Goal: Communication & Community: Answer question/provide support

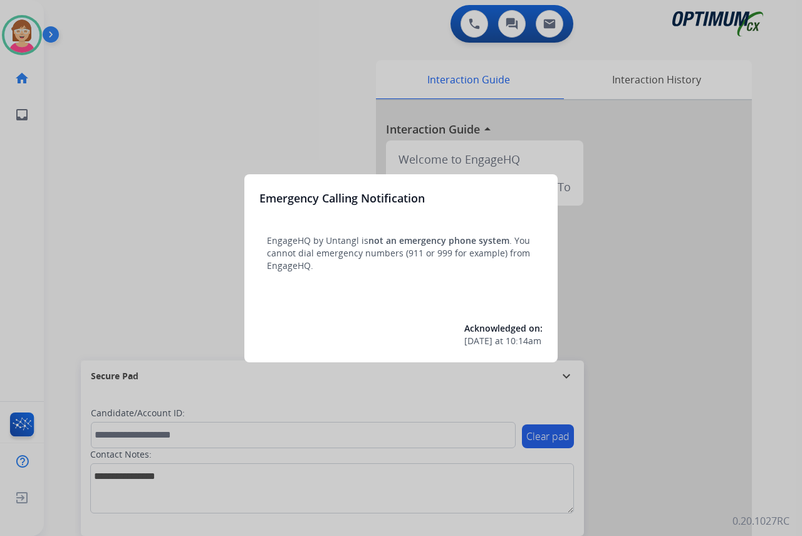
click at [141, 272] on div at bounding box center [401, 268] width 802 height 536
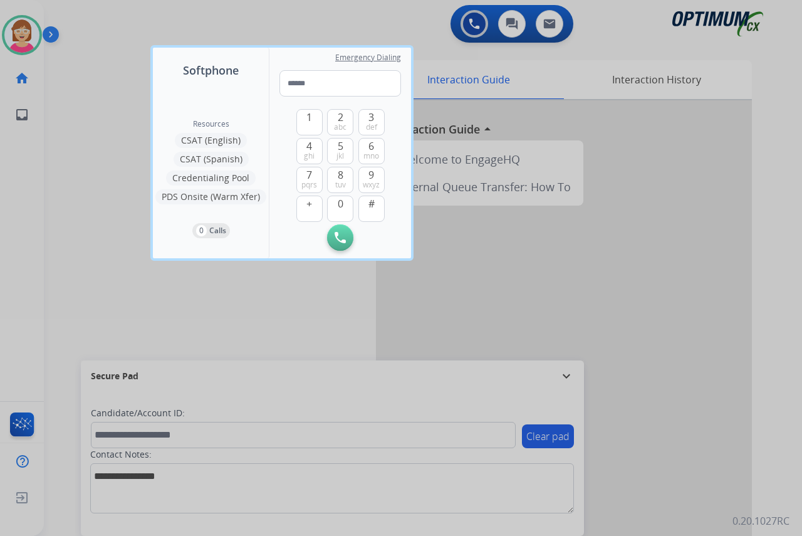
click at [140, 272] on div at bounding box center [401, 268] width 802 height 536
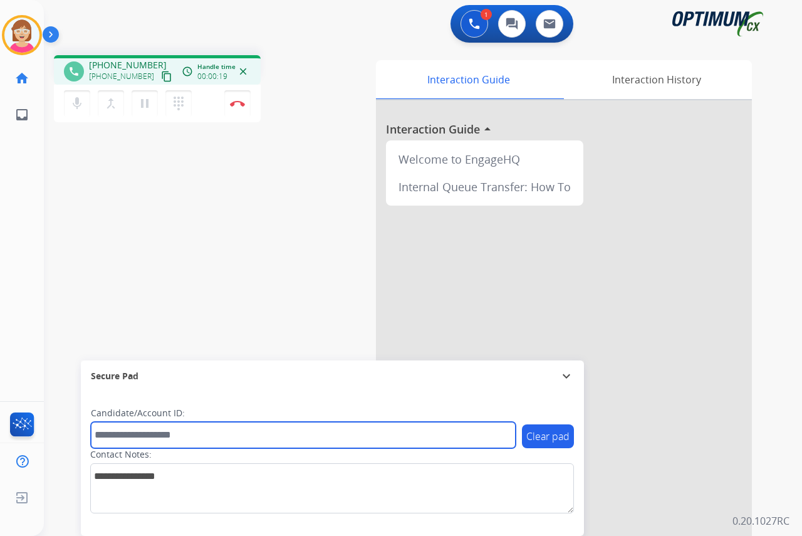
click at [117, 435] on input "text" at bounding box center [303, 435] width 425 height 26
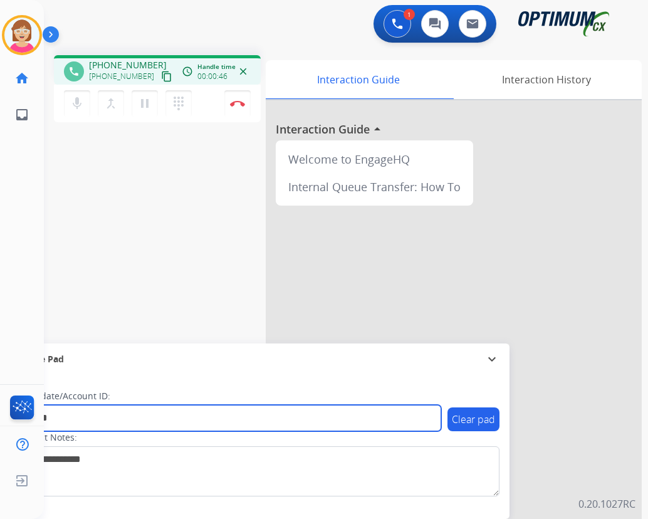
type input "*******"
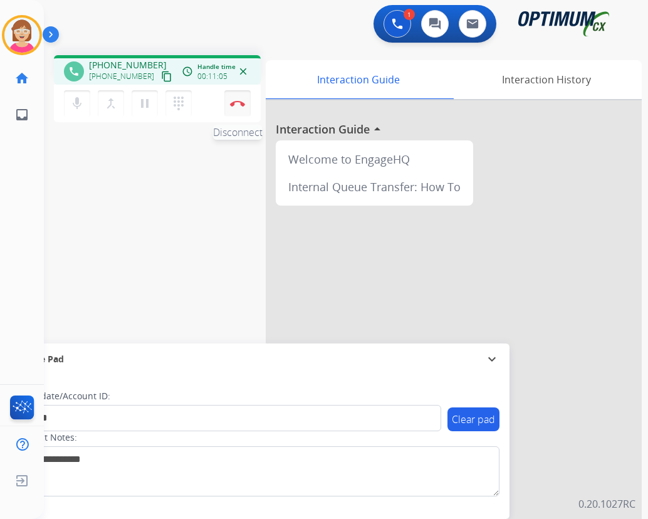
click at [238, 101] on img at bounding box center [237, 103] width 15 height 6
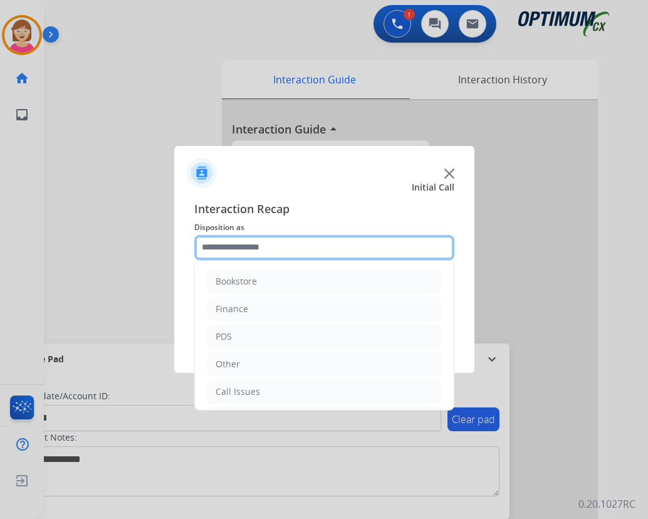
click at [210, 246] on input "text" at bounding box center [324, 247] width 260 height 25
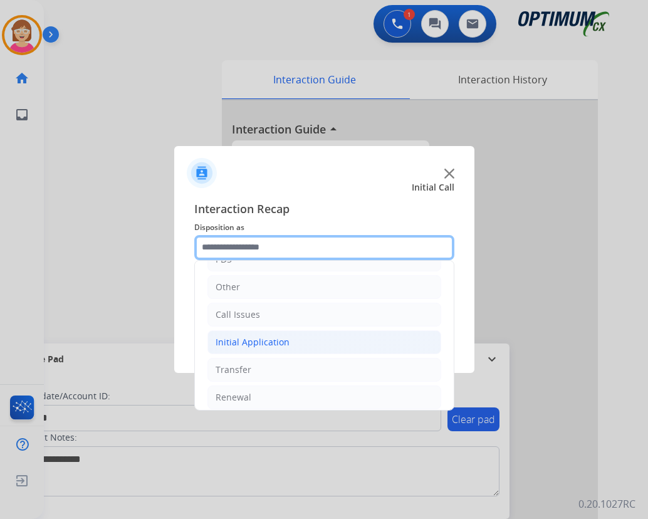
scroll to position [85, 0]
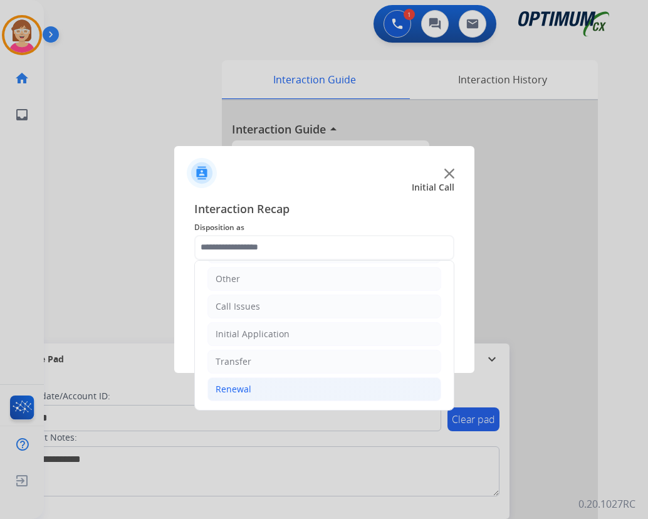
click at [247, 387] on div "Renewal" at bounding box center [233, 389] width 36 height 13
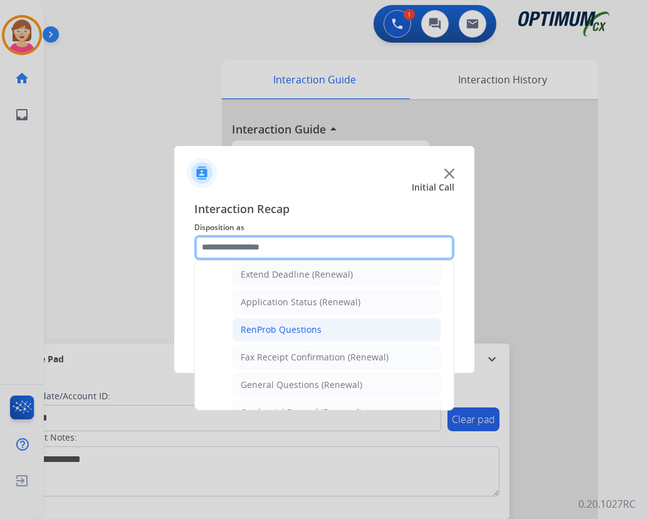
scroll to position [336, 0]
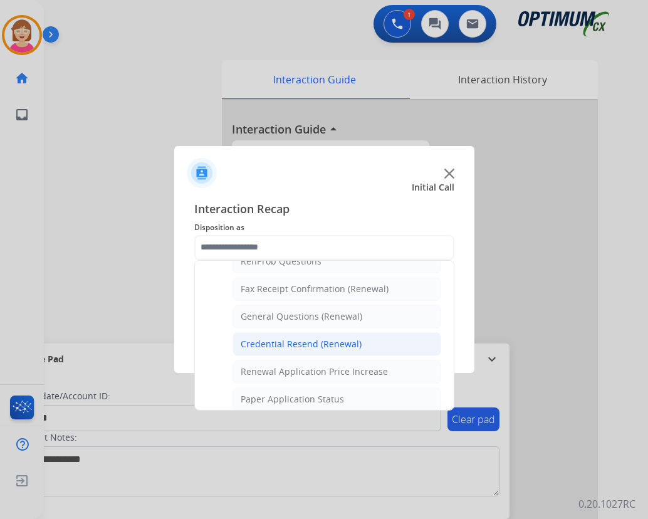
click at [279, 344] on div "Credential Resend (Renewal)" at bounding box center [301, 344] width 121 height 13
type input "**********"
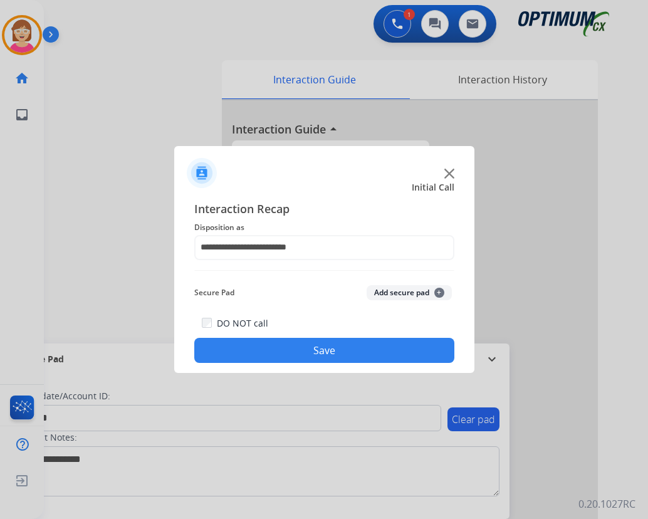
click at [440, 293] on span "+" at bounding box center [439, 293] width 10 height 10
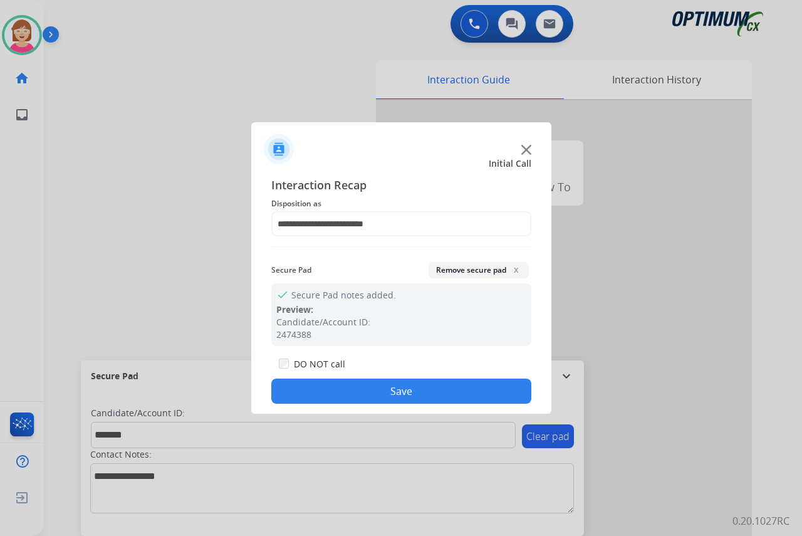
click at [343, 382] on button "Save" at bounding box center [401, 390] width 260 height 25
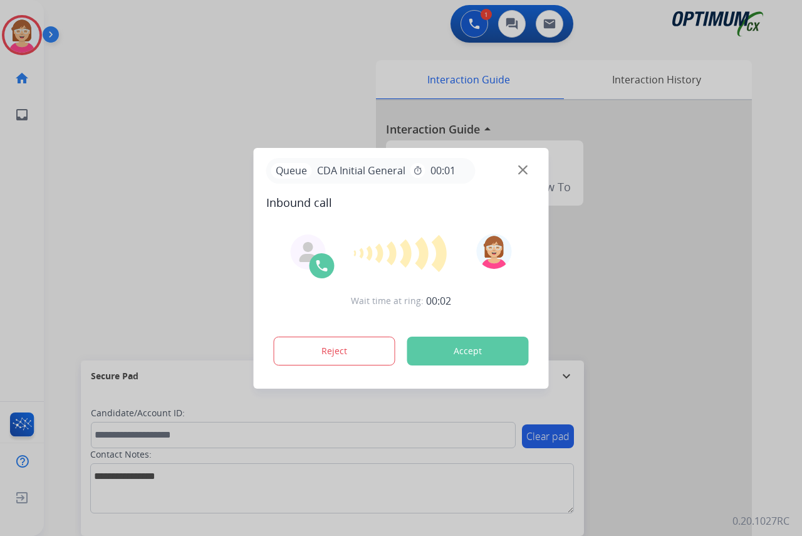
click at [18, 221] on div at bounding box center [401, 268] width 802 height 536
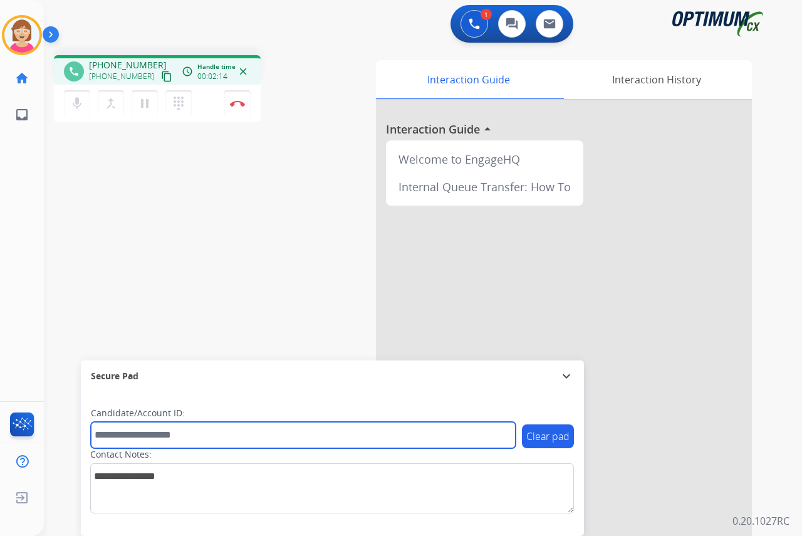
click at [113, 432] on input "text" at bounding box center [303, 435] width 425 height 26
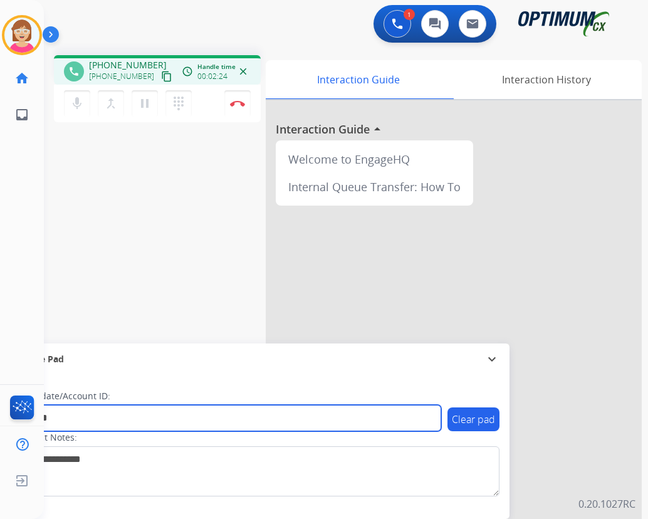
type input "*******"
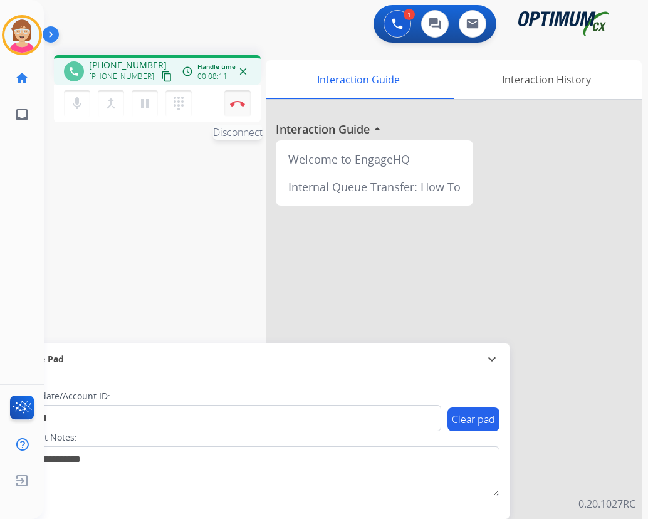
click at [237, 101] on img at bounding box center [237, 103] width 15 height 6
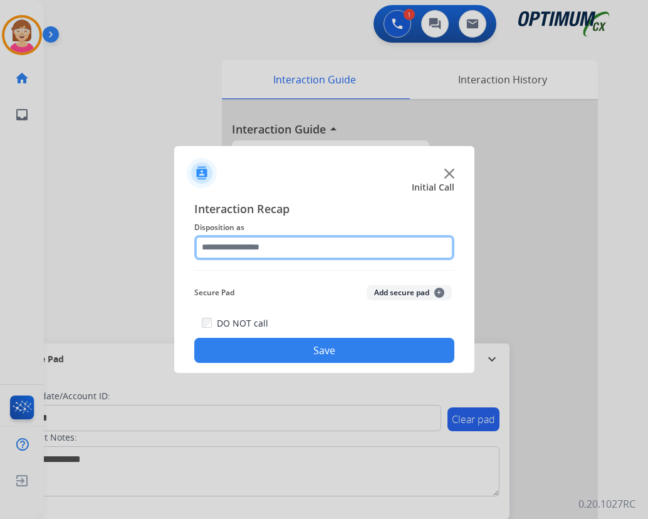
click at [242, 245] on input "text" at bounding box center [324, 247] width 260 height 25
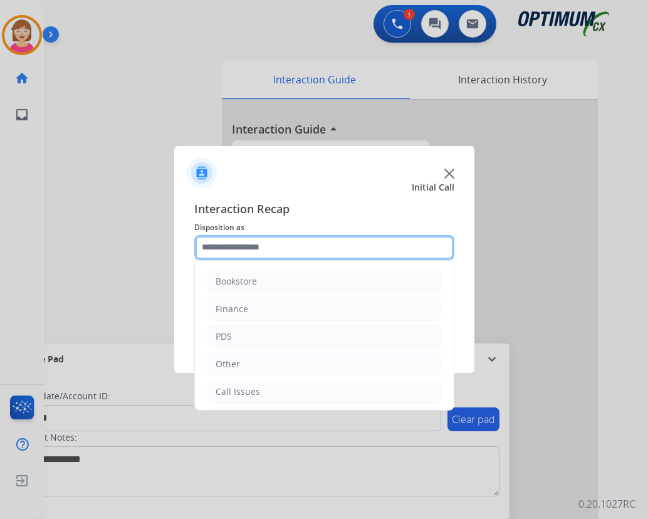
scroll to position [85, 0]
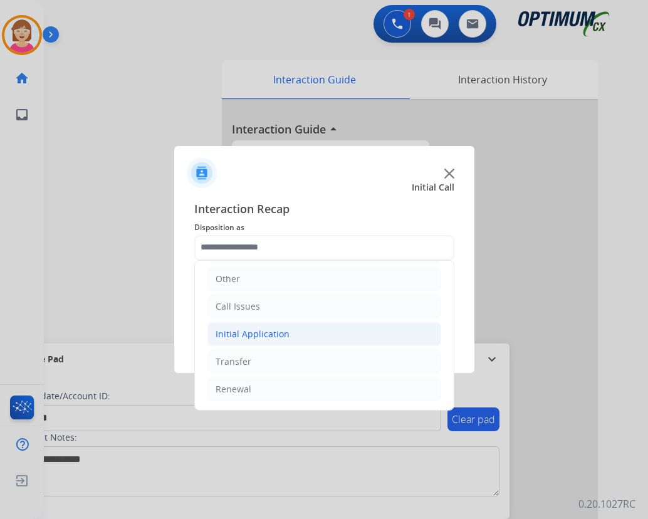
click at [258, 331] on div "Initial Application" at bounding box center [252, 334] width 74 height 13
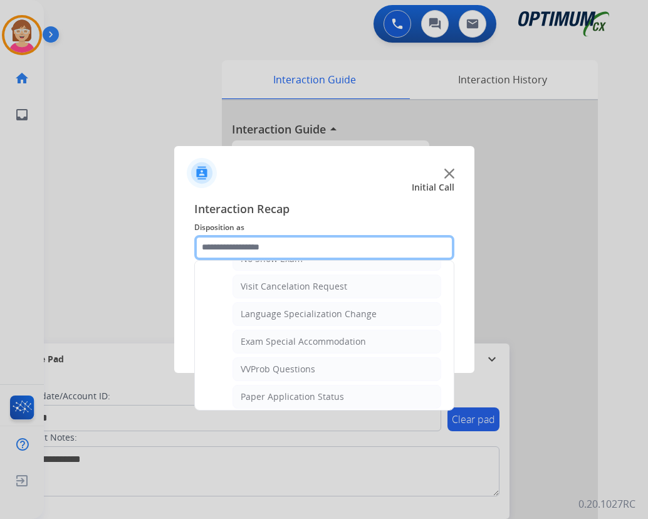
scroll to position [649, 0]
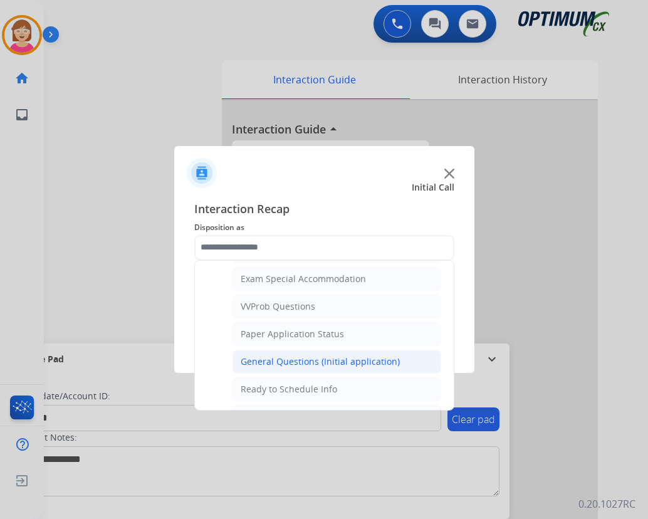
click at [281, 360] on div "General Questions (Initial application)" at bounding box center [320, 361] width 159 height 13
type input "**********"
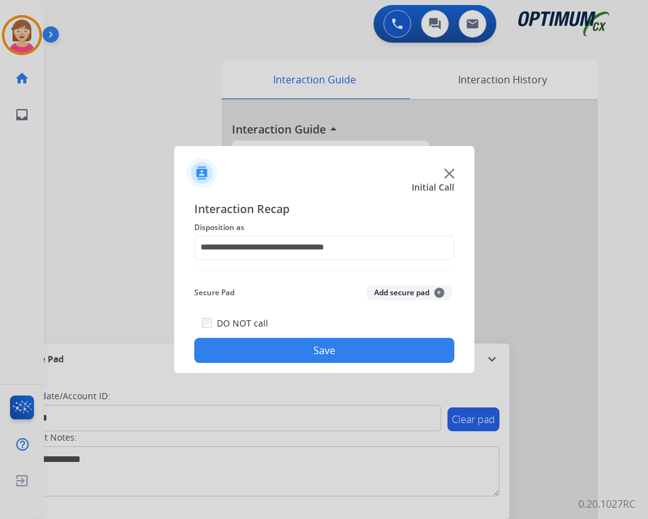
click at [440, 288] on button "Add secure pad +" at bounding box center [408, 292] width 85 height 15
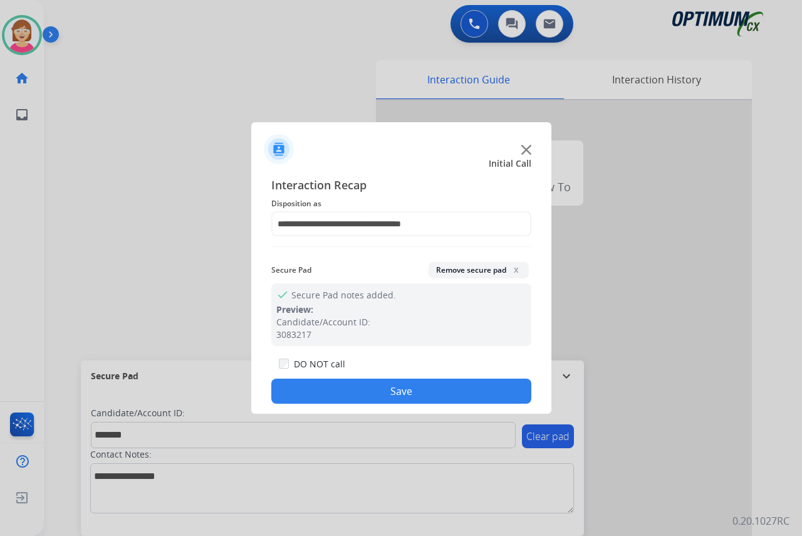
click at [320, 396] on button "Save" at bounding box center [401, 390] width 260 height 25
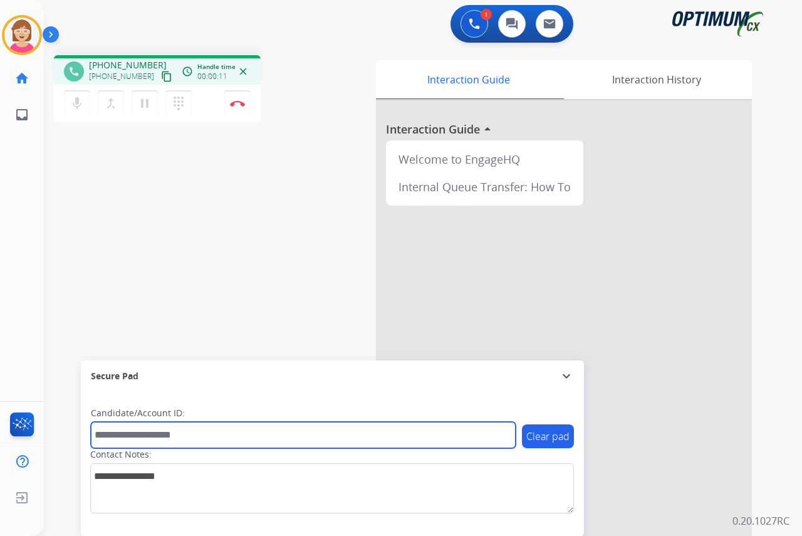
click at [132, 434] on input "text" at bounding box center [303, 435] width 425 height 26
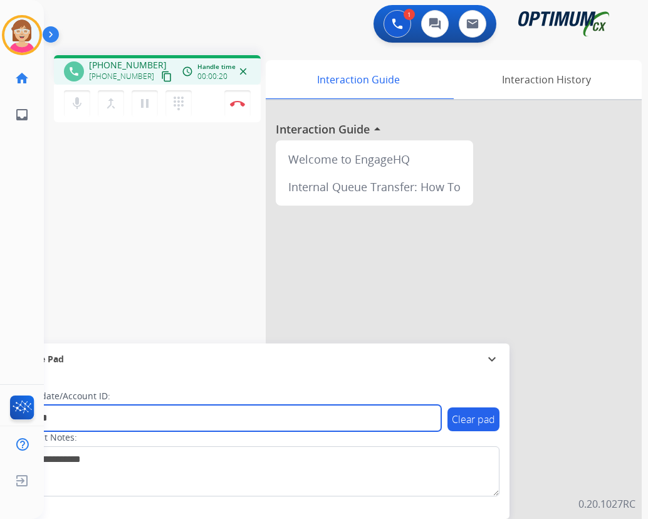
type input "*******"
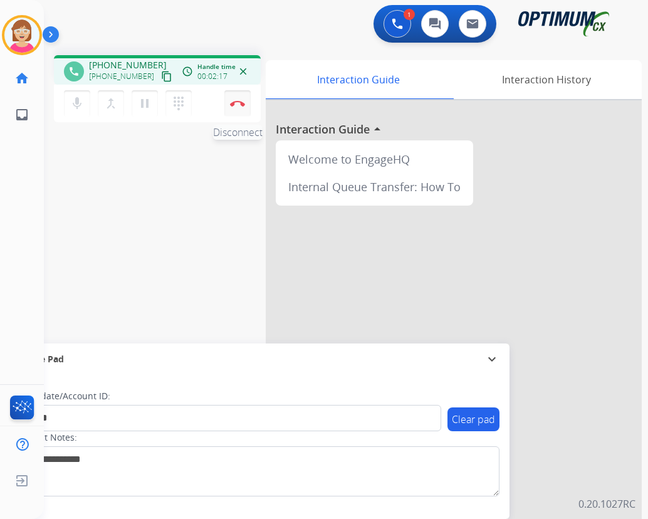
click at [239, 103] on img at bounding box center [237, 103] width 15 height 6
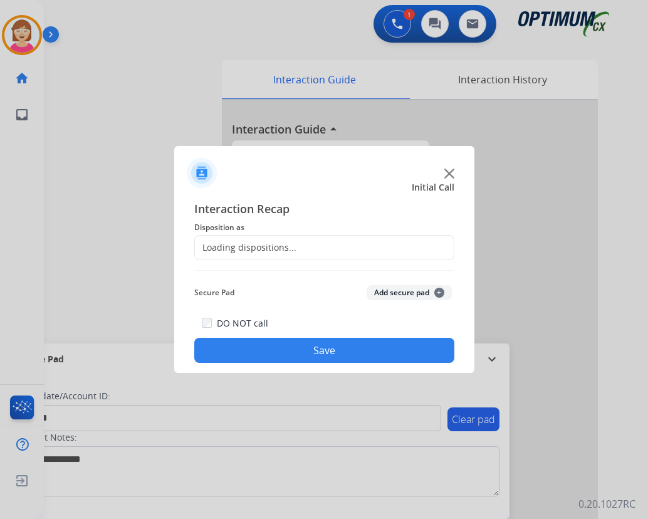
click at [236, 101] on div at bounding box center [324, 259] width 648 height 519
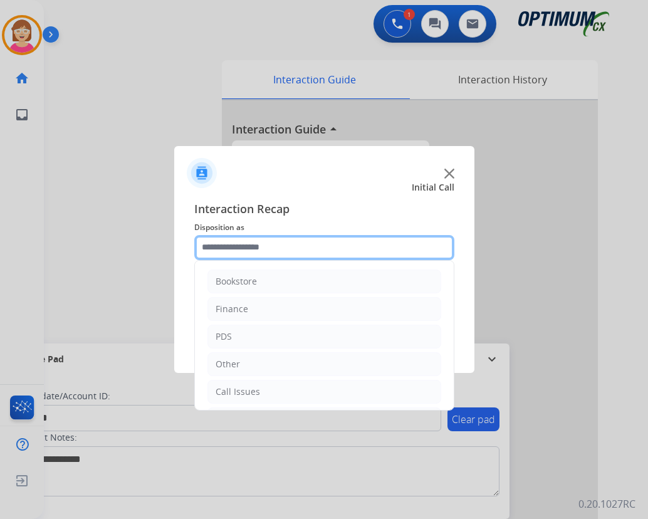
click at [226, 249] on input "text" at bounding box center [324, 247] width 260 height 25
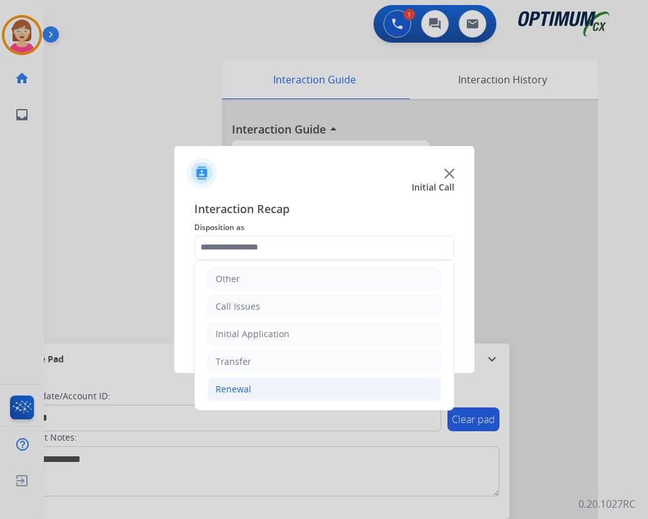
click at [248, 391] on div "Renewal" at bounding box center [233, 389] width 36 height 13
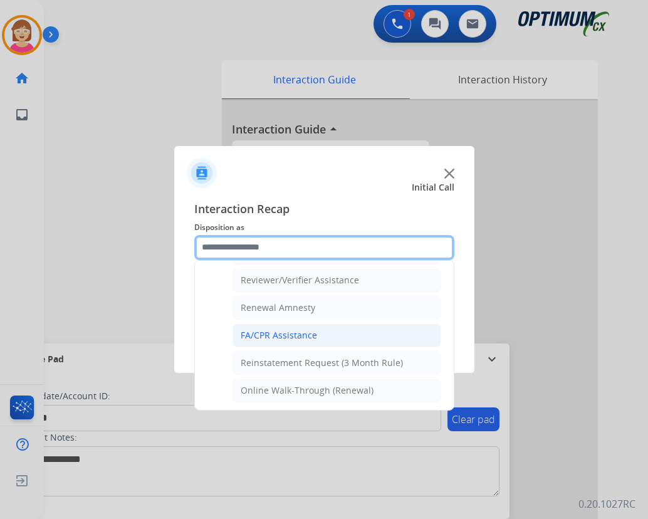
scroll to position [484, 0]
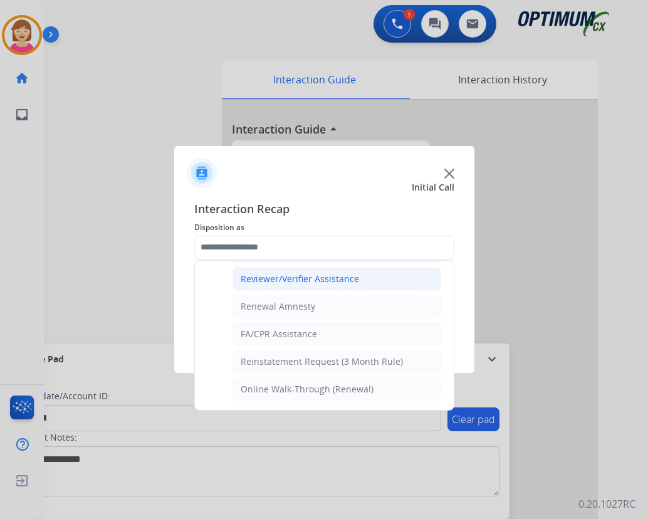
click at [303, 277] on div "Reviewer/Verifier Assistance" at bounding box center [300, 278] width 118 height 13
type input "**********"
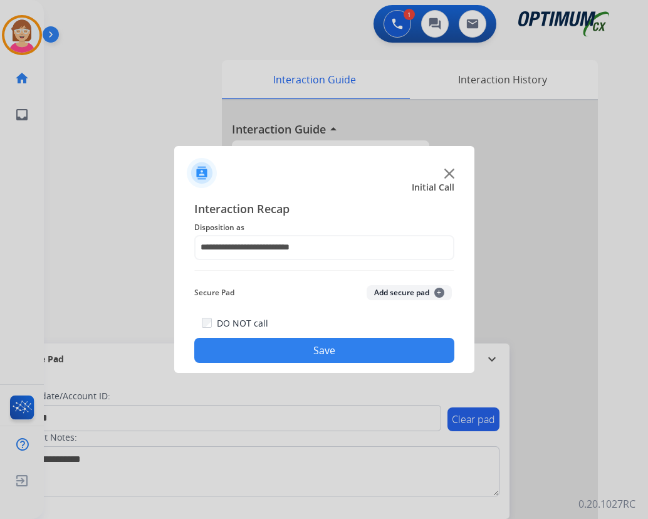
click at [437, 292] on span "+" at bounding box center [439, 293] width 10 height 10
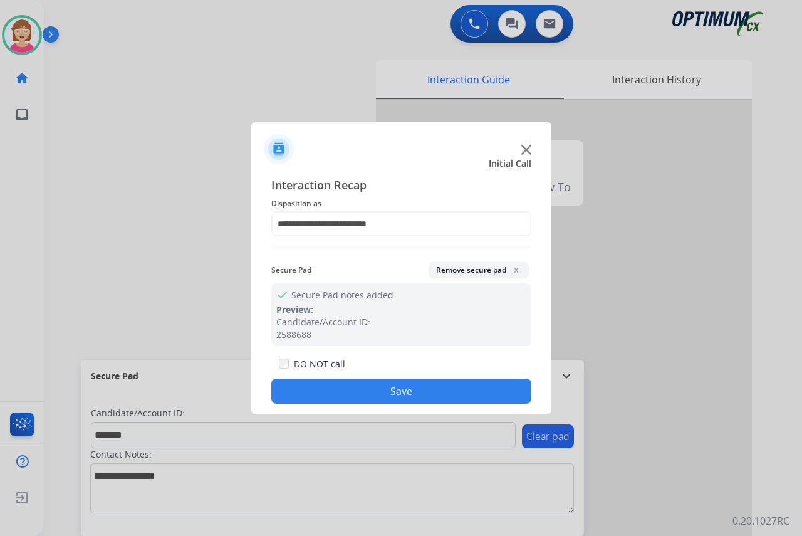
drag, startPoint x: 308, startPoint y: 398, endPoint x: 264, endPoint y: 380, distance: 47.5
click at [308, 397] on button "Save" at bounding box center [401, 390] width 260 height 25
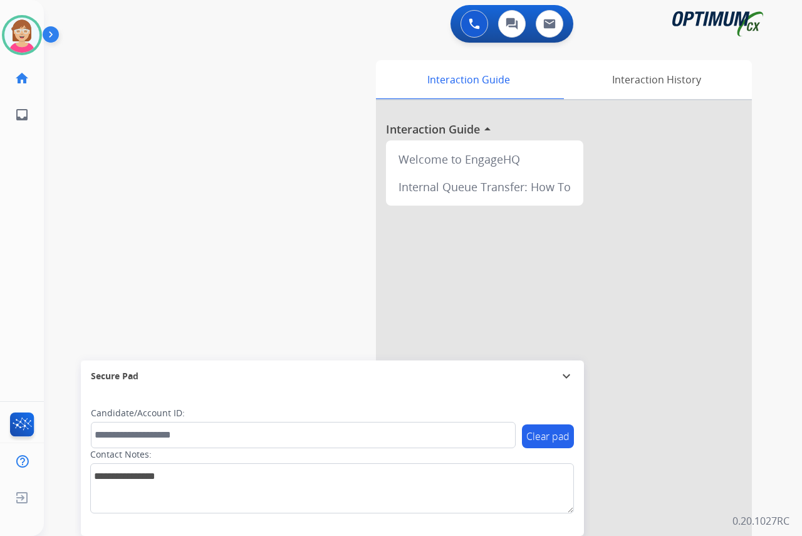
click at [29, 202] on div "[PERSON_NAME] Available Edit Avatar Agent: [PERSON_NAME] Profile: OCX Training …" at bounding box center [22, 268] width 44 height 536
click at [24, 227] on div "[PERSON_NAME] Available Edit Avatar Agent: [PERSON_NAME] Profile: OCX Training …" at bounding box center [22, 268] width 44 height 536
click at [25, 248] on div "[PERSON_NAME] Available Edit Avatar Agent: [PERSON_NAME] Profile: OCX Training …" at bounding box center [22, 268] width 44 height 536
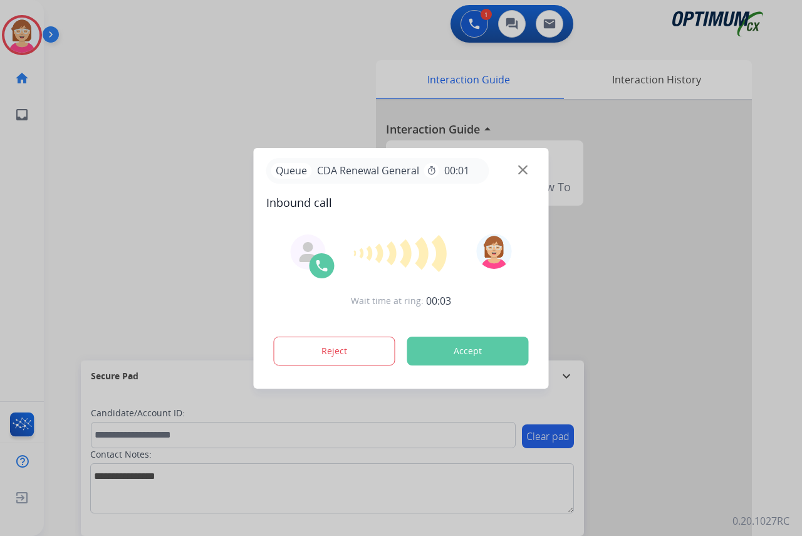
click at [16, 259] on div at bounding box center [401, 268] width 802 height 536
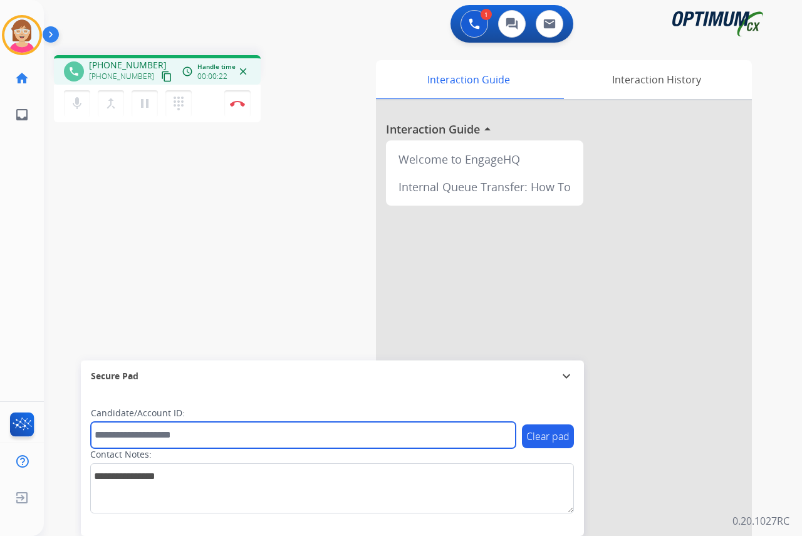
click at [106, 435] on input "text" at bounding box center [303, 435] width 425 height 26
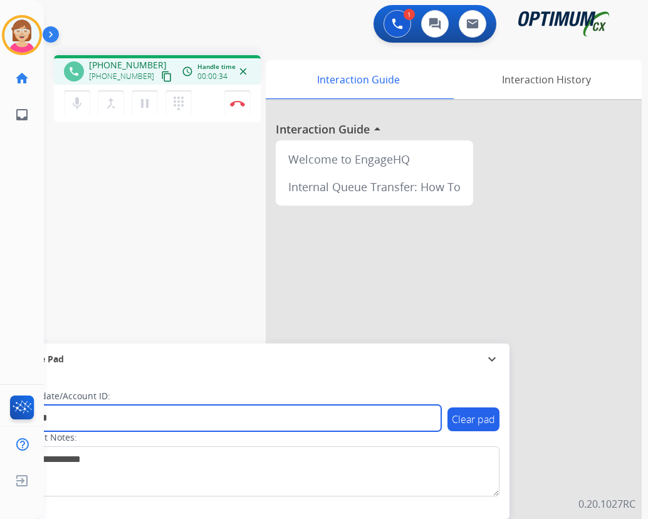
type input "*******"
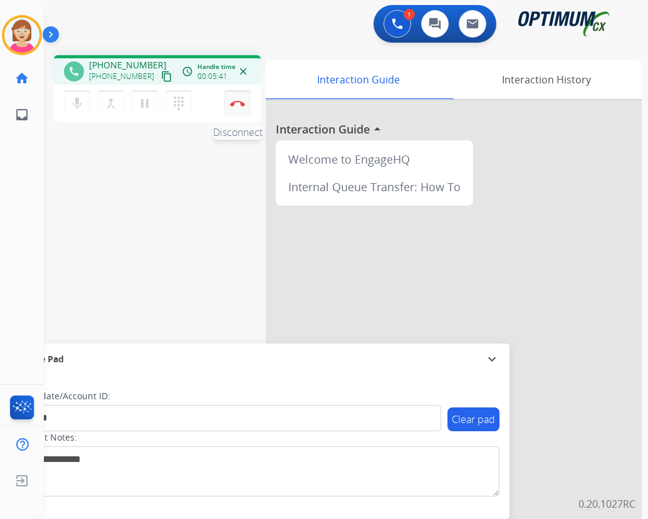
click at [237, 101] on img at bounding box center [237, 103] width 15 height 6
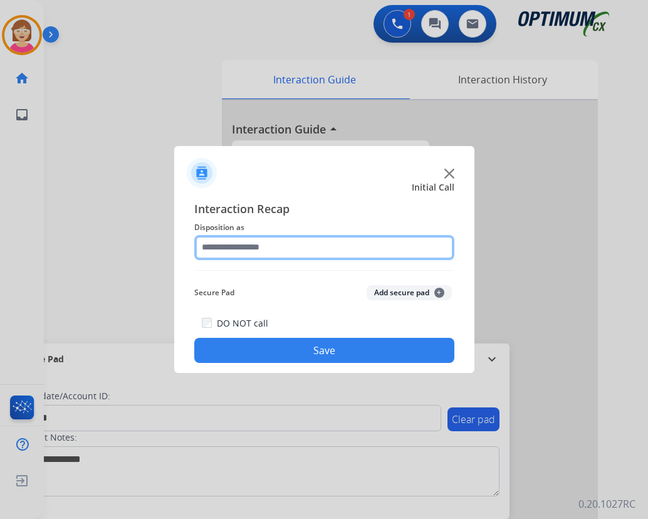
click at [231, 249] on input "text" at bounding box center [324, 247] width 260 height 25
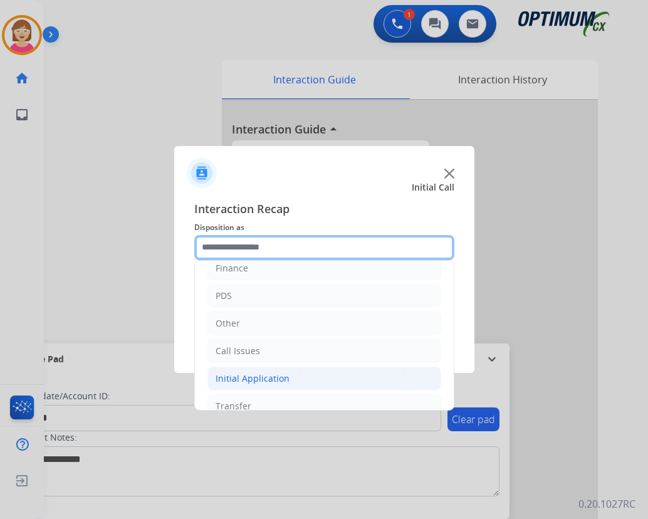
scroll to position [85, 0]
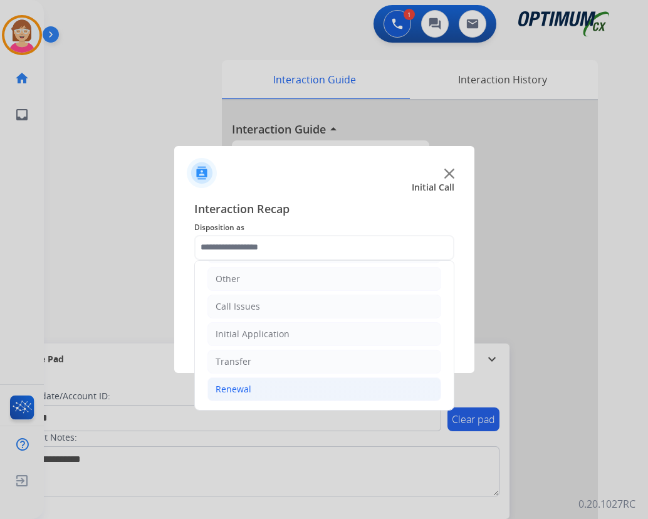
click at [246, 387] on div "Renewal" at bounding box center [233, 389] width 36 height 13
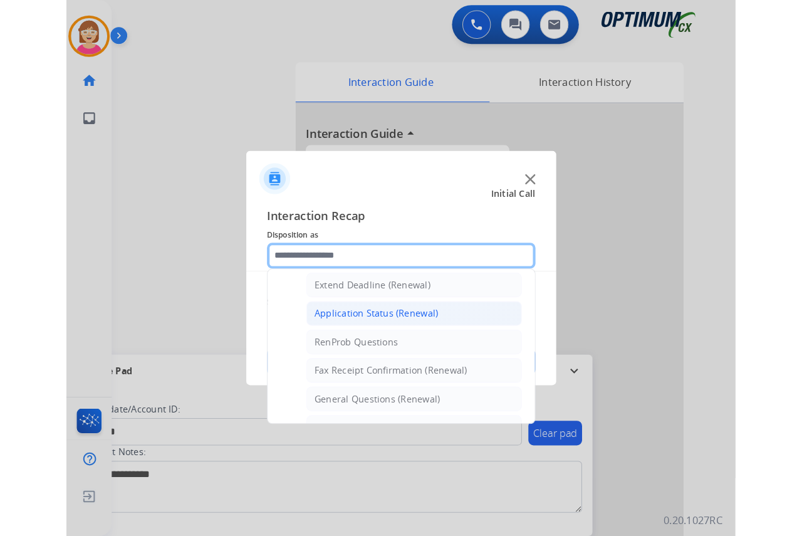
scroll to position [273, 0]
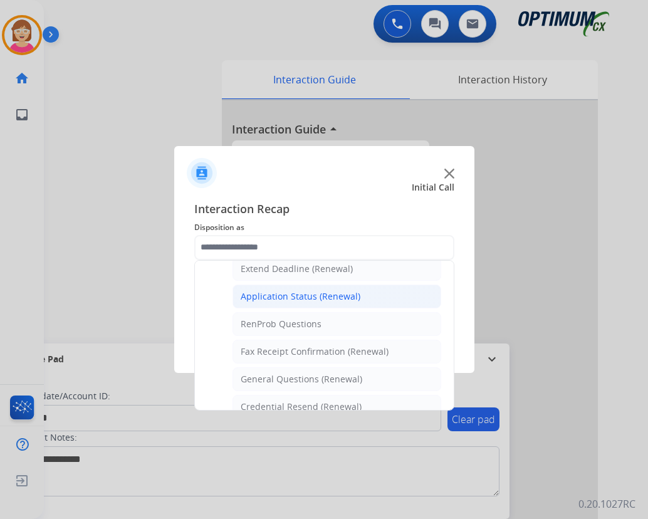
click at [279, 297] on div "Application Status (Renewal)" at bounding box center [301, 296] width 120 height 13
type input "**********"
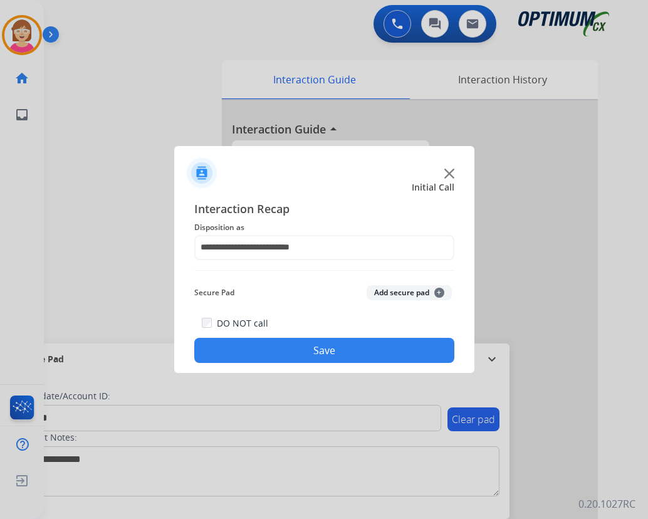
click at [440, 293] on span "+" at bounding box center [439, 293] width 10 height 10
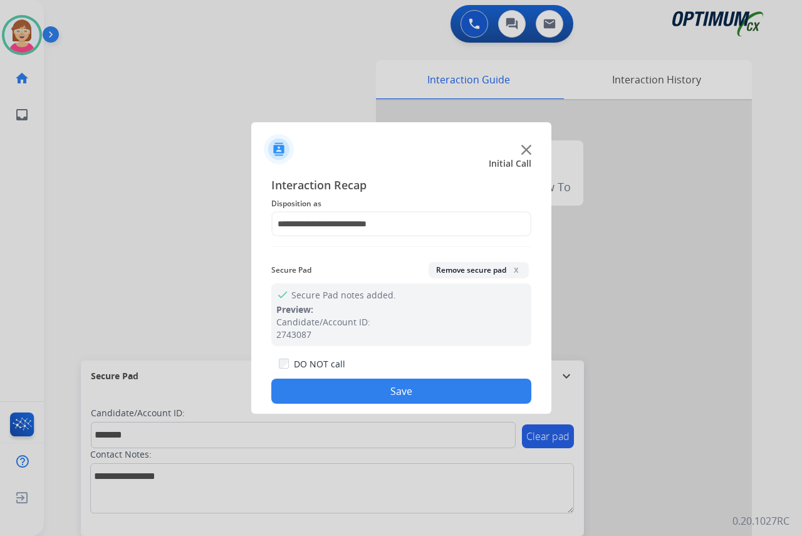
click at [351, 389] on button "Save" at bounding box center [401, 390] width 260 height 25
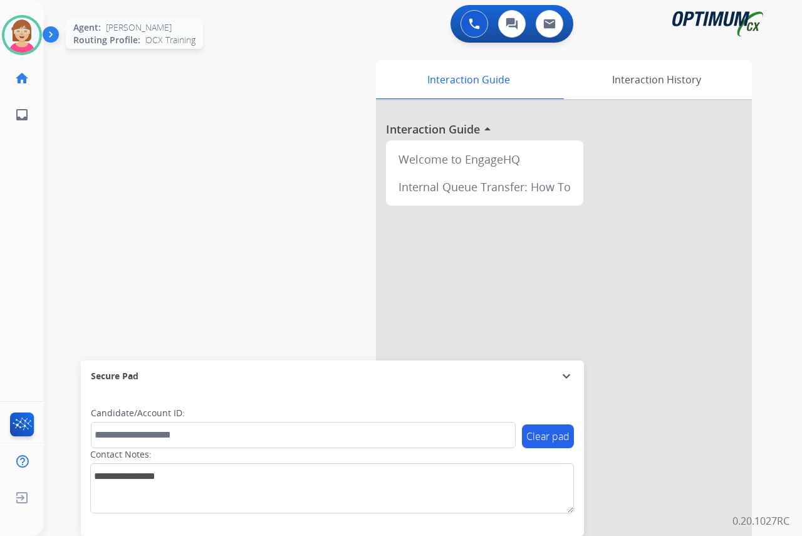
click at [23, 33] on img at bounding box center [21, 35] width 35 height 35
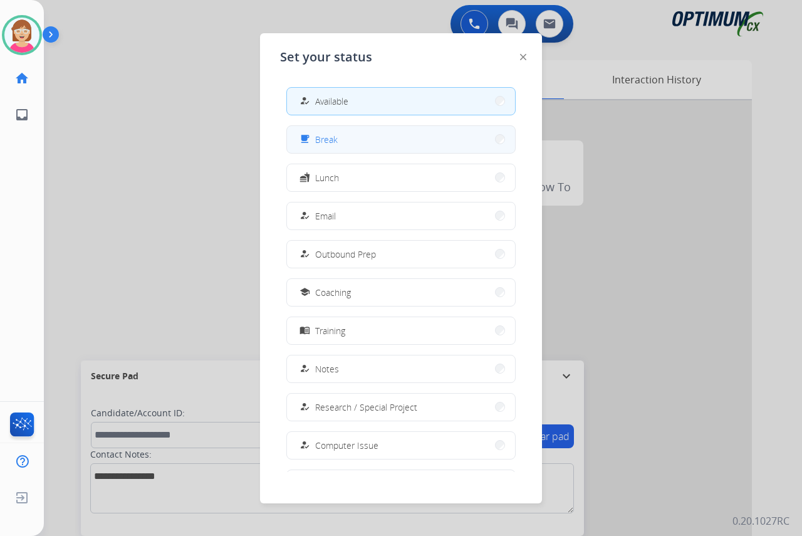
click at [346, 145] on button "free_breakfast Break" at bounding box center [401, 139] width 228 height 27
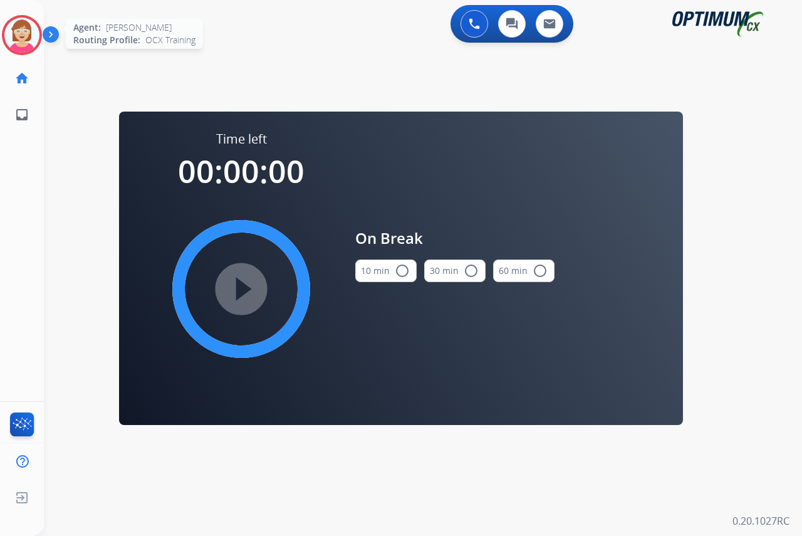
click at [18, 31] on img at bounding box center [21, 35] width 35 height 35
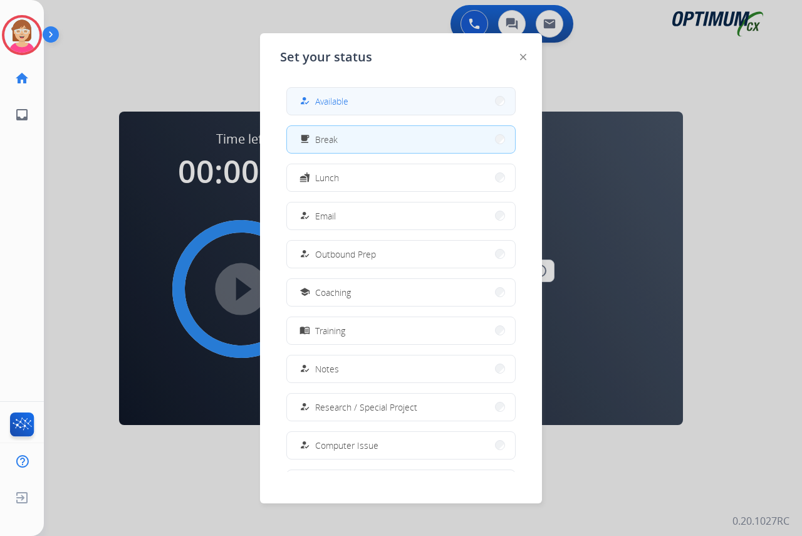
click at [330, 101] on span "Available" at bounding box center [331, 101] width 33 height 13
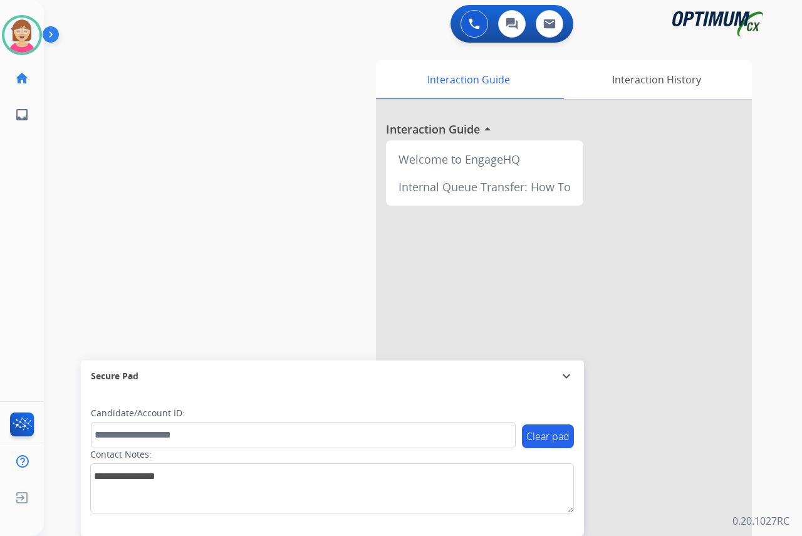
click at [26, 209] on div "[PERSON_NAME] Available Edit Avatar Agent: [PERSON_NAME] Profile: OCX Training …" at bounding box center [22, 268] width 44 height 536
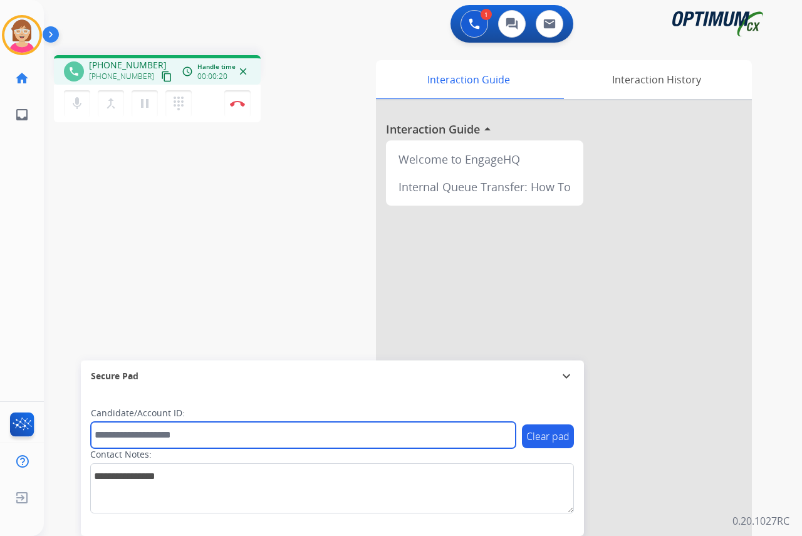
click at [110, 437] on input "text" at bounding box center [303, 435] width 425 height 26
drag, startPoint x: 110, startPoint y: 437, endPoint x: 98, endPoint y: 433, distance: 11.9
drag, startPoint x: 96, startPoint y: 434, endPoint x: 259, endPoint y: 430, distance: 162.9
click at [259, 430] on input "text" at bounding box center [303, 435] width 425 height 26
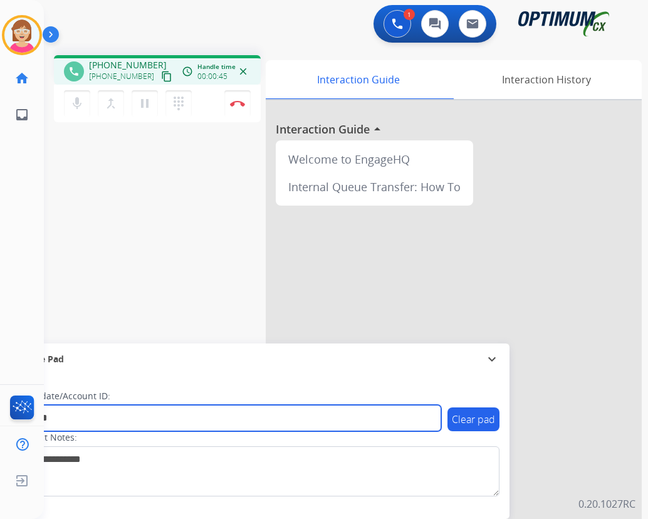
type input "*******"
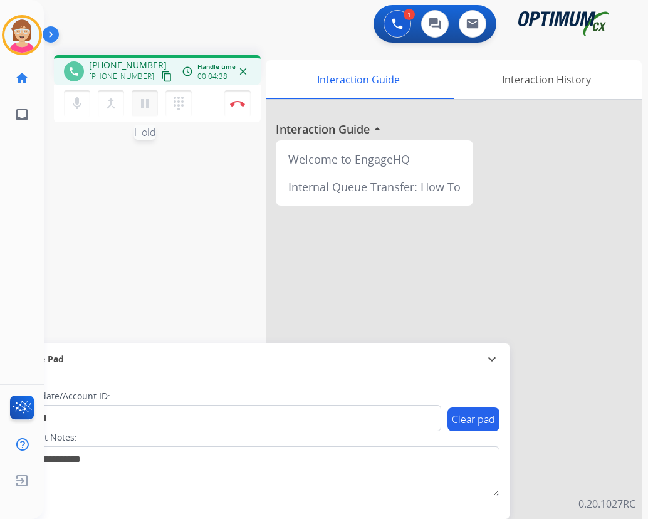
click at [145, 101] on mat-icon "pause" at bounding box center [144, 103] width 15 height 15
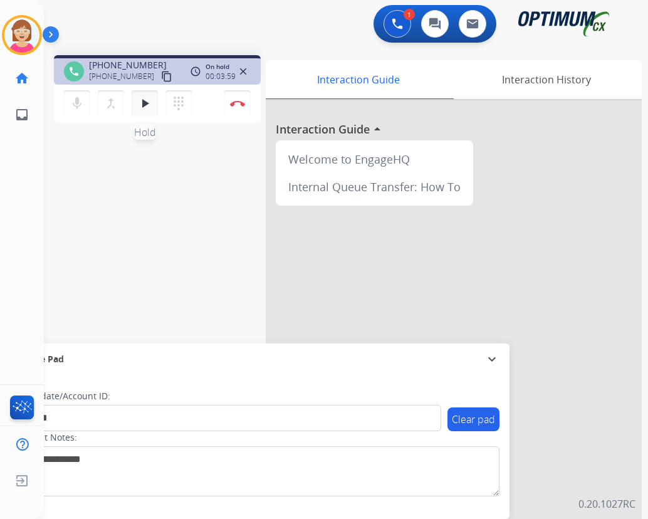
click at [145, 101] on mat-icon "play_arrow" at bounding box center [144, 103] width 15 height 15
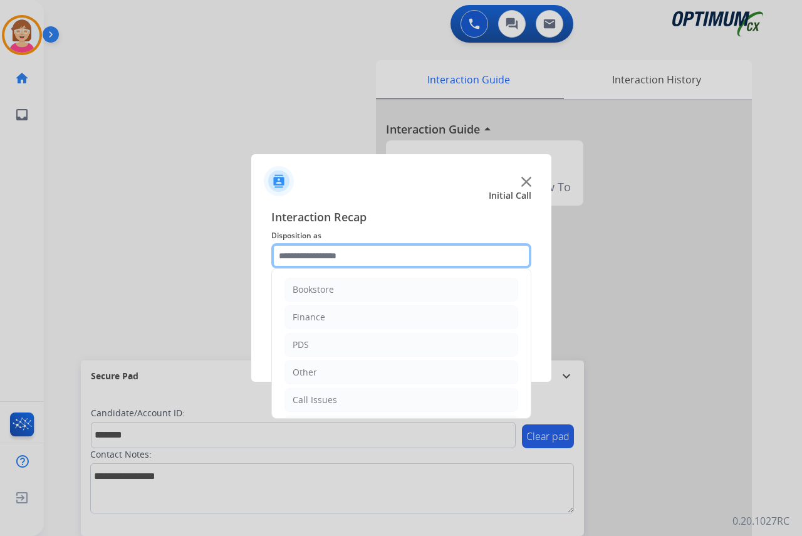
click at [297, 256] on input "text" at bounding box center [401, 255] width 260 height 25
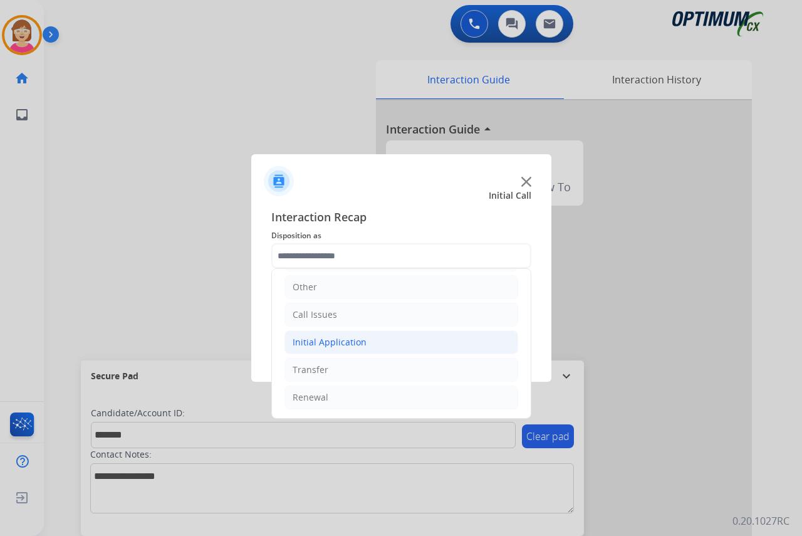
click at [336, 341] on div "Initial Application" at bounding box center [330, 342] width 74 height 13
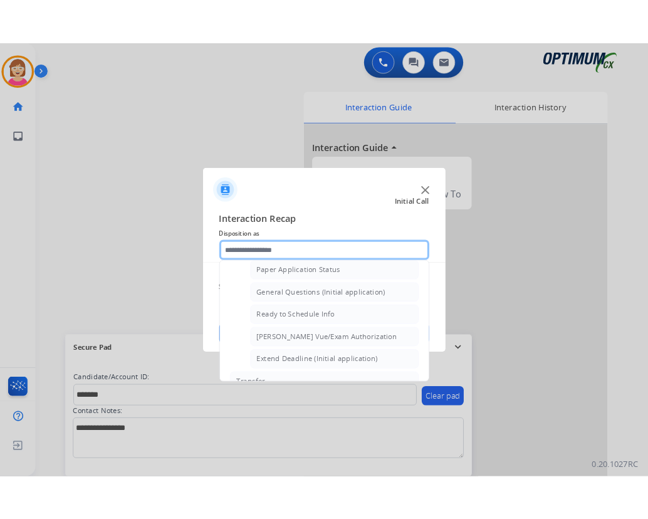
scroll to position [712, 0]
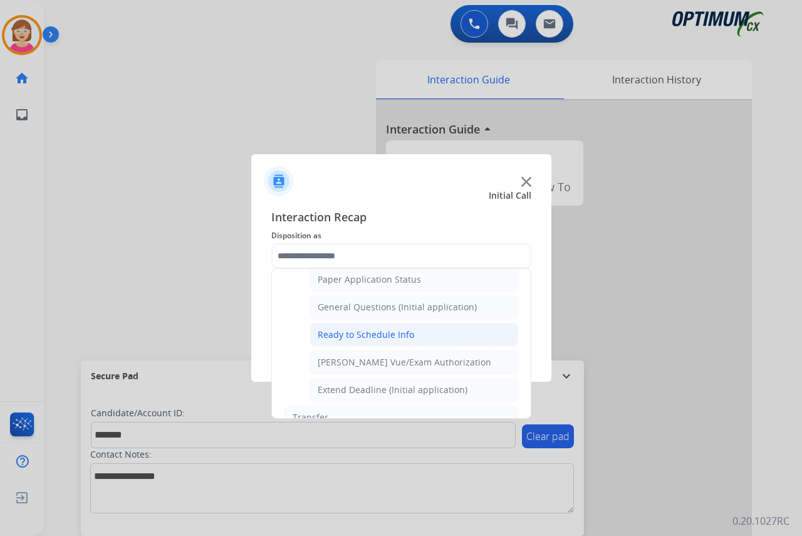
click at [360, 333] on div "Ready to Schedule Info" at bounding box center [366, 334] width 96 height 13
type input "**********"
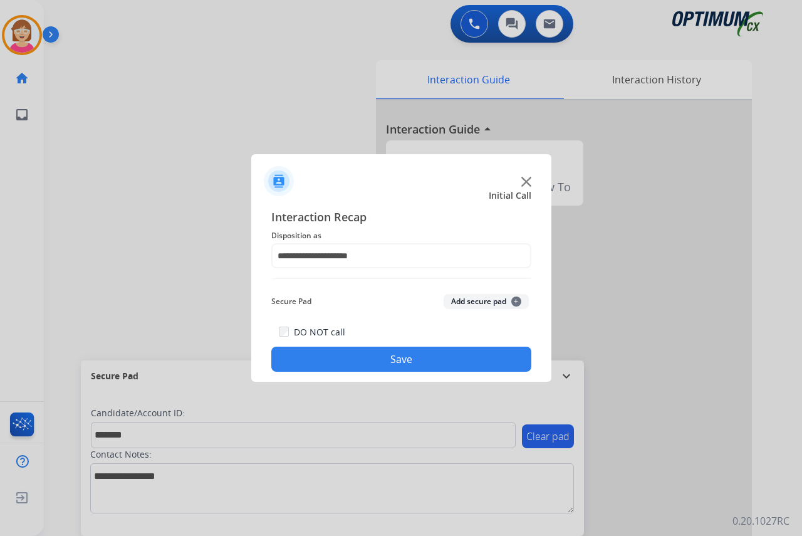
click at [518, 299] on span "+" at bounding box center [516, 301] width 10 height 10
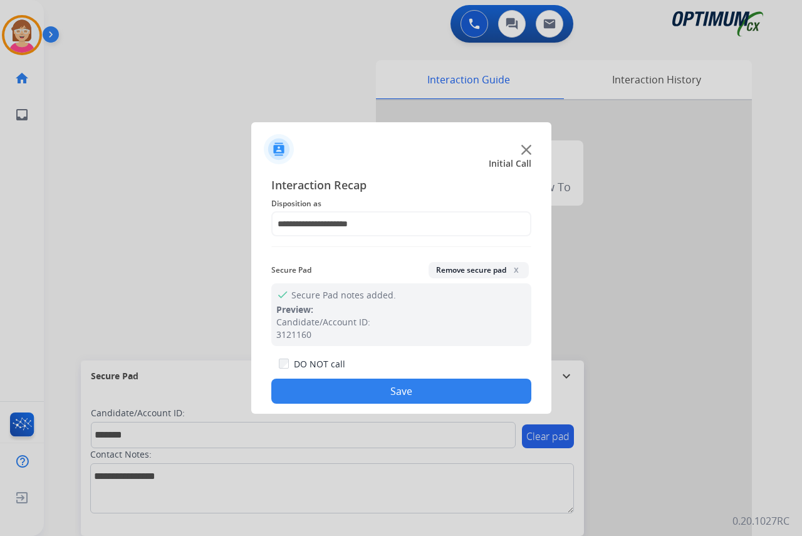
click at [307, 387] on button "Save" at bounding box center [401, 390] width 260 height 25
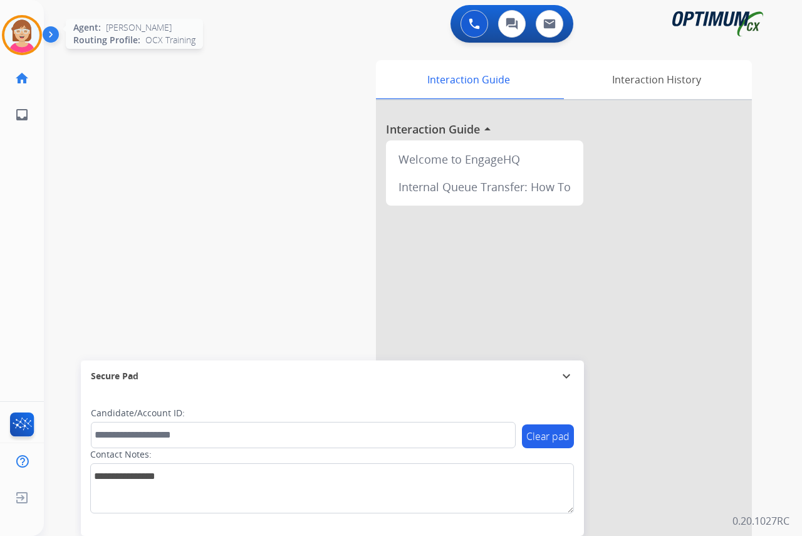
drag, startPoint x: 306, startPoint y: 386, endPoint x: 23, endPoint y: 31, distance: 453.7
click at [23, 31] on img at bounding box center [21, 35] width 35 height 35
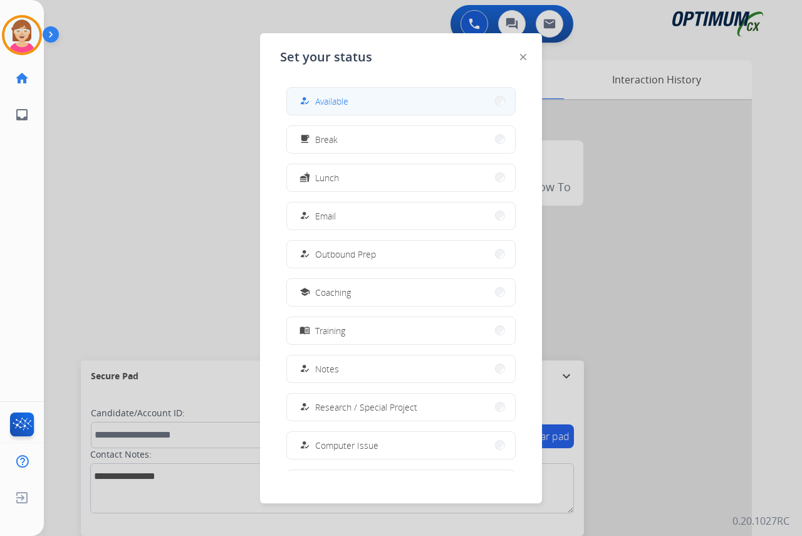
drag, startPoint x: 23, startPoint y: 31, endPoint x: 338, endPoint y: 104, distance: 323.3
drag, startPoint x: 338, startPoint y: 104, endPoint x: 314, endPoint y: 98, distance: 25.2
click at [314, 98] on div "how_to_reg" at bounding box center [306, 100] width 18 height 15
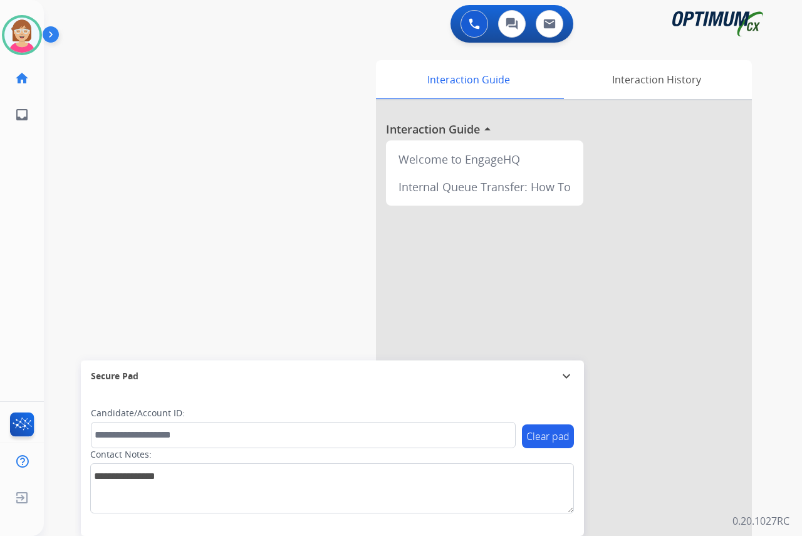
click at [25, 167] on div "[PERSON_NAME] Available Edit Avatar Agent: [PERSON_NAME] Profile: OCX Training …" at bounding box center [22, 268] width 44 height 536
click at [26, 211] on div "[PERSON_NAME] Available Edit Avatar Agent: [PERSON_NAME] Profile: OCX Training …" at bounding box center [22, 268] width 44 height 536
click at [26, 34] on img at bounding box center [21, 35] width 35 height 35
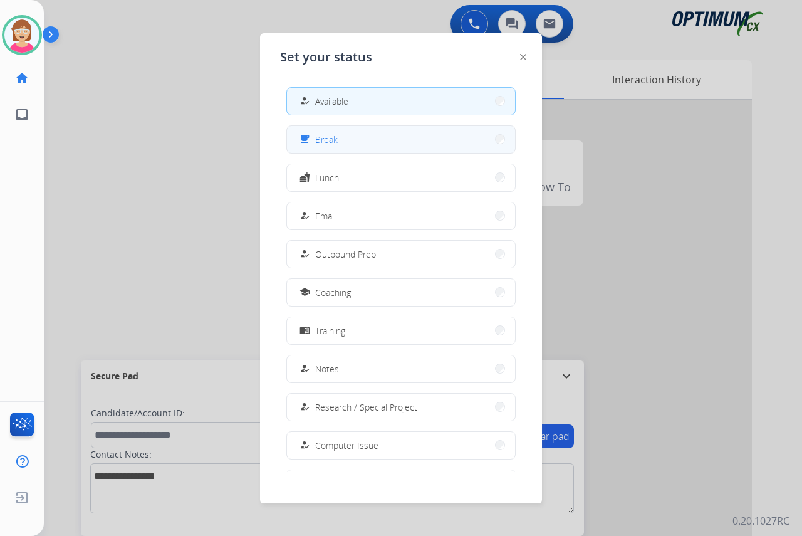
click at [321, 138] on span "Break" at bounding box center [326, 139] width 23 height 13
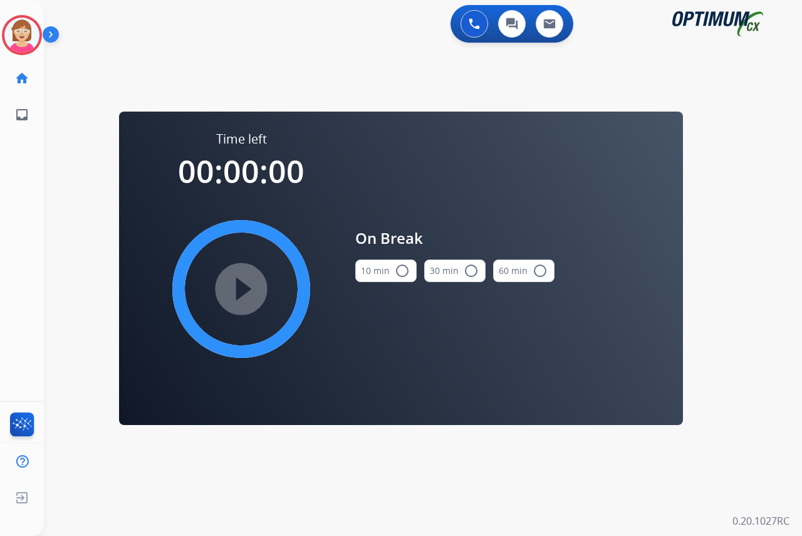
click at [403, 272] on mat-icon "radio_button_unchecked" at bounding box center [402, 270] width 15 height 15
click at [236, 284] on mat-icon "play_circle_filled" at bounding box center [241, 288] width 15 height 15
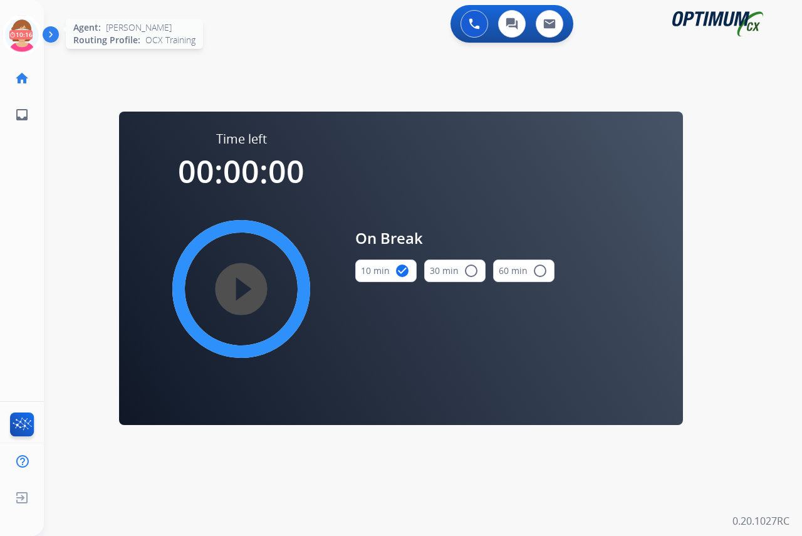
drag, startPoint x: 19, startPoint y: 23, endPoint x: 24, endPoint y: 35, distance: 12.9
click at [20, 25] on icon at bounding box center [22, 35] width 41 height 41
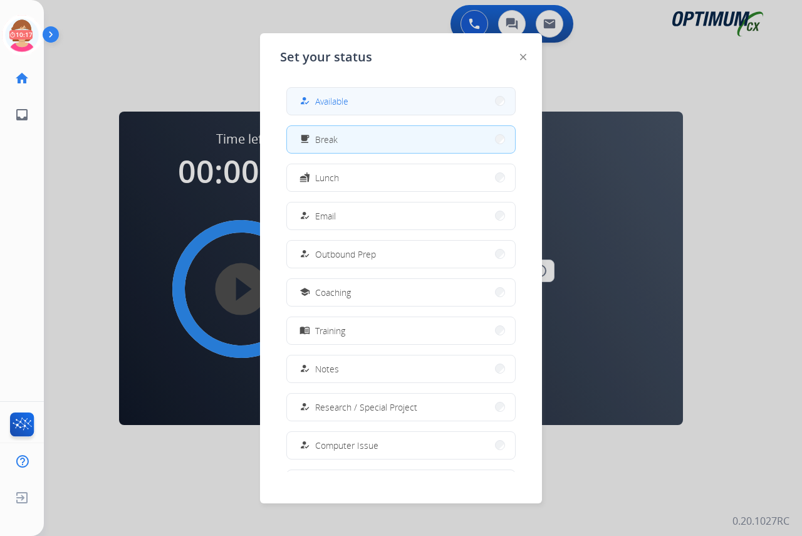
click at [340, 105] on span "Available" at bounding box center [331, 101] width 33 height 13
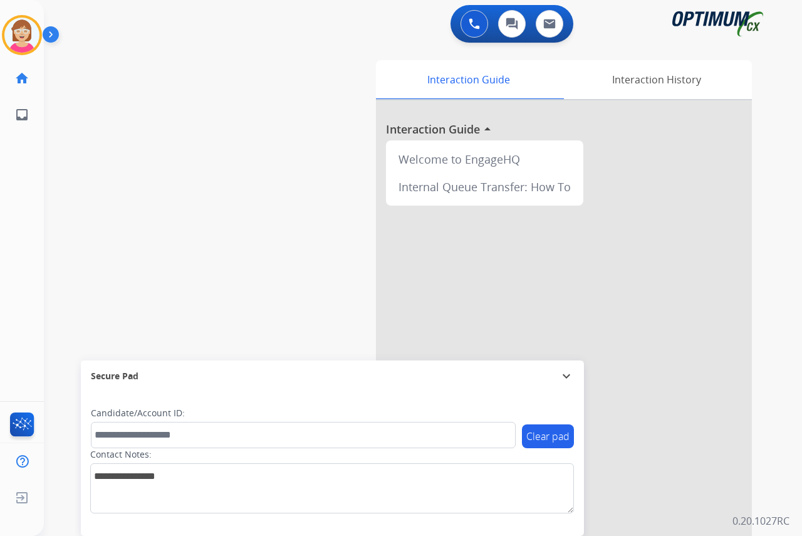
click at [11, 260] on div "[PERSON_NAME] Available Edit Avatar Agent: [PERSON_NAME] Profile: OCX Training …" at bounding box center [22, 268] width 44 height 536
click at [28, 194] on div "[PERSON_NAME] Available Edit Avatar Agent: [PERSON_NAME] Profile: OCX Training …" at bounding box center [22, 268] width 44 height 536
click at [24, 282] on div "[PERSON_NAME] Available Edit Avatar Agent: [PERSON_NAME] Profile: OCX Training …" at bounding box center [22, 268] width 44 height 536
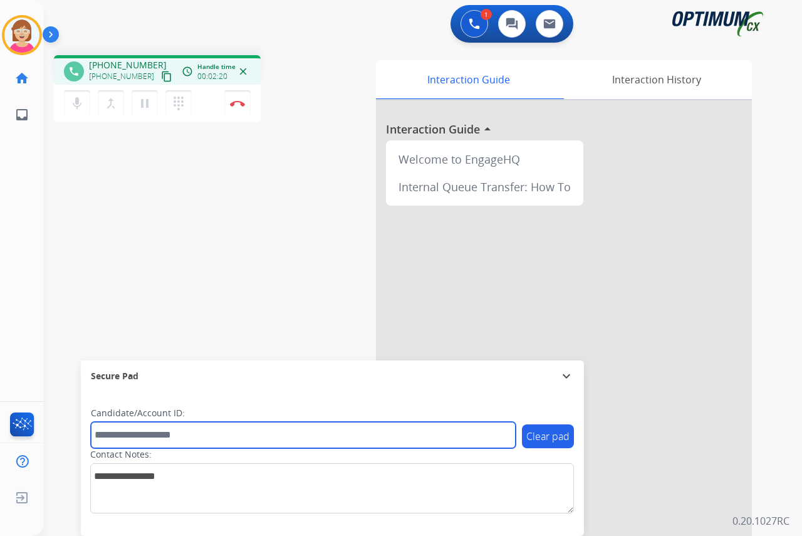
drag, startPoint x: 108, startPoint y: 439, endPoint x: 100, endPoint y: 433, distance: 10.3
click at [103, 435] on input "text" at bounding box center [303, 435] width 425 height 26
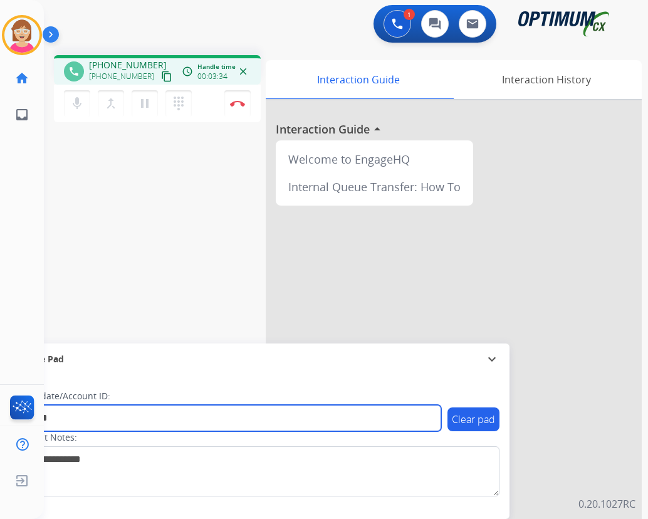
type input "*******"
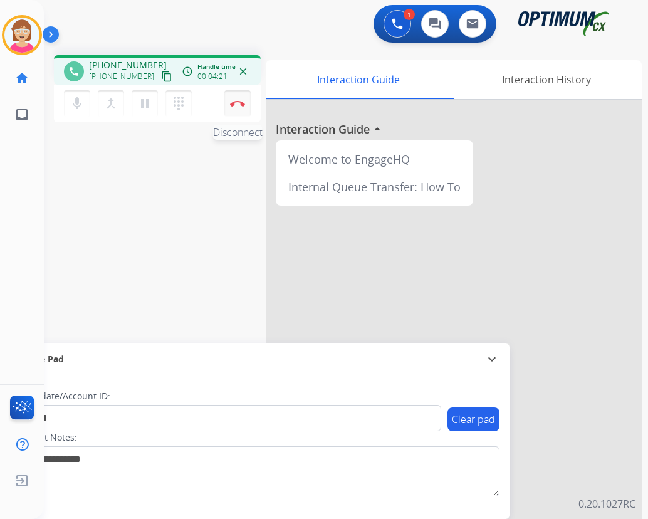
click at [238, 100] on img at bounding box center [237, 103] width 15 height 6
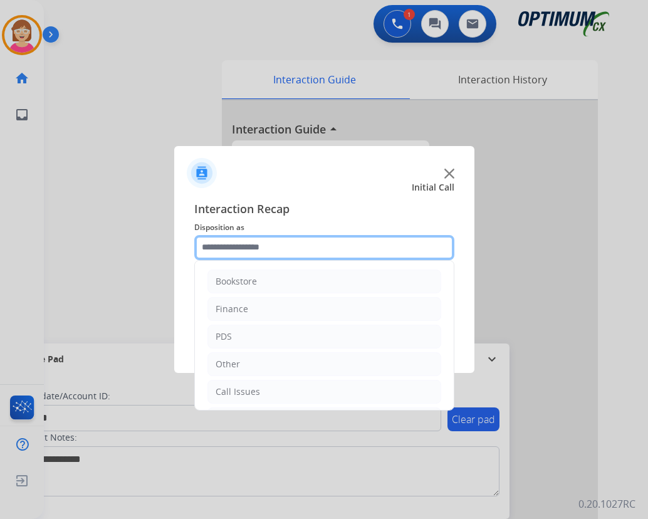
click at [219, 246] on input "text" at bounding box center [324, 247] width 260 height 25
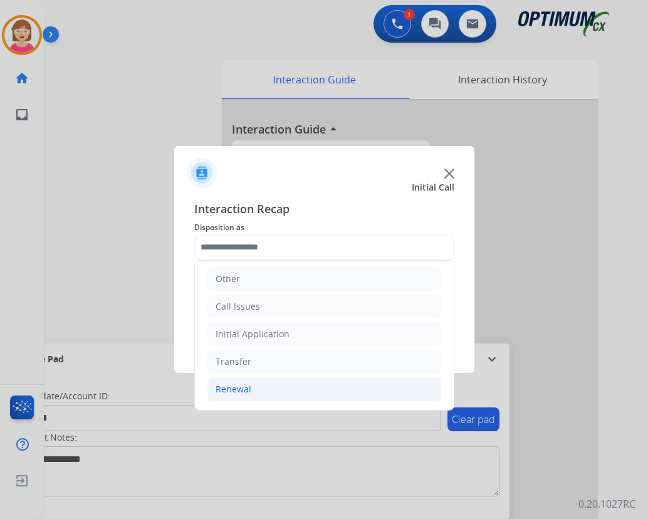
click at [253, 390] on li "Renewal" at bounding box center [324, 389] width 234 height 24
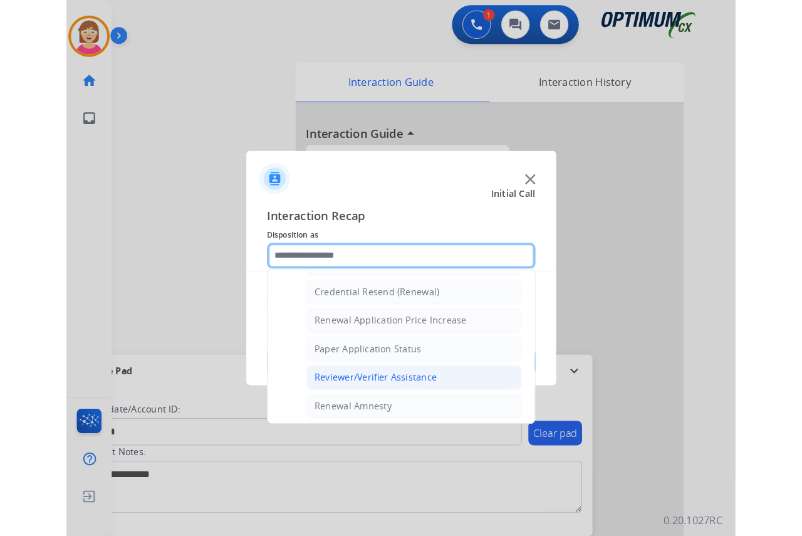
scroll to position [398, 0]
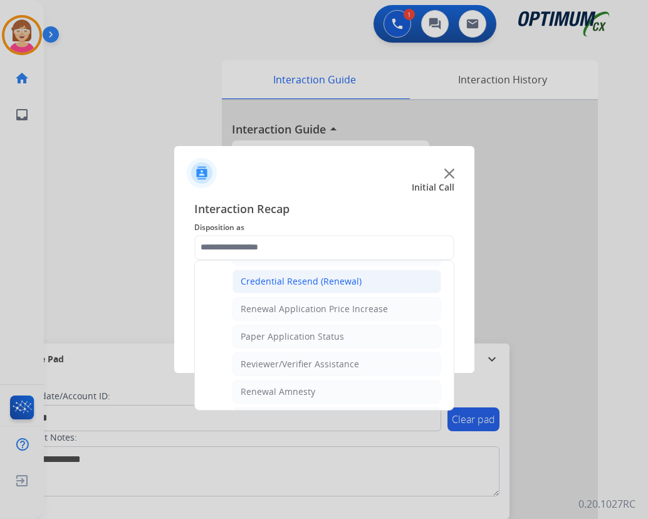
click at [298, 281] on div "Credential Resend (Renewal)" at bounding box center [301, 281] width 121 height 13
type input "**********"
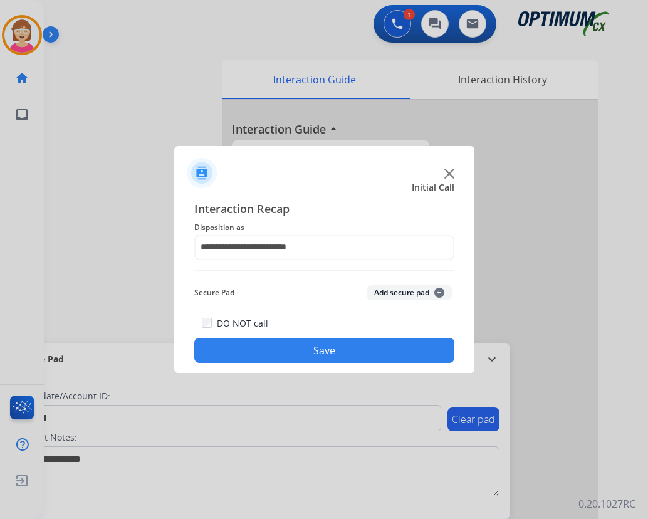
click at [438, 293] on span "+" at bounding box center [439, 293] width 10 height 10
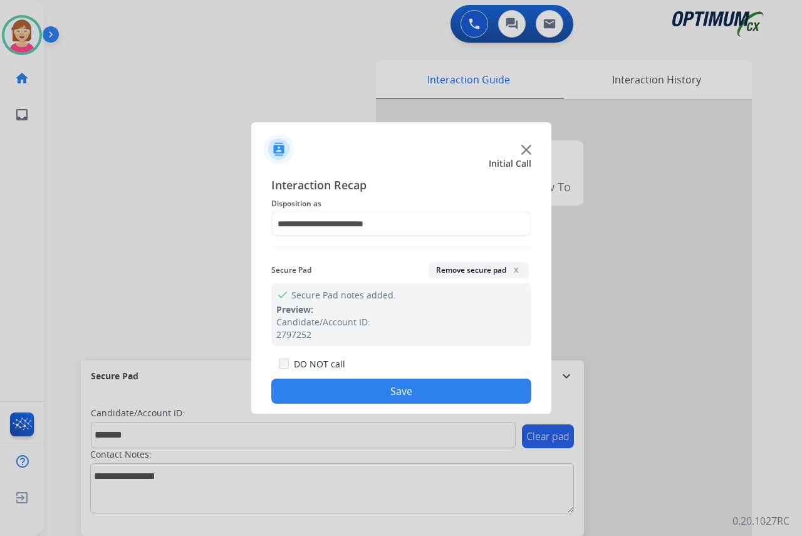
click at [335, 388] on button "Save" at bounding box center [401, 390] width 260 height 25
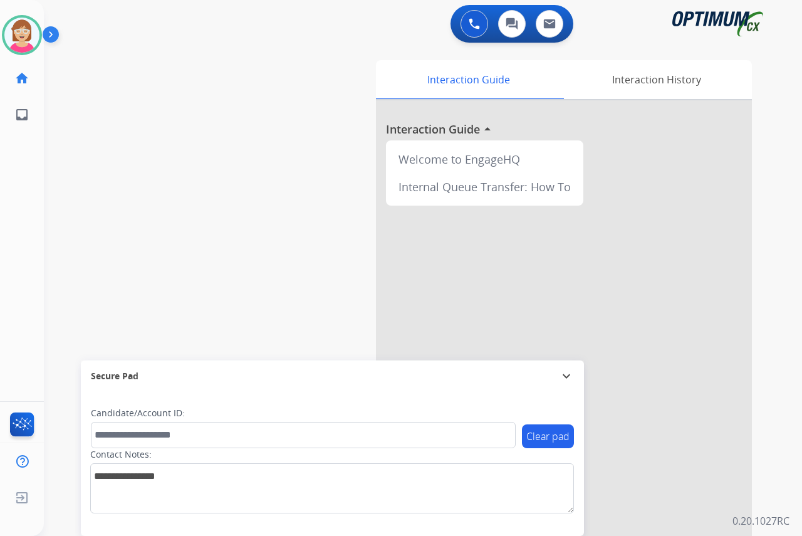
click at [31, 189] on div "[PERSON_NAME] Available Edit Avatar Agent: [PERSON_NAME] Profile: OCX Training …" at bounding box center [22, 268] width 44 height 536
drag, startPoint x: 31, startPoint y: 189, endPoint x: 179, endPoint y: 144, distance: 155.2
click at [194, 142] on div "swap_horiz Break voice bridge close_fullscreen Connect 3-Way Call merge_type Se…" at bounding box center [408, 306] width 728 height 522
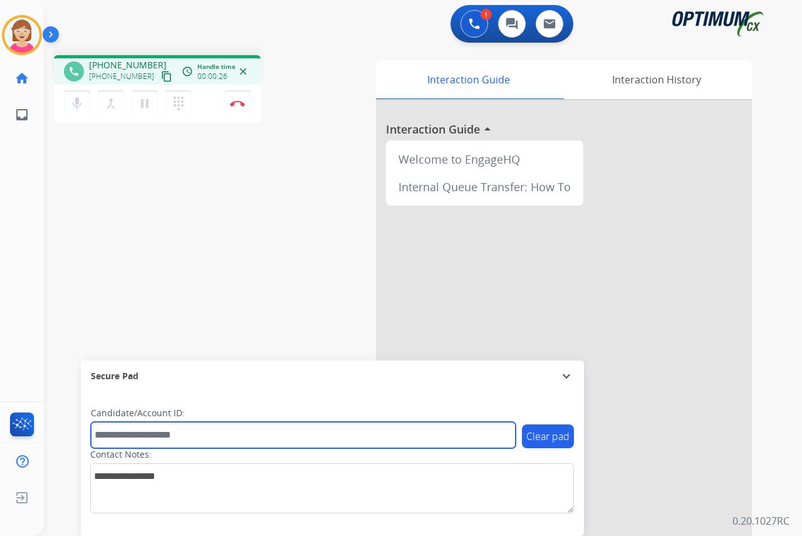
click at [111, 436] on input "text" at bounding box center [303, 435] width 425 height 26
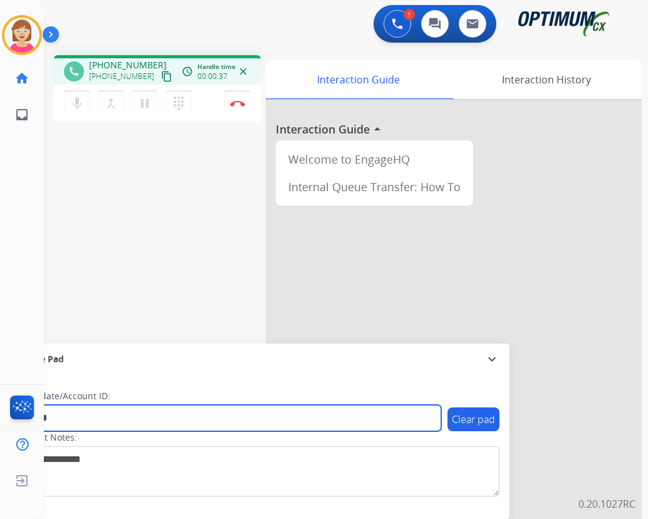
type input "*******"
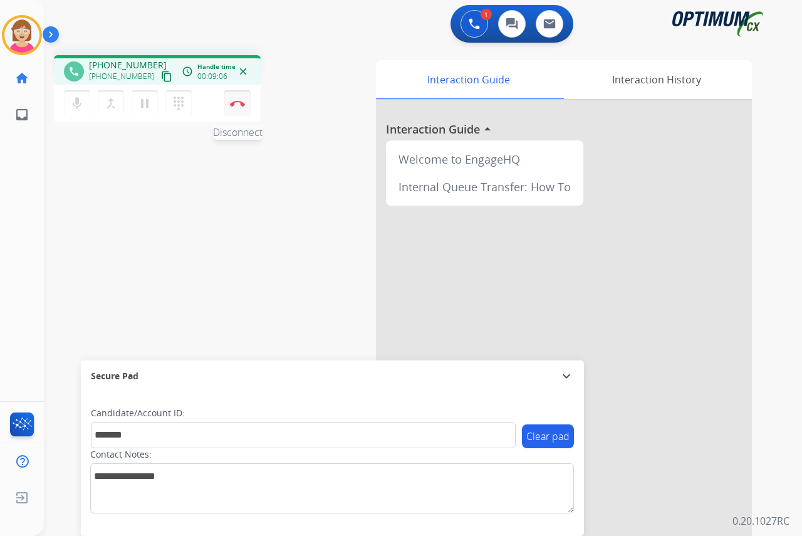
click at [239, 101] on img at bounding box center [237, 103] width 15 height 6
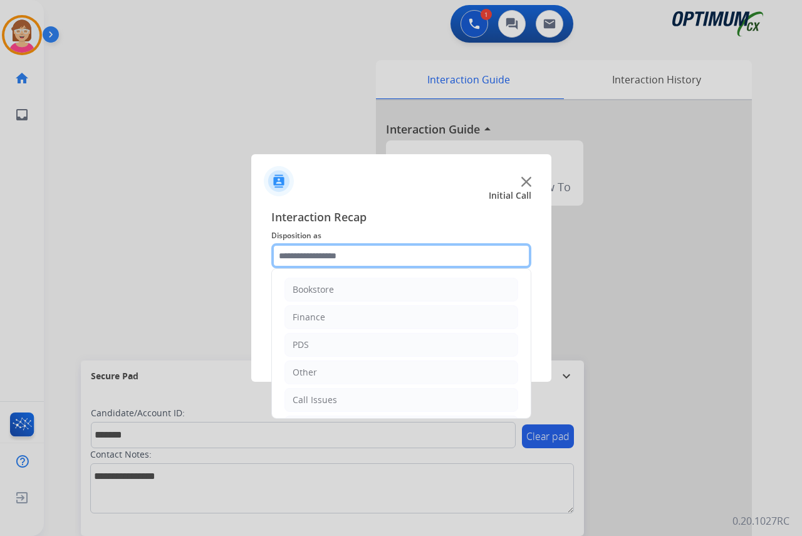
click at [297, 254] on input "text" at bounding box center [401, 255] width 260 height 25
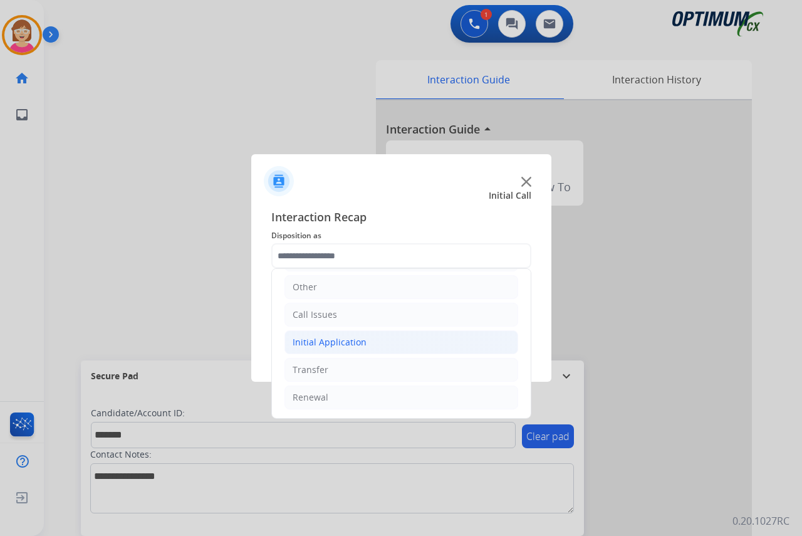
click at [338, 340] on div "Initial Application" at bounding box center [330, 342] width 74 height 13
click at [338, 397] on div "Appeals" at bounding box center [335, 397] width 34 height 13
type input "*******"
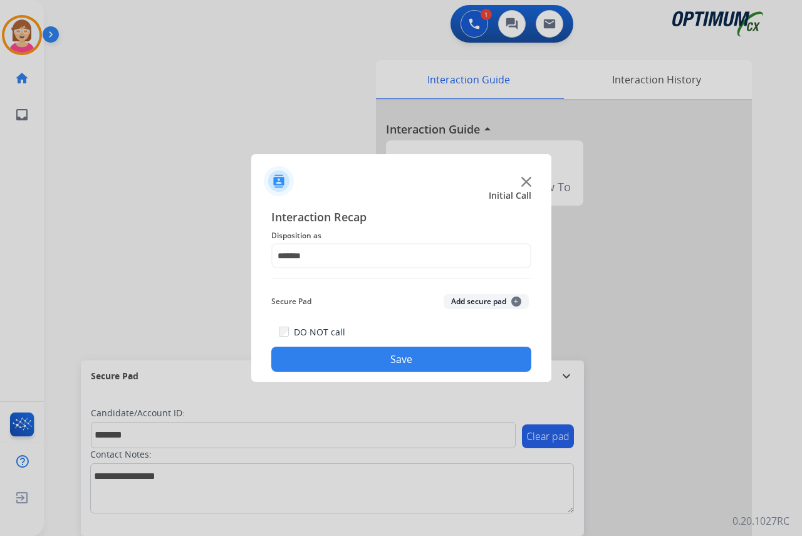
click at [516, 301] on span "+" at bounding box center [516, 301] width 10 height 10
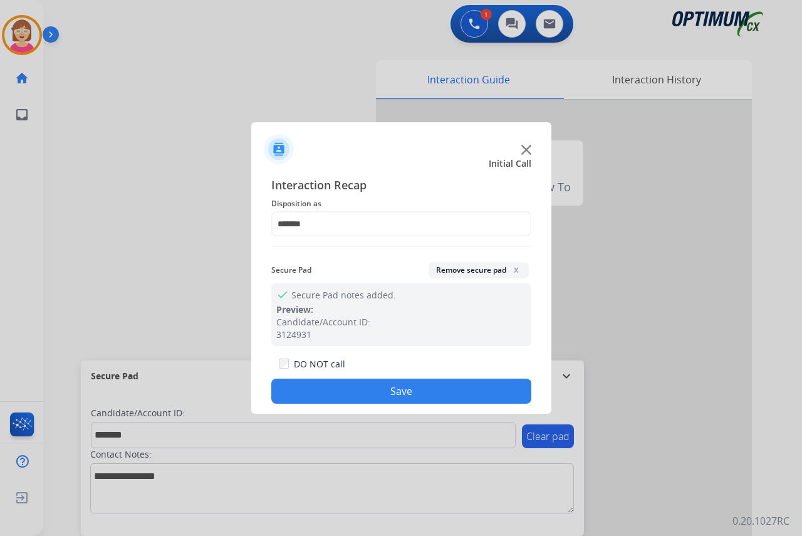
drag, startPoint x: 354, startPoint y: 388, endPoint x: 305, endPoint y: 389, distance: 48.9
click at [305, 389] on button "Save" at bounding box center [401, 390] width 260 height 25
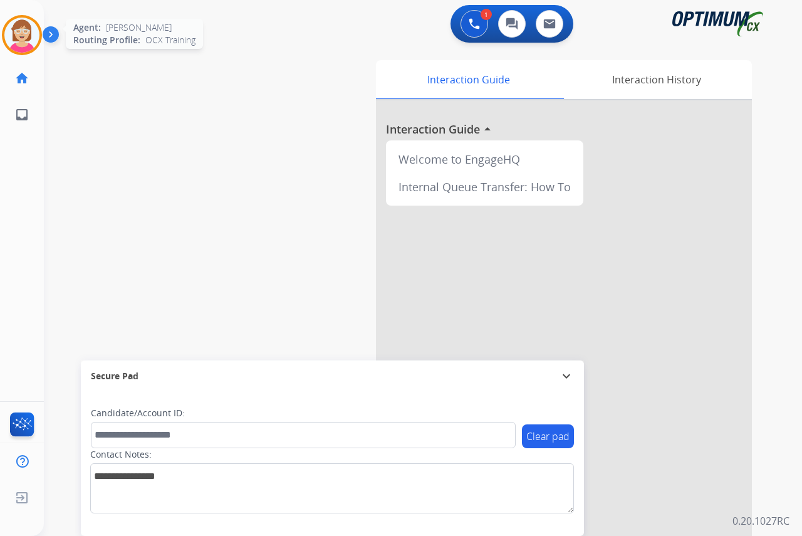
click at [26, 25] on img at bounding box center [21, 35] width 35 height 35
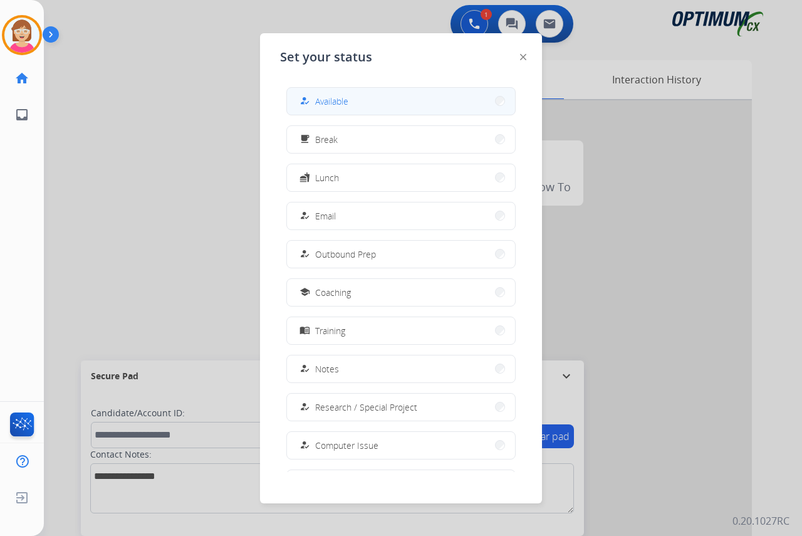
click at [344, 100] on span "Available" at bounding box center [331, 101] width 33 height 13
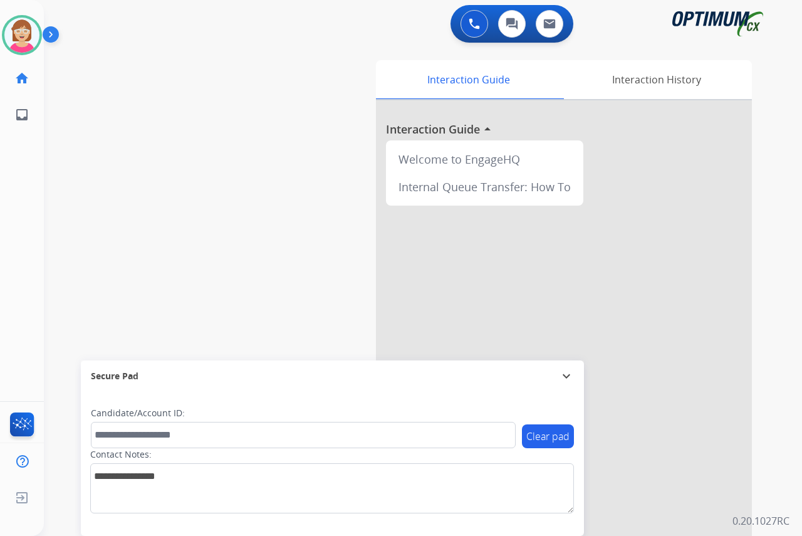
click at [15, 203] on div "[PERSON_NAME] Available Edit Avatar Agent: [PERSON_NAME] Profile: OCX Training …" at bounding box center [22, 268] width 44 height 536
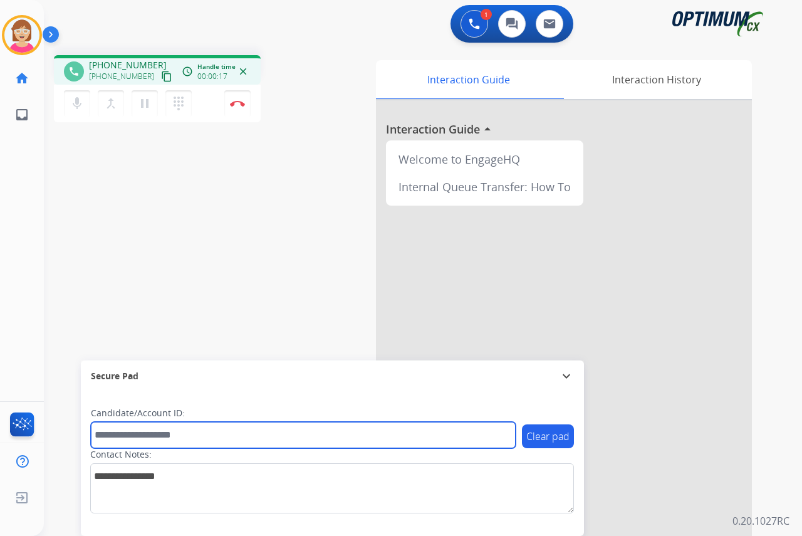
click at [112, 433] on input "text" at bounding box center [303, 435] width 425 height 26
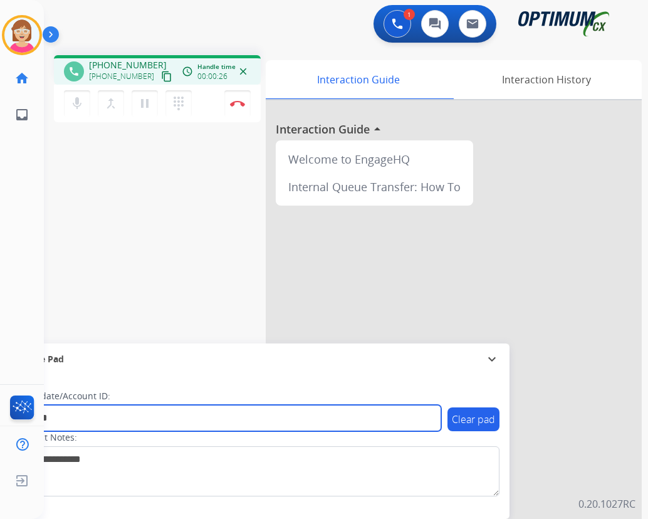
type input "*******"
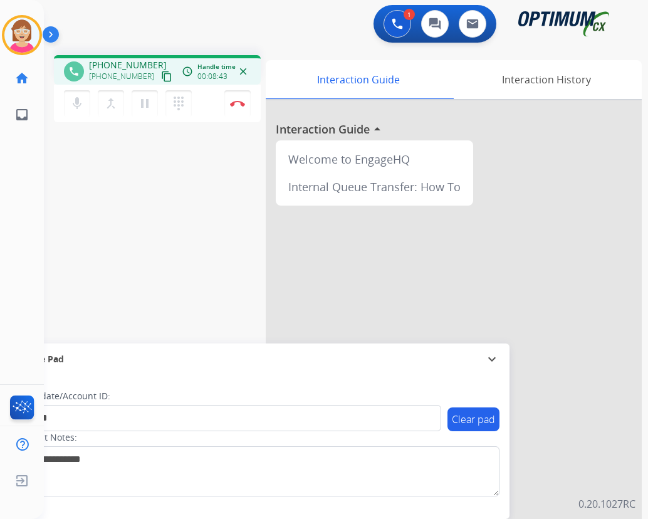
click at [369, 509] on div "Clear pad Candidate/Account ID: ******* Contact Notes:" at bounding box center [257, 447] width 503 height 144
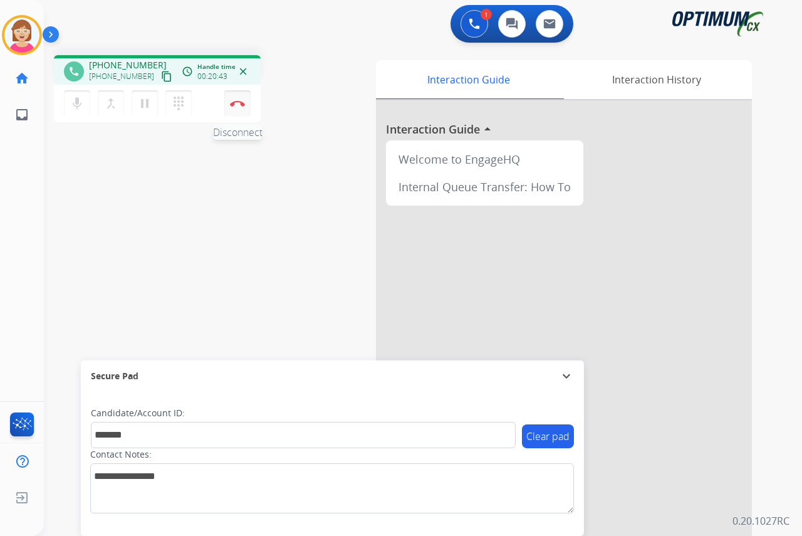
click at [239, 102] on img at bounding box center [237, 103] width 15 height 6
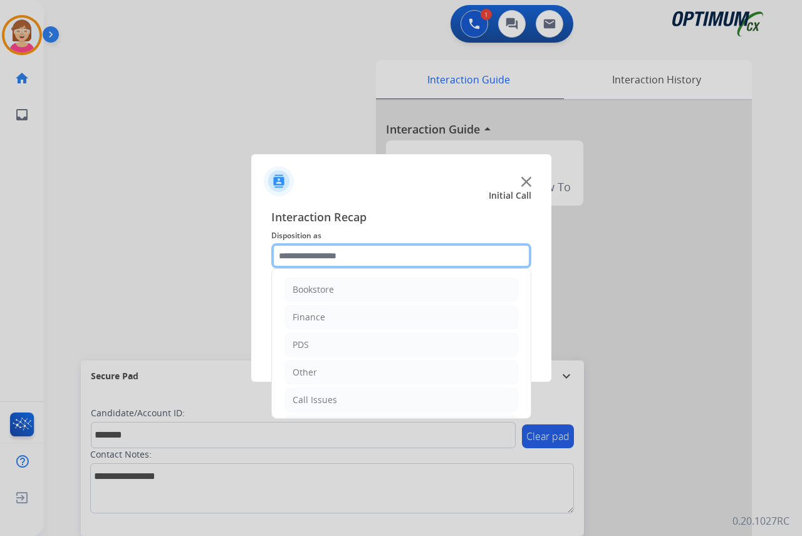
click at [294, 259] on input "text" at bounding box center [401, 255] width 260 height 25
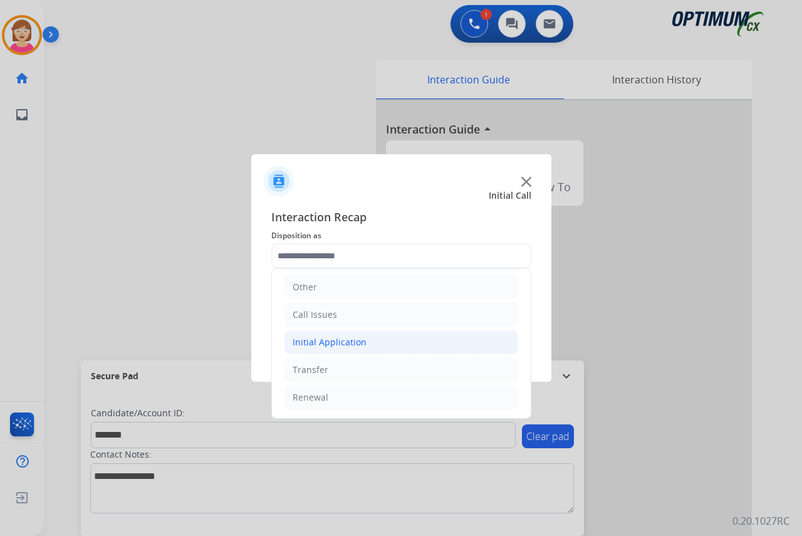
click at [334, 343] on div "Initial Application" at bounding box center [330, 342] width 74 height 13
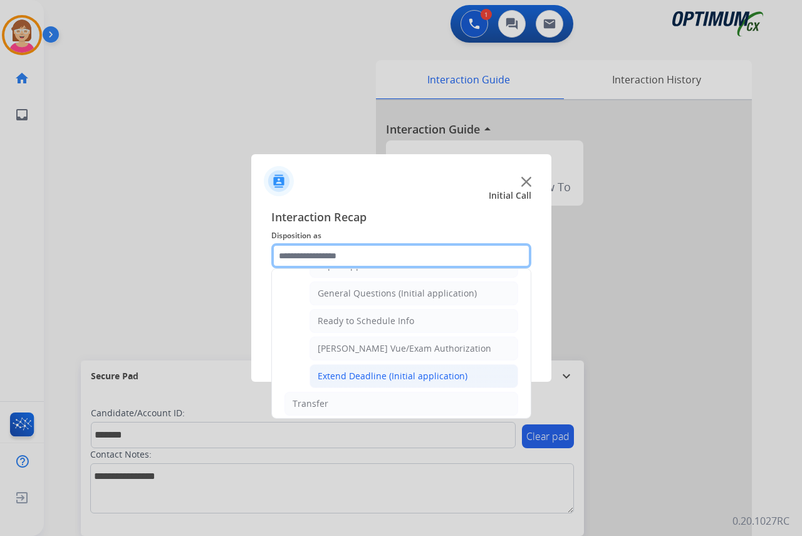
scroll to position [759, 0]
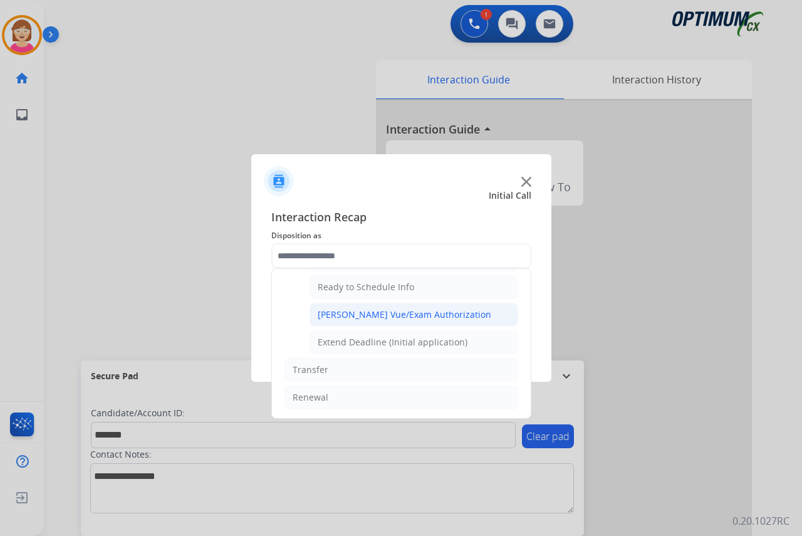
click at [376, 314] on div "[PERSON_NAME] Vue/Exam Authorization" at bounding box center [405, 314] width 174 height 13
type input "**********"
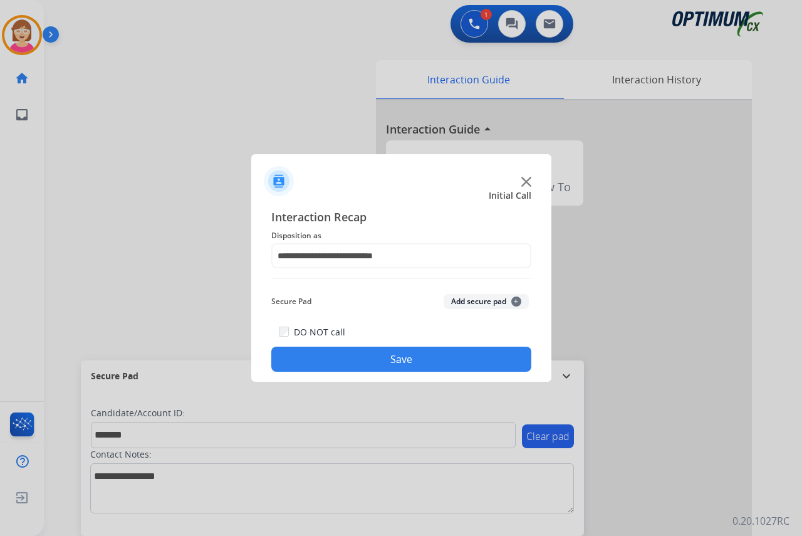
click at [516, 302] on span "+" at bounding box center [516, 301] width 10 height 10
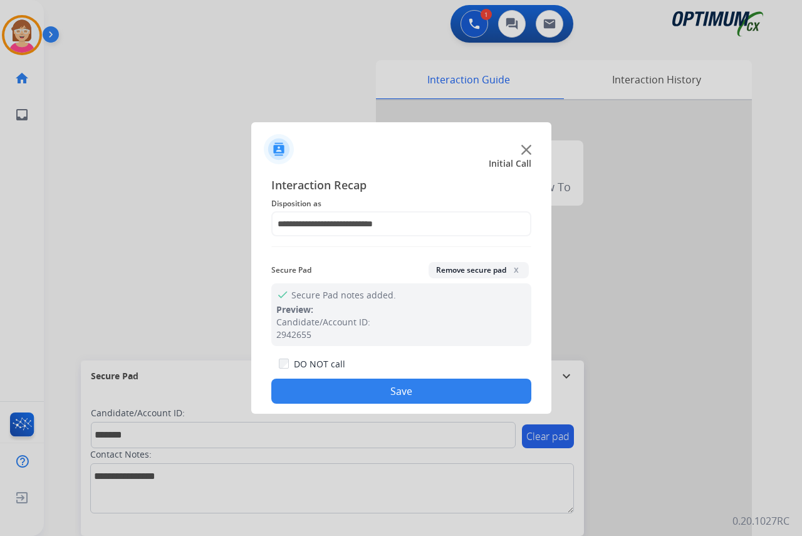
click at [340, 398] on button "Save" at bounding box center [401, 390] width 260 height 25
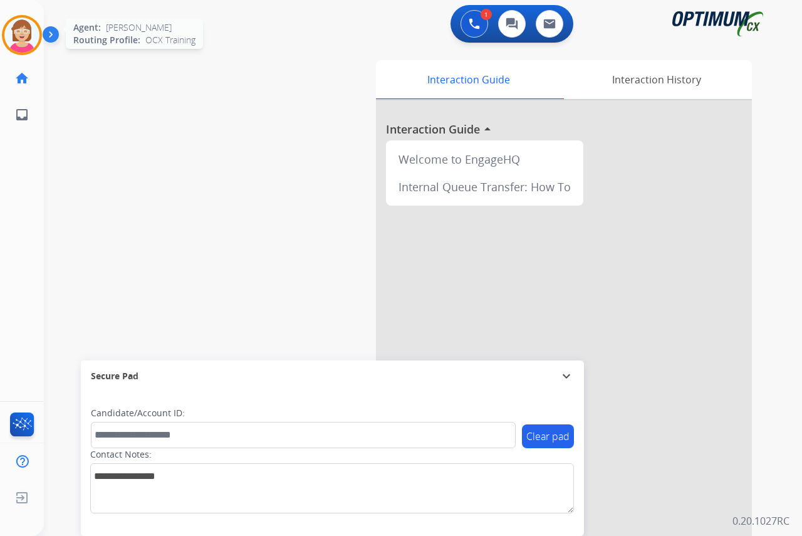
click at [29, 21] on img at bounding box center [21, 35] width 35 height 35
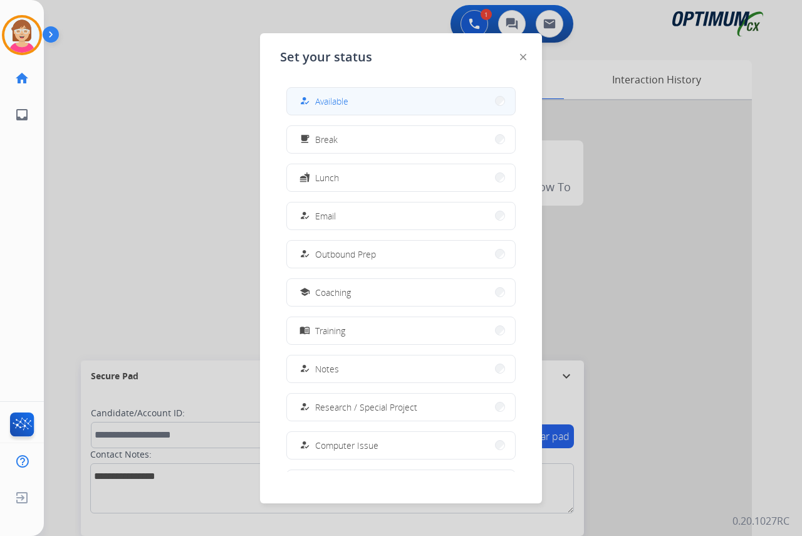
click at [351, 111] on button "how_to_reg Available" at bounding box center [401, 101] width 228 height 27
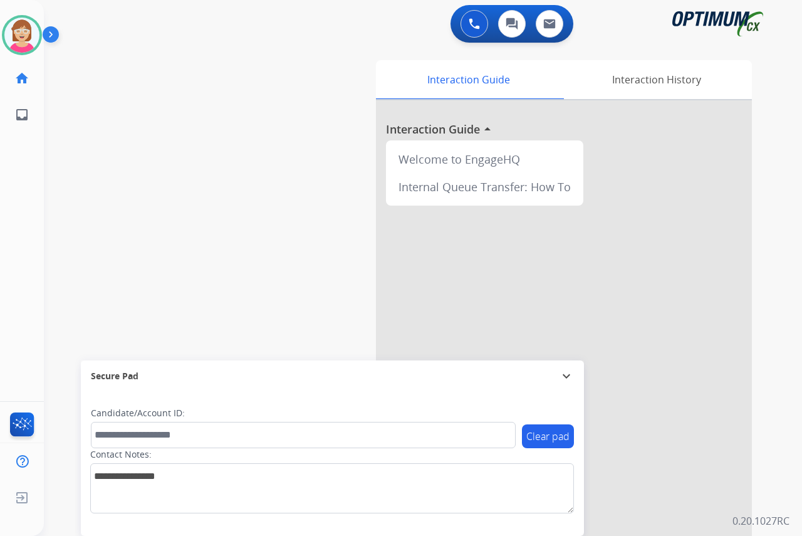
drag, startPoint x: 21, startPoint y: 194, endPoint x: 25, endPoint y: 213, distance: 19.8
click at [21, 195] on div "[PERSON_NAME] Available Edit Avatar Agent: [PERSON_NAME] Profile: OCX Training …" at bounding box center [22, 268] width 44 height 536
click at [26, 180] on div "[PERSON_NAME] Available Edit Avatar Agent: [PERSON_NAME] Profile: OCX Training …" at bounding box center [22, 268] width 44 height 536
click at [31, 161] on div "[PERSON_NAME] Available Edit Avatar Agent: [PERSON_NAME] Profile: OCX Training …" at bounding box center [22, 268] width 44 height 536
click at [21, 190] on div "[PERSON_NAME] Available Edit Avatar Agent: [PERSON_NAME] Profile: OCX Training …" at bounding box center [22, 268] width 44 height 536
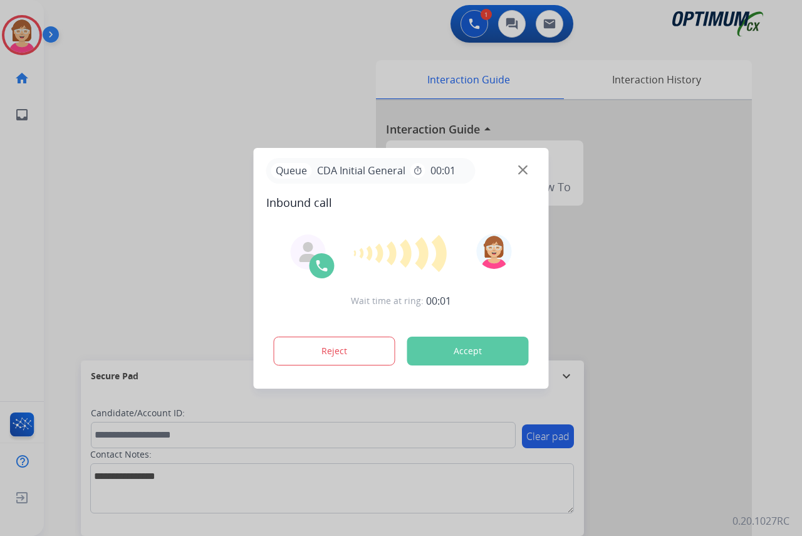
click at [29, 309] on div at bounding box center [401, 268] width 802 height 536
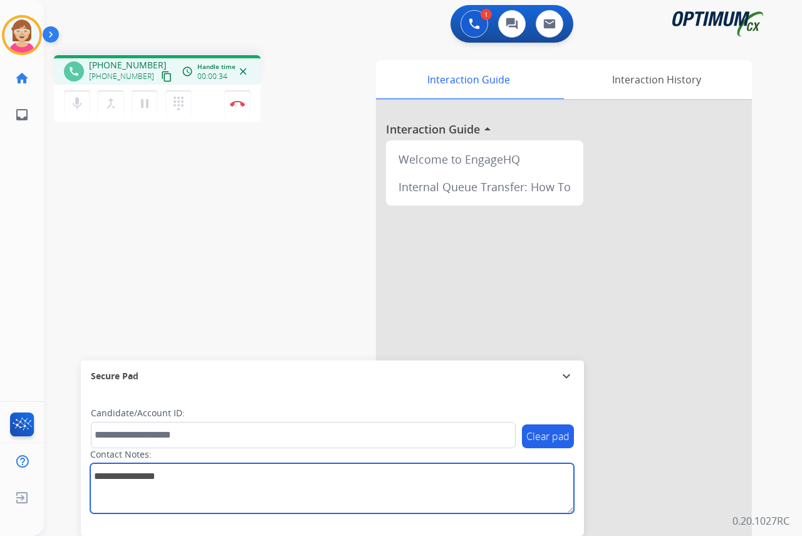
drag, startPoint x: 101, startPoint y: 479, endPoint x: 103, endPoint y: 468, distance: 10.8
click at [101, 476] on textarea at bounding box center [332, 488] width 484 height 50
type textarea "*******"
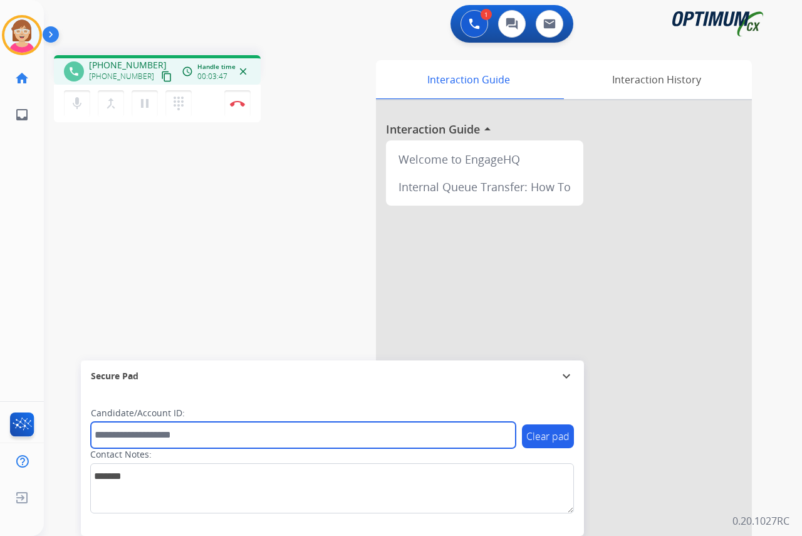
click at [113, 433] on input "text" at bounding box center [303, 435] width 425 height 26
click at [101, 430] on input "text" at bounding box center [303, 435] width 425 height 26
type input "*******"
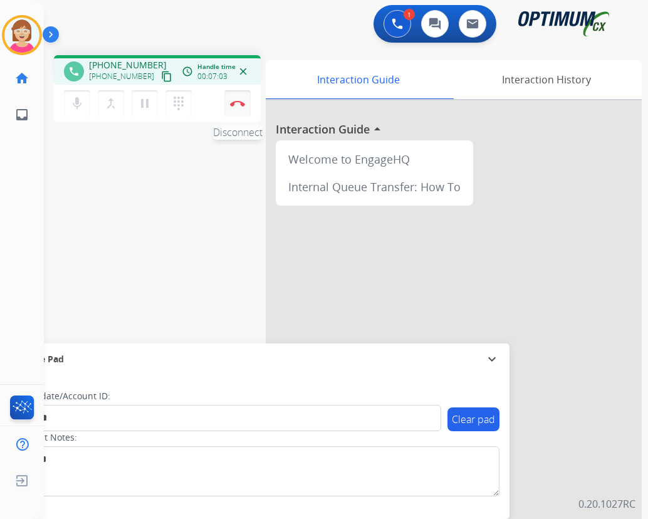
click at [239, 102] on img at bounding box center [237, 103] width 15 height 6
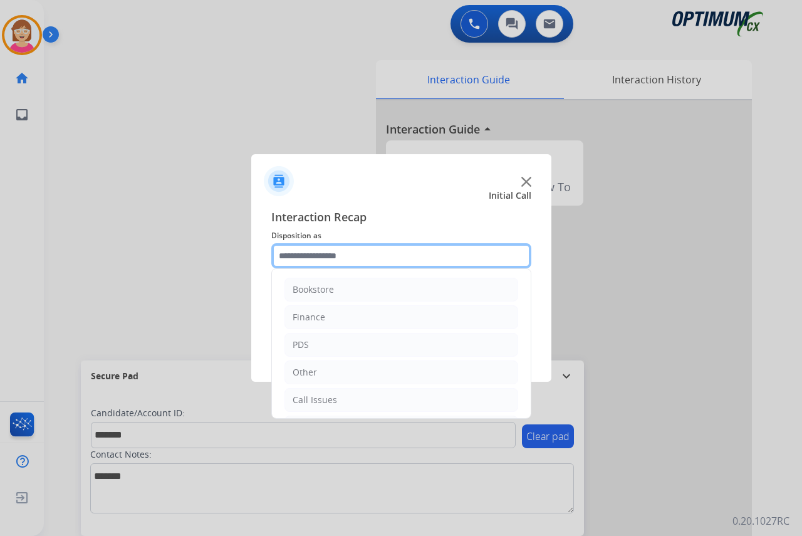
click at [285, 255] on input "text" at bounding box center [401, 255] width 260 height 25
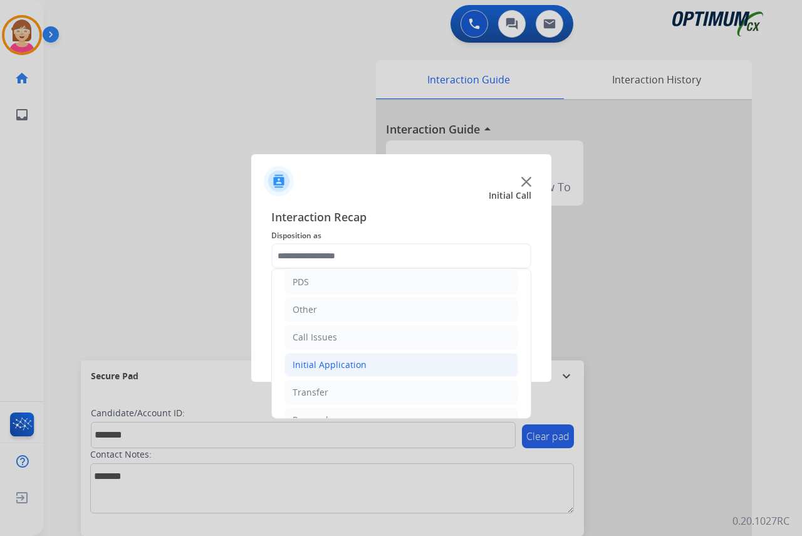
click at [351, 368] on div "Initial Application" at bounding box center [330, 364] width 74 height 13
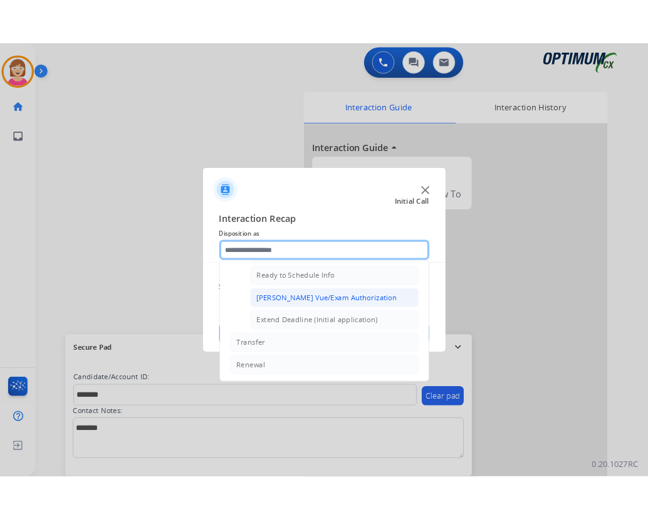
scroll to position [697, 0]
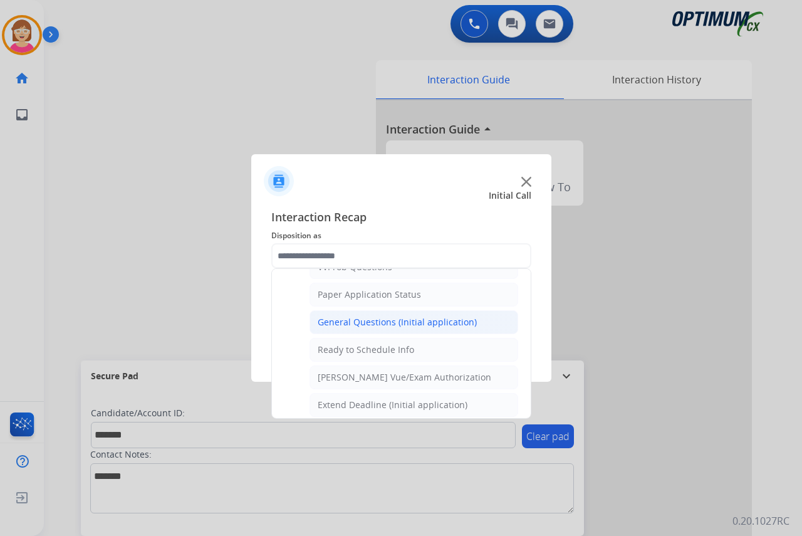
click at [368, 317] on div "General Questions (Initial application)" at bounding box center [397, 322] width 159 height 13
type input "**********"
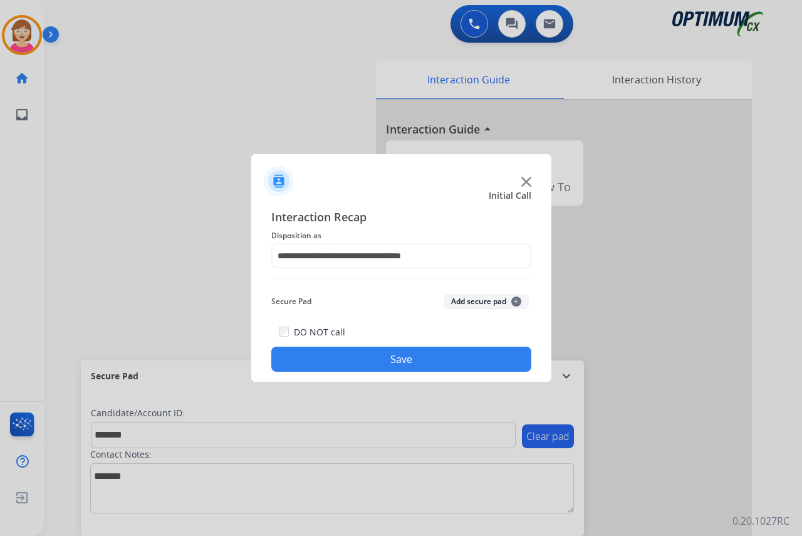
click at [516, 301] on span "+" at bounding box center [516, 301] width 10 height 10
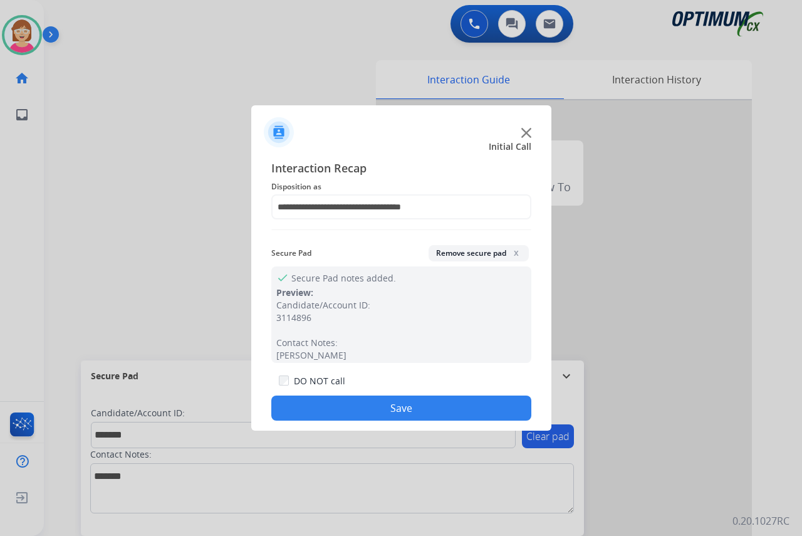
click at [349, 405] on button "Save" at bounding box center [401, 407] width 260 height 25
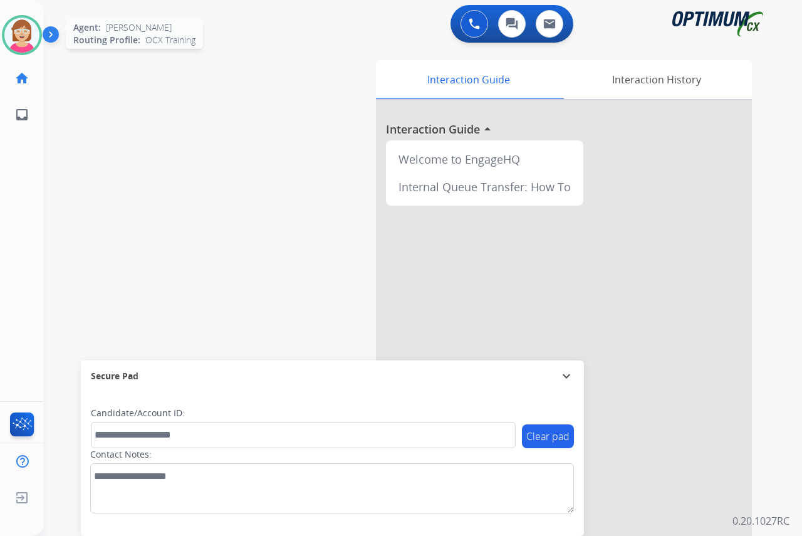
click at [14, 41] on img at bounding box center [21, 35] width 35 height 35
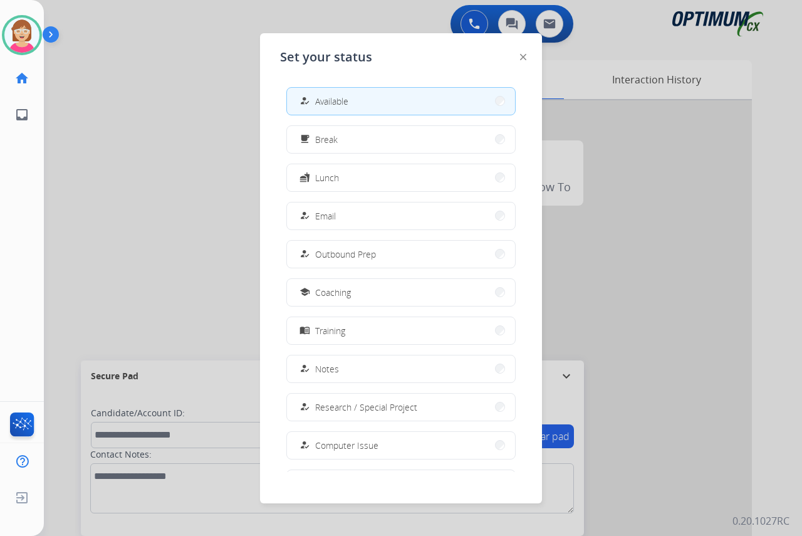
click at [326, 179] on span "Lunch" at bounding box center [327, 177] width 24 height 13
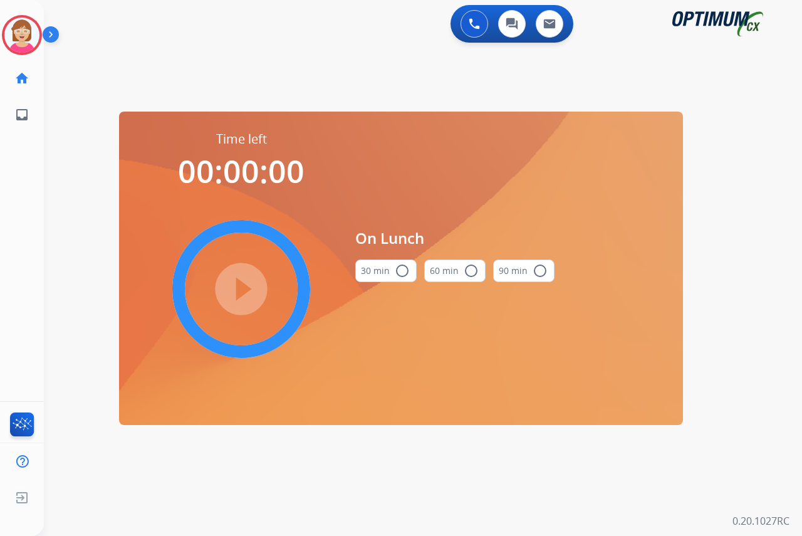
click at [403, 269] on mat-icon "radio_button_unchecked" at bounding box center [402, 270] width 15 height 15
click at [239, 288] on mat-icon "play_circle_filled" at bounding box center [241, 288] width 15 height 15
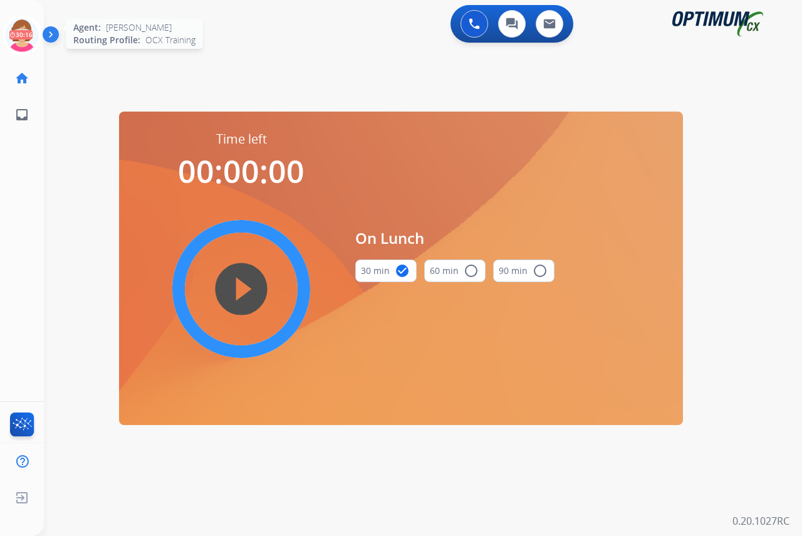
click at [19, 25] on icon at bounding box center [22, 35] width 41 height 41
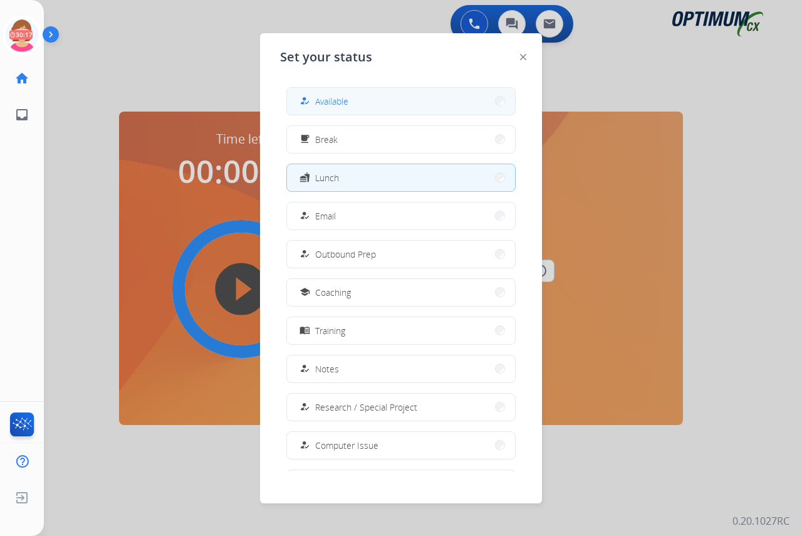
click at [307, 105] on mat-icon "how_to_reg" at bounding box center [304, 101] width 11 height 11
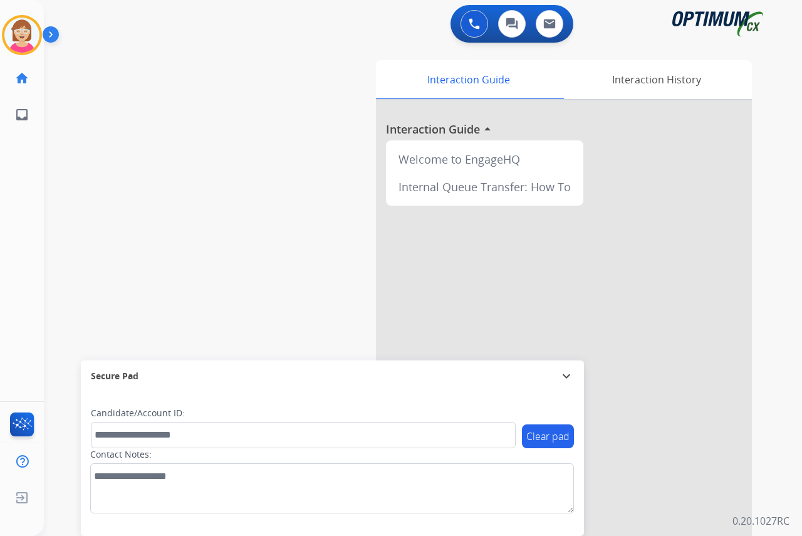
click at [18, 210] on div "[PERSON_NAME] Available Edit Avatar Agent: [PERSON_NAME] Profile: OCX Training …" at bounding box center [22, 268] width 44 height 536
click at [18, 189] on div "[PERSON_NAME] Available Edit Avatar Agent: [PERSON_NAME] Profile: OCX Training …" at bounding box center [22, 268] width 44 height 536
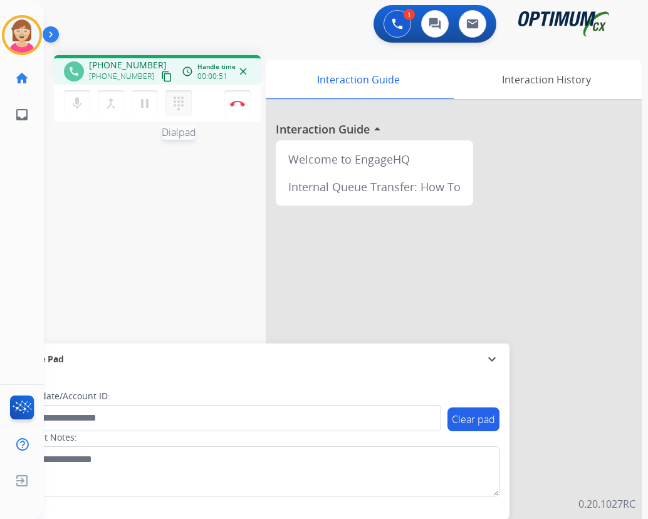
click at [180, 100] on mat-icon "dialpad" at bounding box center [178, 103] width 15 height 15
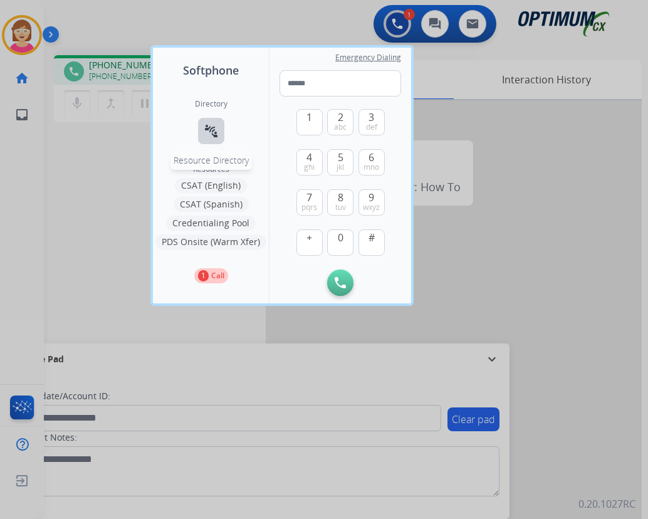
click at [207, 127] on mat-icon "connect_without_contact" at bounding box center [211, 130] width 15 height 15
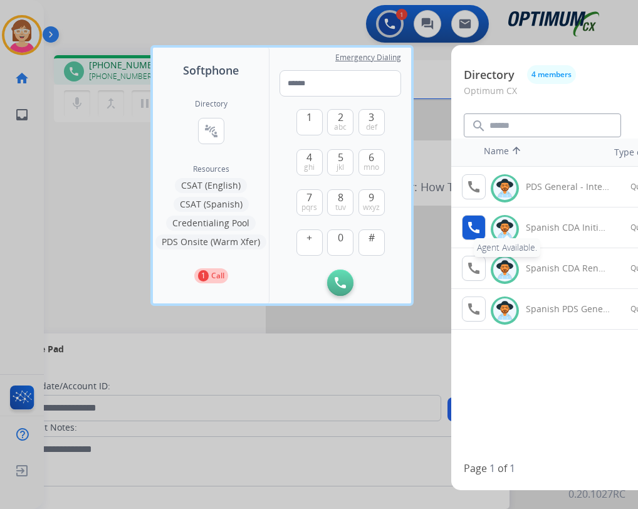
click at [477, 224] on mat-icon "call" at bounding box center [473, 227] width 15 height 15
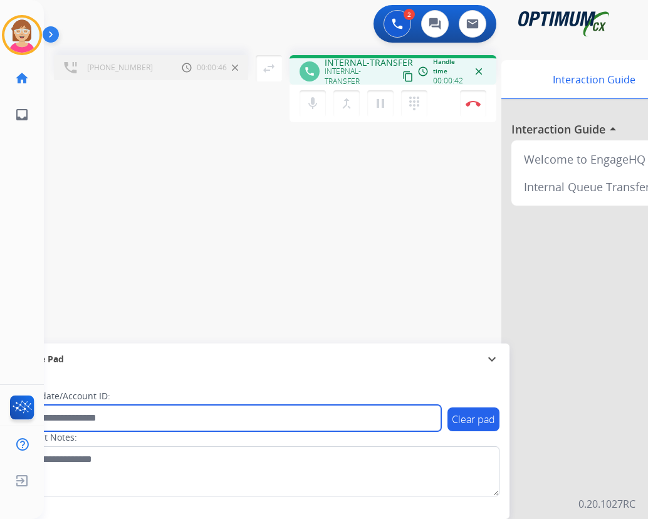
click at [61, 415] on input "text" at bounding box center [228, 418] width 425 height 26
type input "*******"
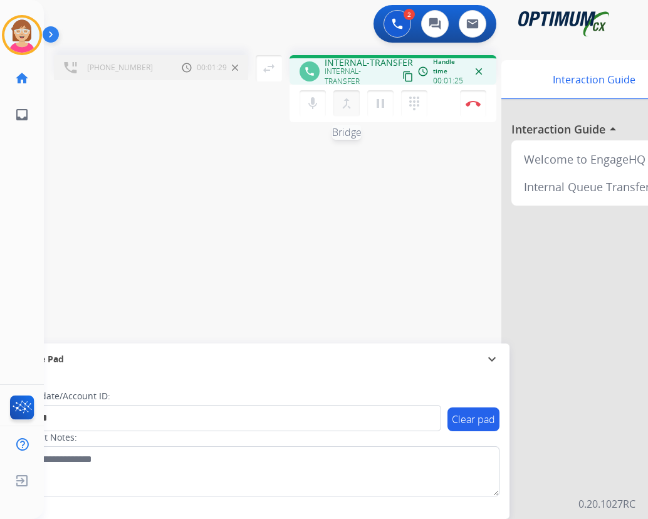
click at [347, 102] on mat-icon "merge_type" at bounding box center [346, 103] width 15 height 15
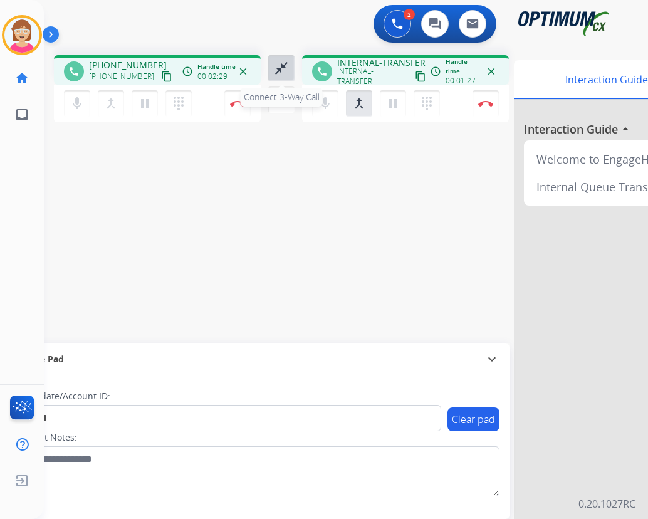
click at [279, 70] on mat-icon "close_fullscreen" at bounding box center [281, 68] width 15 height 15
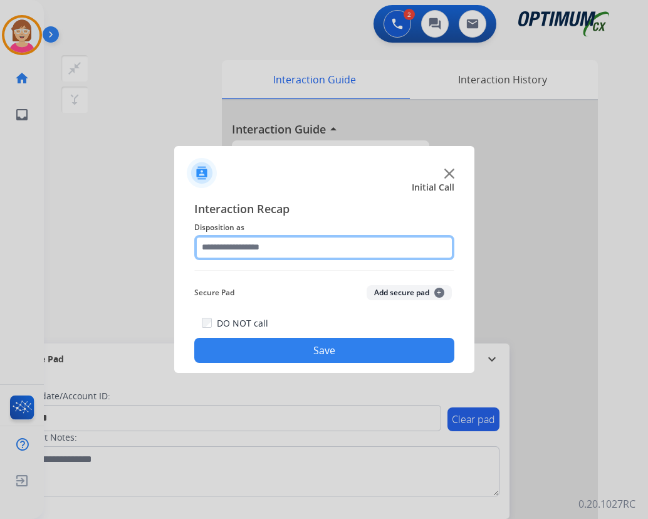
click at [217, 246] on input "text" at bounding box center [324, 247] width 260 height 25
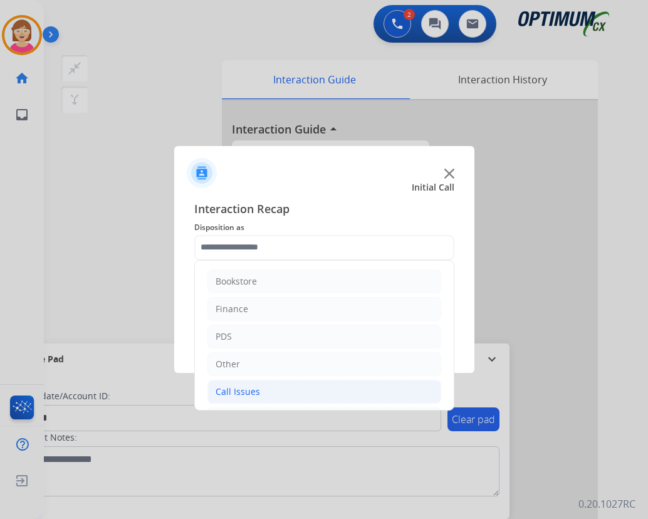
click at [250, 390] on div "Call Issues" at bounding box center [237, 391] width 44 height 13
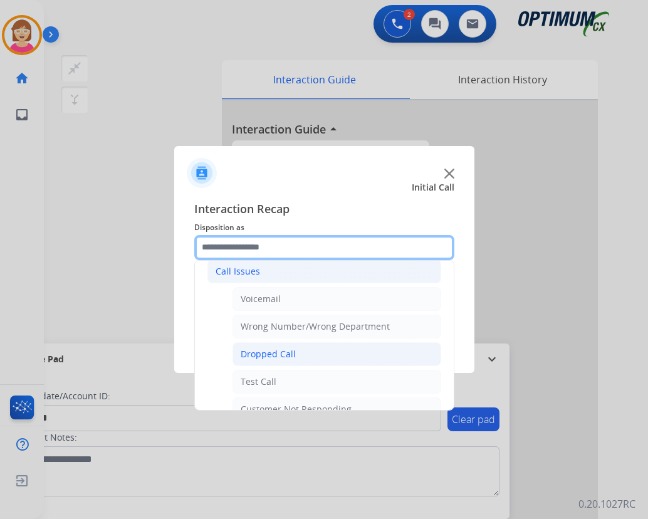
scroll to position [125, 0]
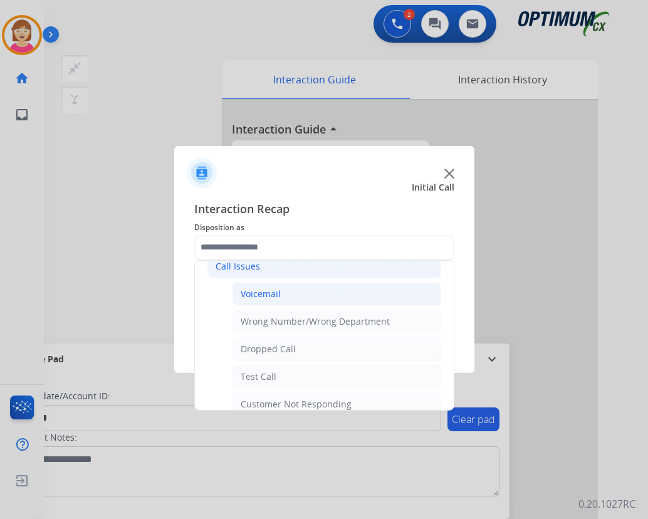
click at [261, 293] on div "Voicemail" at bounding box center [261, 294] width 40 height 13
type input "*********"
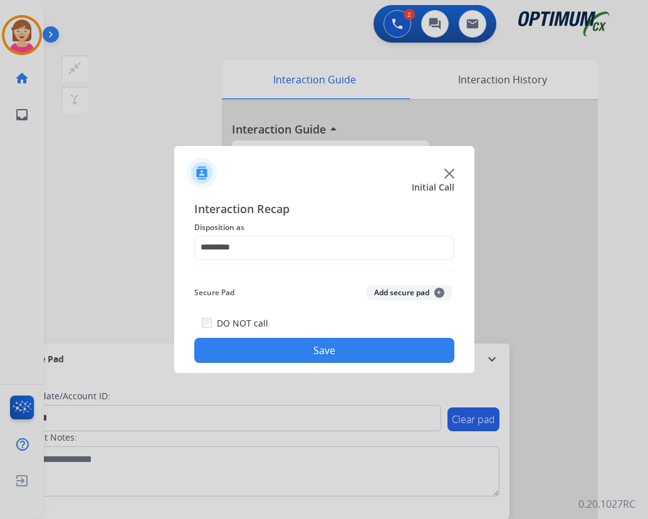
click at [439, 292] on span "+" at bounding box center [439, 293] width 10 height 10
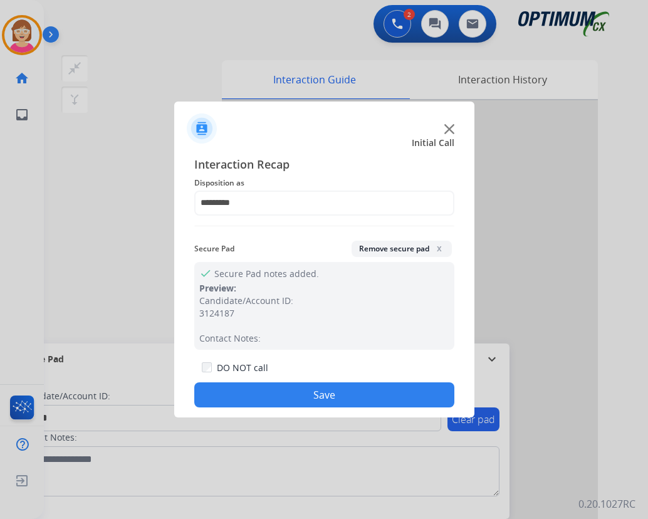
click at [274, 399] on button "Save" at bounding box center [324, 394] width 260 height 25
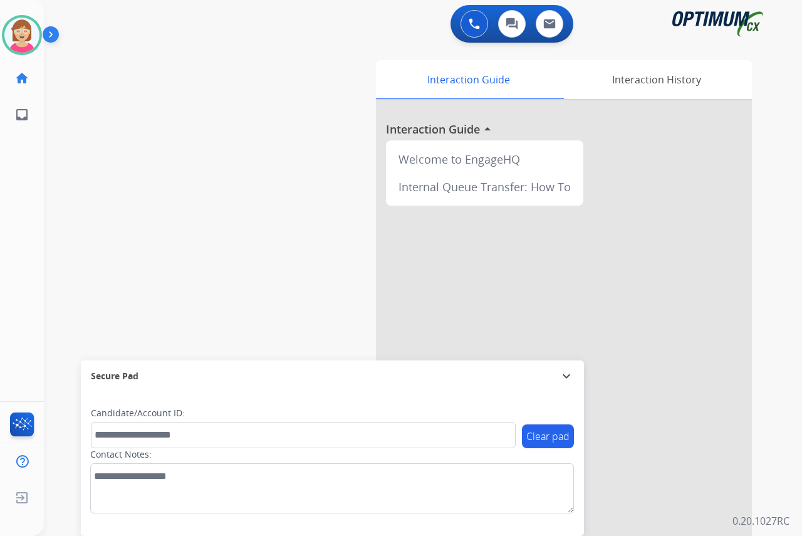
drag, startPoint x: 26, startPoint y: 234, endPoint x: 33, endPoint y: 232, distance: 7.1
click at [32, 232] on div "[PERSON_NAME] Available Edit Avatar Agent: [PERSON_NAME] Profile: OCX Training …" at bounding box center [22, 268] width 44 height 536
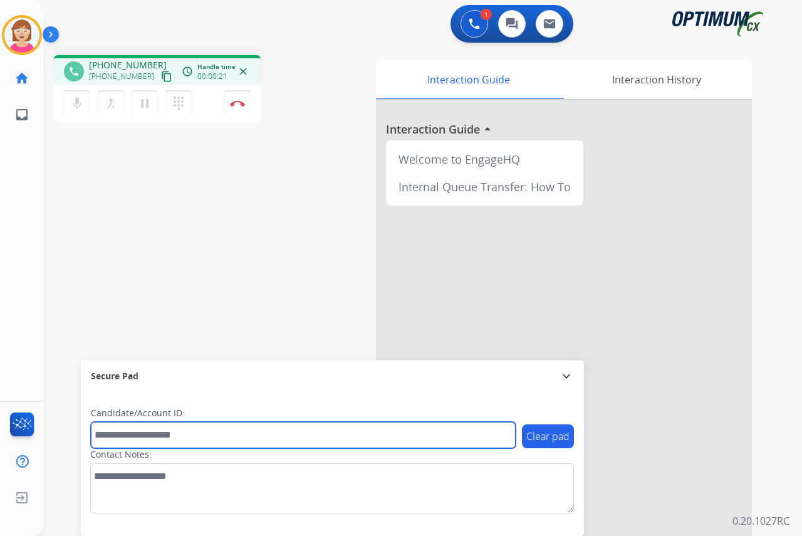
click at [107, 435] on input "text" at bounding box center [303, 435] width 425 height 26
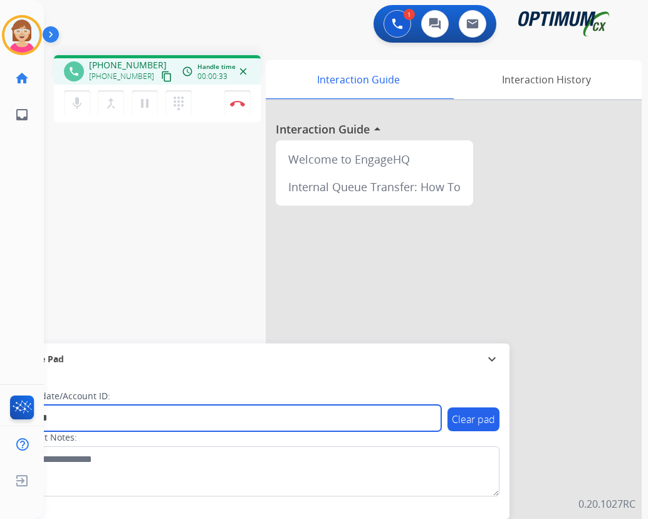
type input "*******"
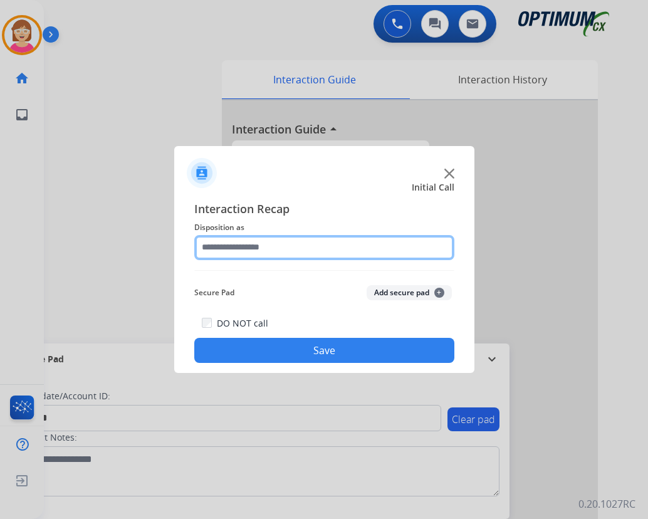
click at [236, 240] on input "text" at bounding box center [324, 247] width 260 height 25
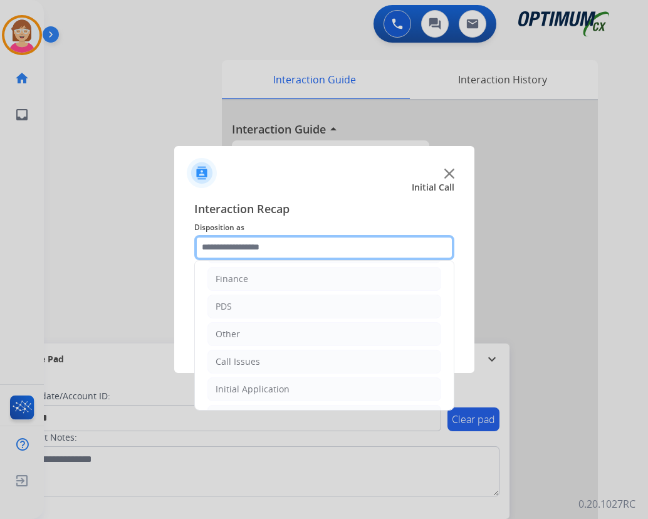
scroll to position [85, 0]
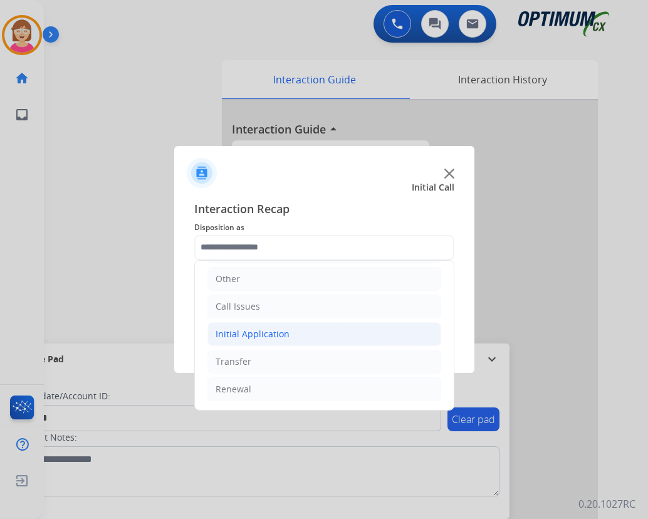
click at [256, 332] on div "Initial Application" at bounding box center [252, 334] width 74 height 13
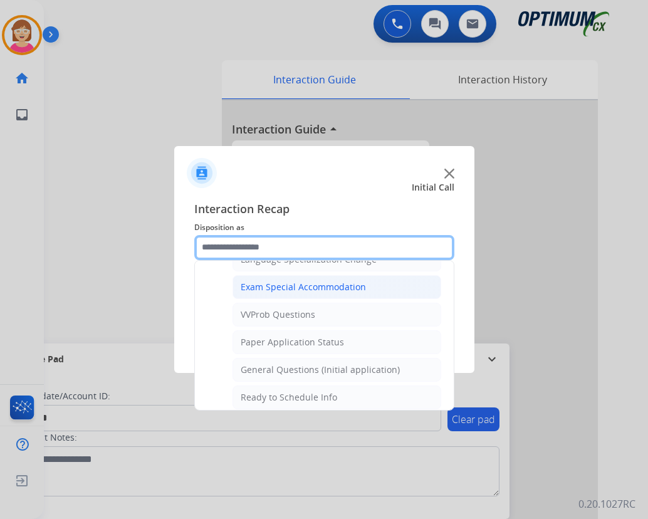
scroll to position [712, 0]
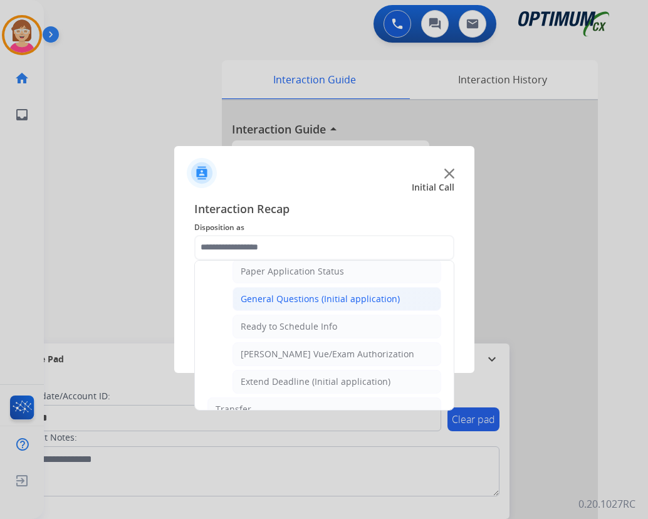
click at [318, 295] on div "General Questions (Initial application)" at bounding box center [320, 299] width 159 height 13
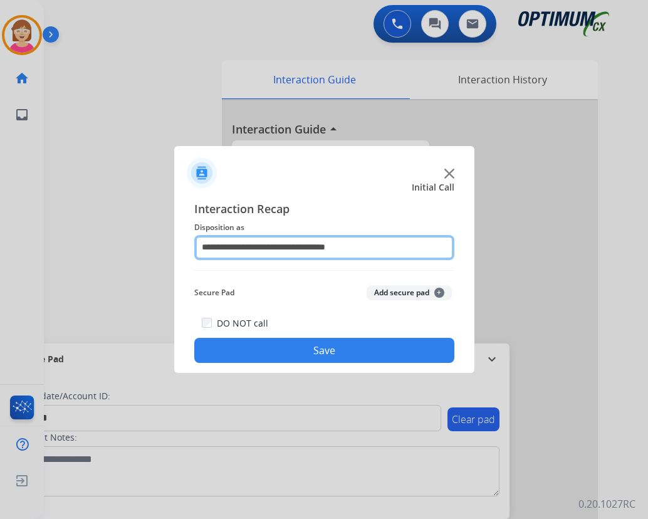
click at [367, 244] on input "**********" at bounding box center [324, 247] width 260 height 25
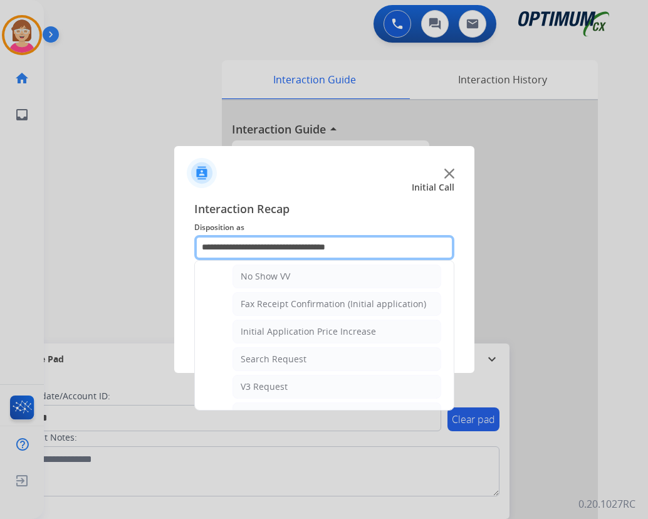
scroll to position [759, 0]
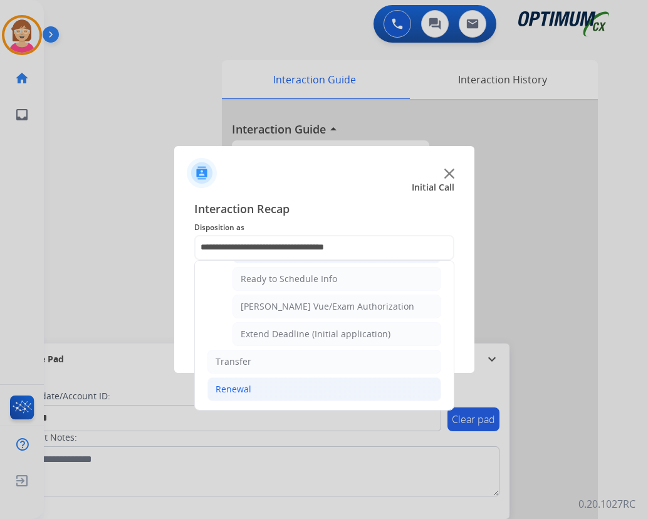
click at [242, 390] on div "Renewal" at bounding box center [233, 389] width 36 height 13
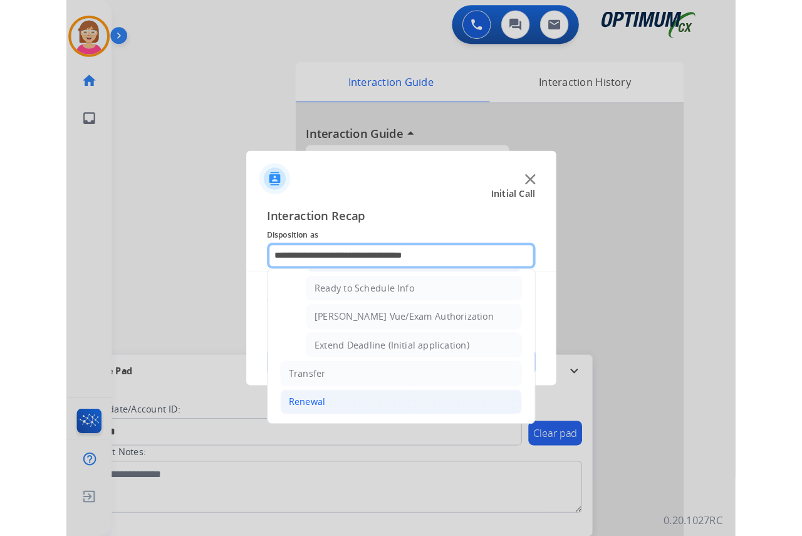
scroll to position [484, 0]
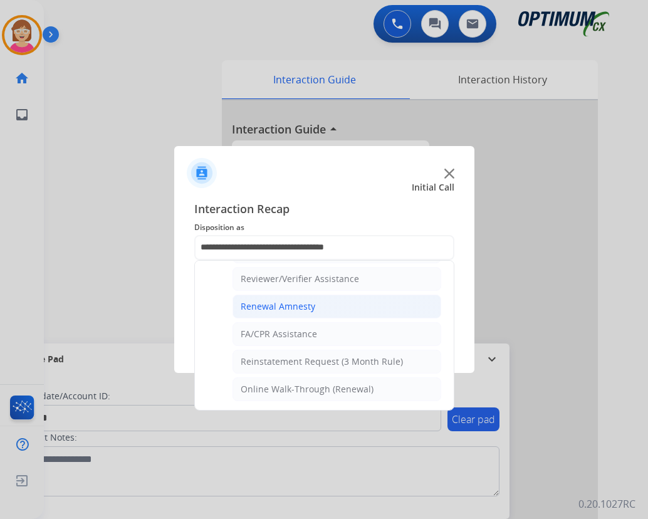
click at [284, 306] on div "Renewal Amnesty" at bounding box center [278, 306] width 75 height 13
type input "**********"
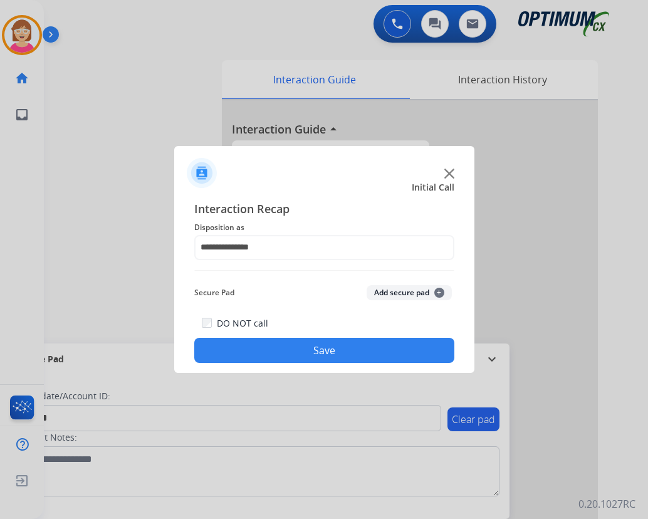
click at [437, 291] on span "+" at bounding box center [439, 293] width 10 height 10
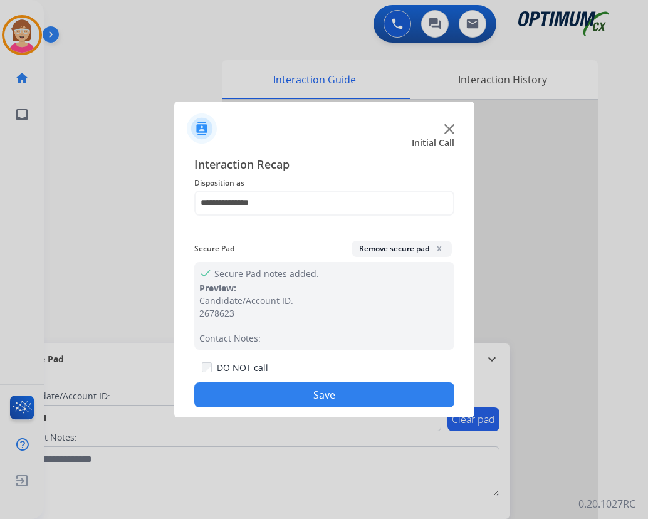
drag, startPoint x: 275, startPoint y: 396, endPoint x: 249, endPoint y: 388, distance: 26.8
click at [249, 388] on button "Save" at bounding box center [324, 394] width 260 height 25
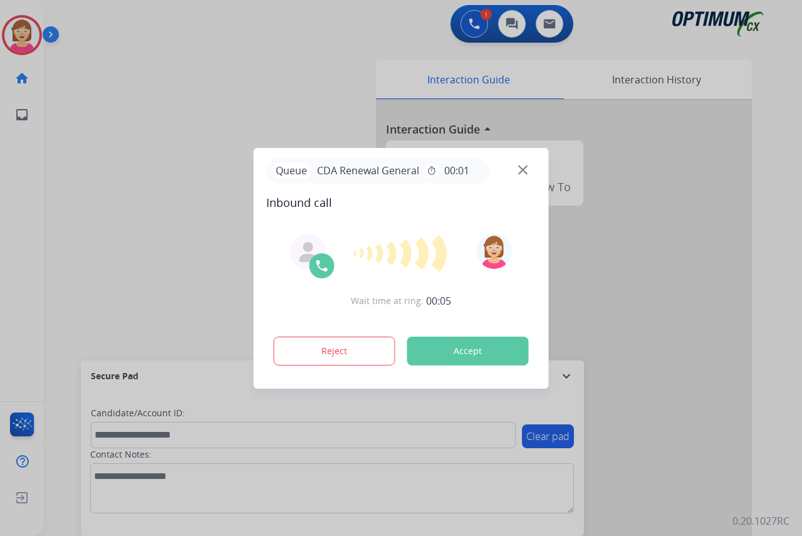
click at [26, 225] on div at bounding box center [401, 268] width 802 height 536
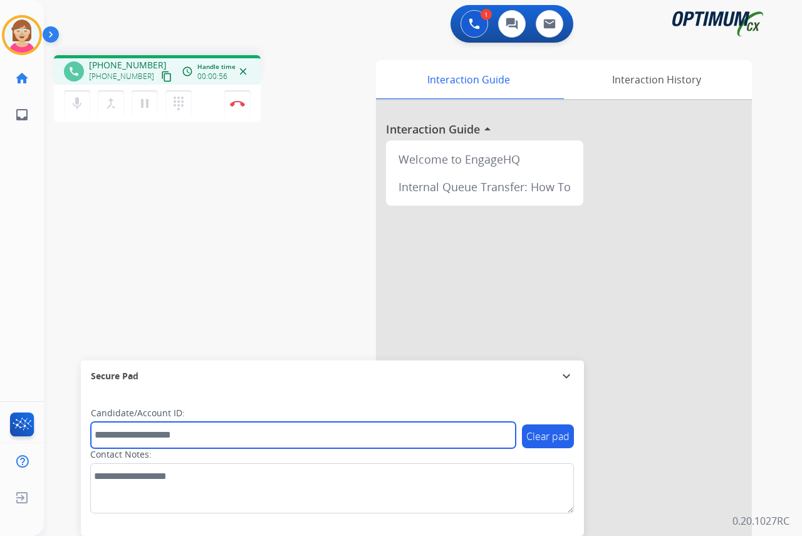
click at [117, 433] on input "text" at bounding box center [303, 435] width 425 height 26
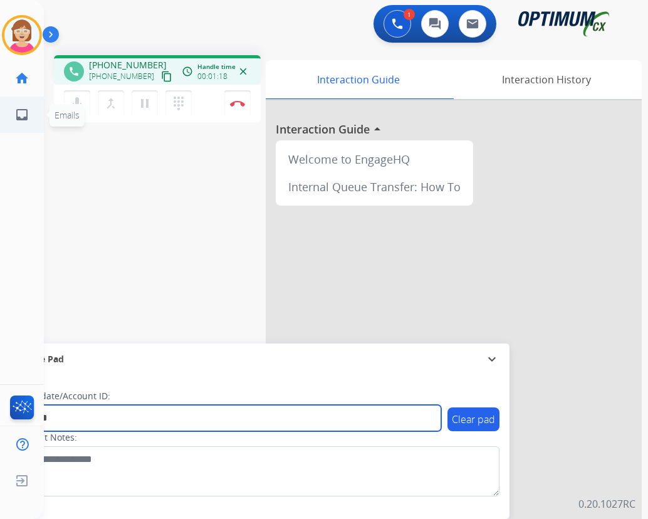
type input "*******"
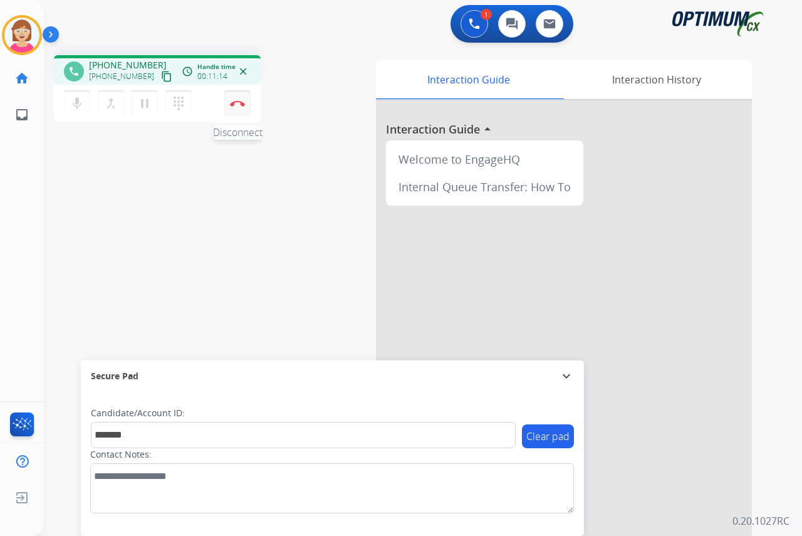
click at [237, 103] on img at bounding box center [237, 103] width 15 height 6
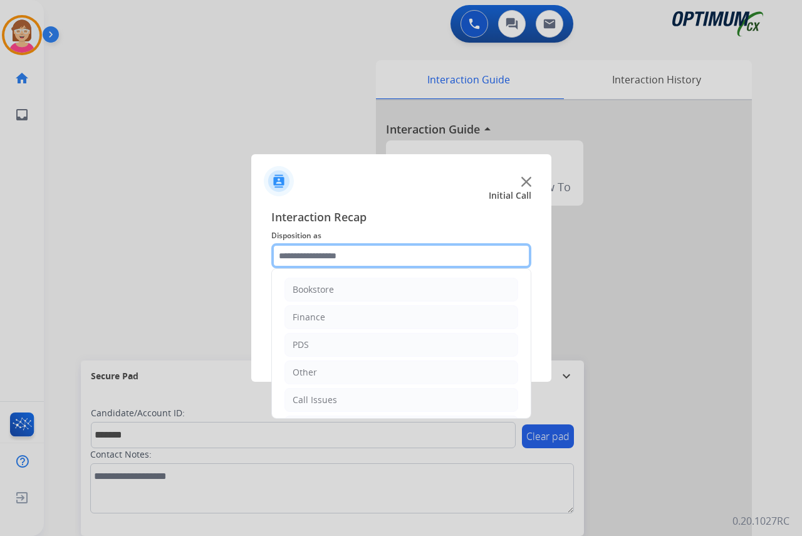
drag, startPoint x: 295, startPoint y: 255, endPoint x: 303, endPoint y: 247, distance: 11.5
click at [296, 253] on input "text" at bounding box center [401, 255] width 260 height 25
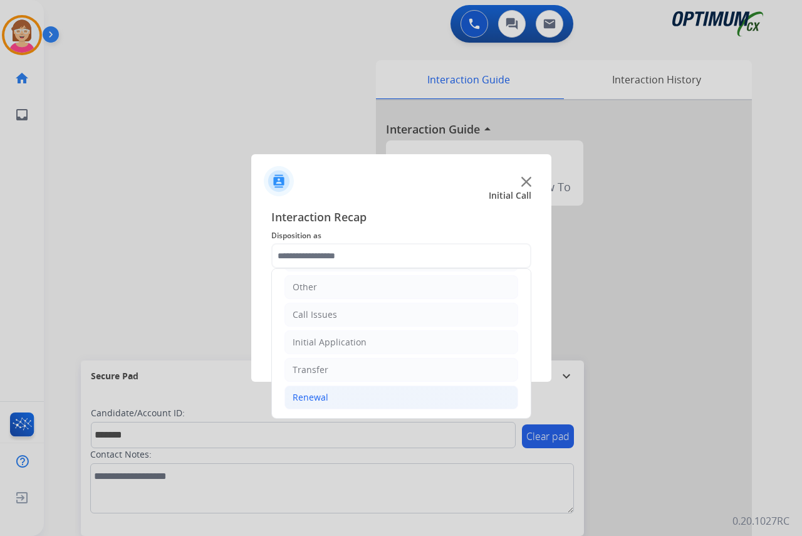
click at [324, 400] on div "Renewal" at bounding box center [311, 397] width 36 height 13
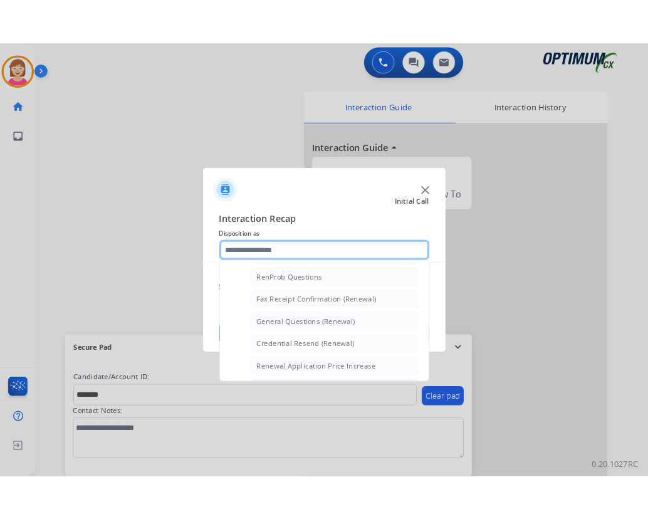
scroll to position [296, 0]
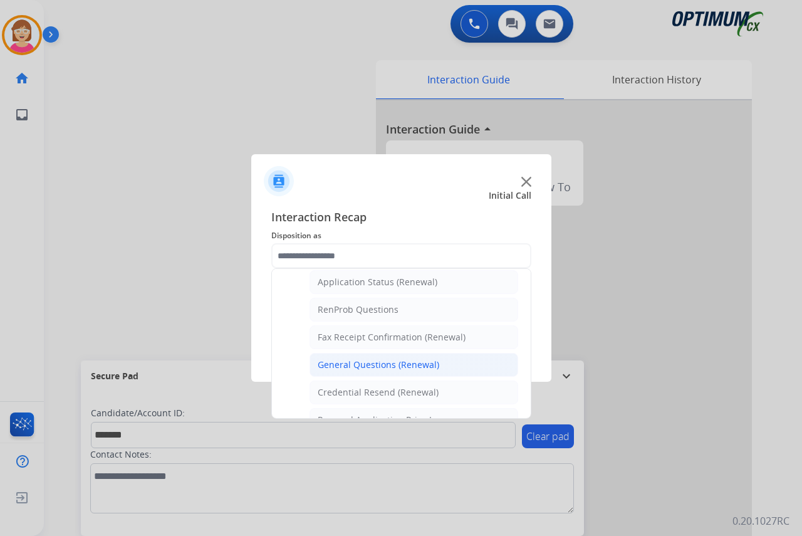
click at [371, 363] on div "General Questions (Renewal)" at bounding box center [379, 364] width 122 height 13
type input "**********"
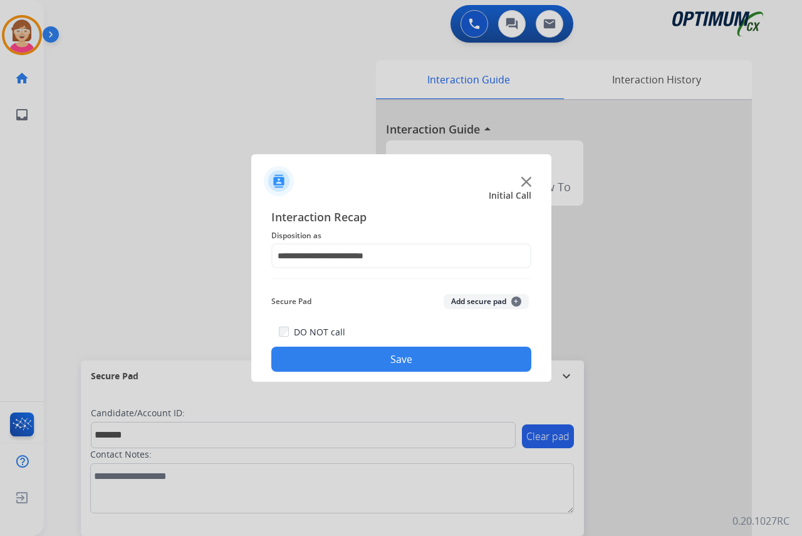
click at [514, 303] on span "+" at bounding box center [516, 301] width 10 height 10
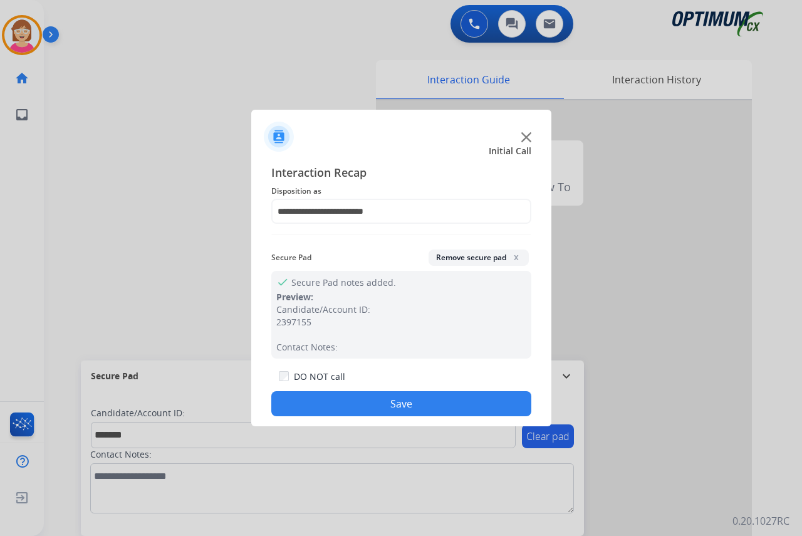
click at [355, 397] on button "Save" at bounding box center [401, 403] width 260 height 25
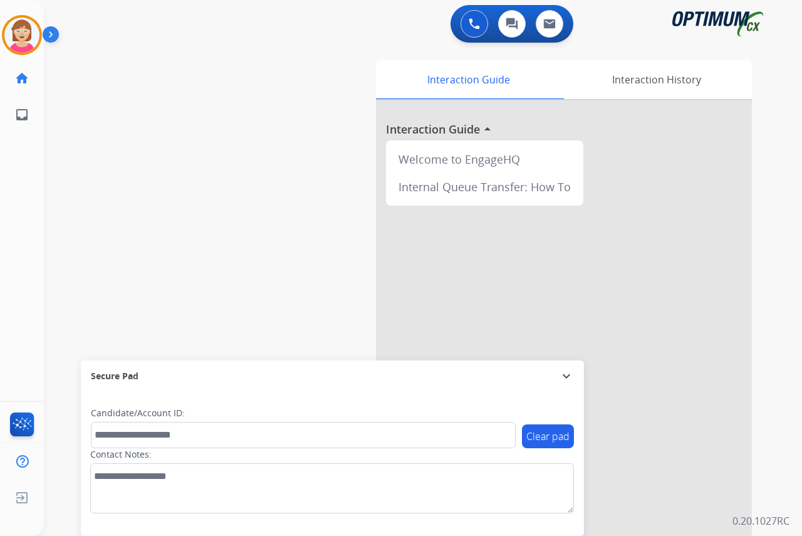
click at [31, 176] on div "[PERSON_NAME] AfterCallWork Edit Avatar Agent: [PERSON_NAME] Profile: OCX Train…" at bounding box center [22, 268] width 44 height 536
click at [21, 34] on img at bounding box center [21, 35] width 35 height 35
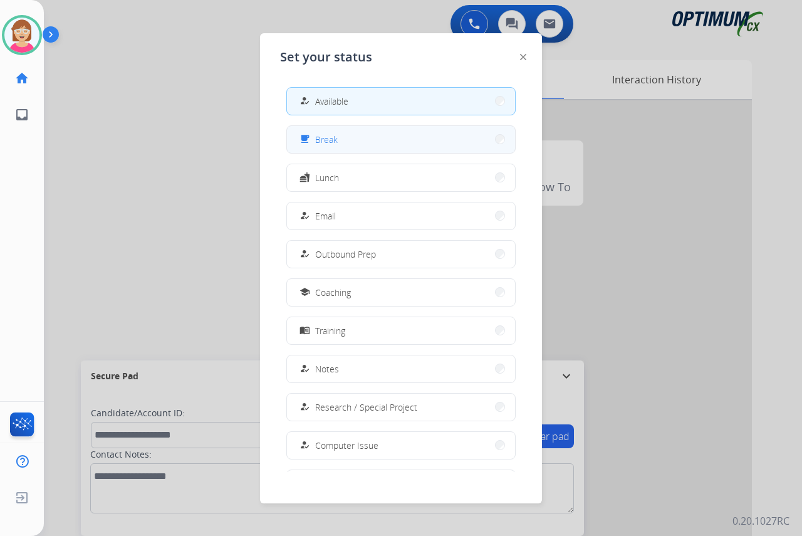
click at [344, 135] on button "free_breakfast Break" at bounding box center [401, 139] width 228 height 27
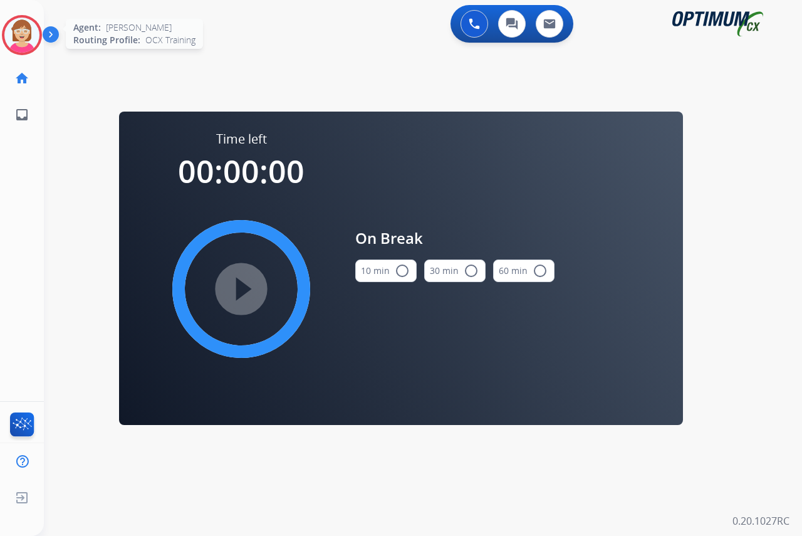
click at [16, 33] on img at bounding box center [21, 35] width 35 height 35
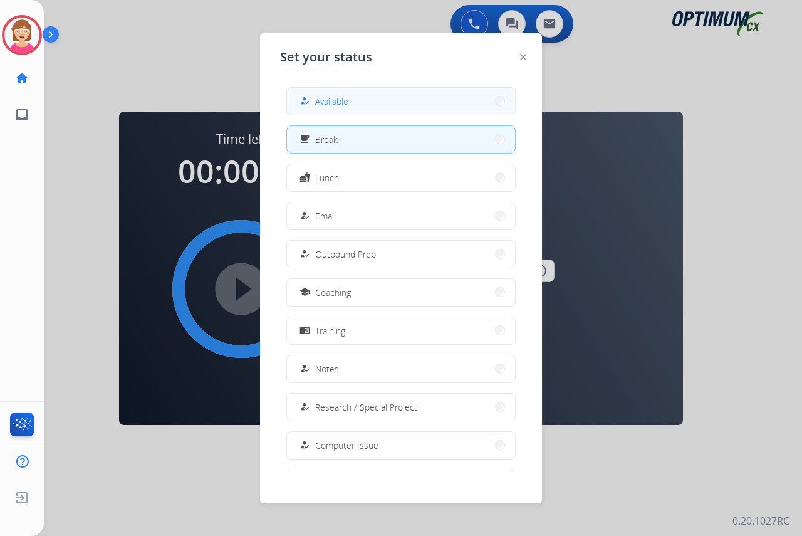
click at [335, 98] on span "Available" at bounding box center [331, 101] width 33 height 13
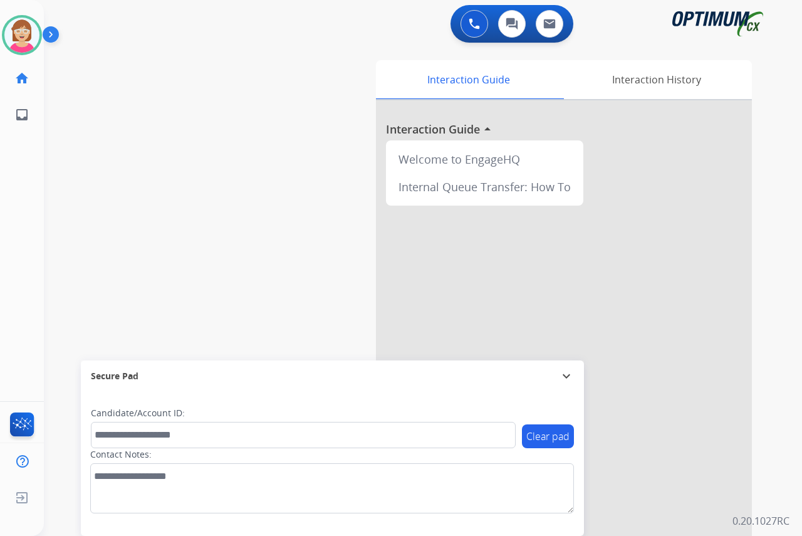
click at [33, 168] on div "[PERSON_NAME] Available Edit Avatar Agent: [PERSON_NAME] Profile: OCX Training …" at bounding box center [22, 268] width 44 height 536
click at [32, 169] on div "[PERSON_NAME] Available Edit Avatar Agent: [PERSON_NAME] Profile: OCX Training …" at bounding box center [22, 268] width 44 height 536
click at [18, 194] on div "[PERSON_NAME] Available Edit Avatar Agent: [PERSON_NAME] Profile: OCX Training …" at bounding box center [22, 268] width 44 height 536
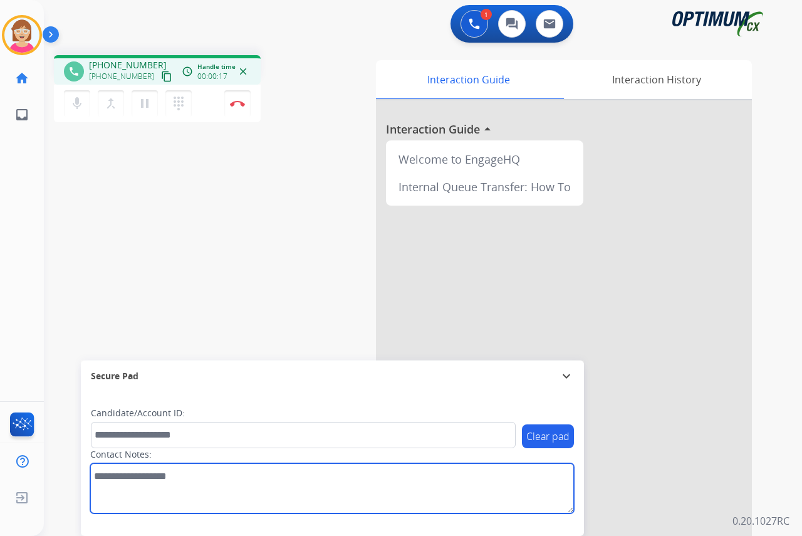
click at [102, 477] on textarea at bounding box center [332, 488] width 484 height 50
type textarea "*******"
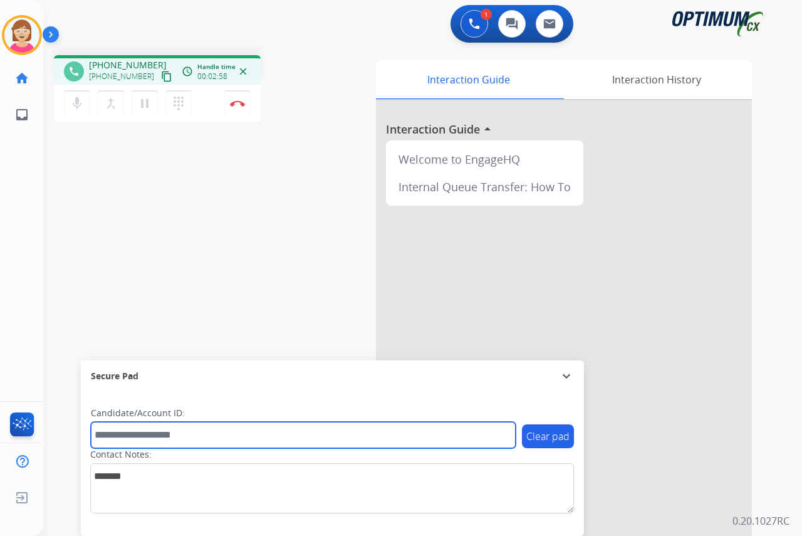
click at [120, 434] on input "text" at bounding box center [303, 435] width 425 height 26
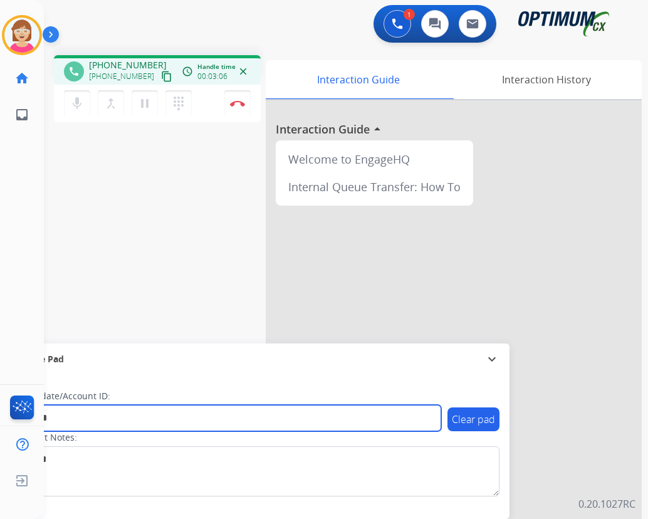
type input "*******"
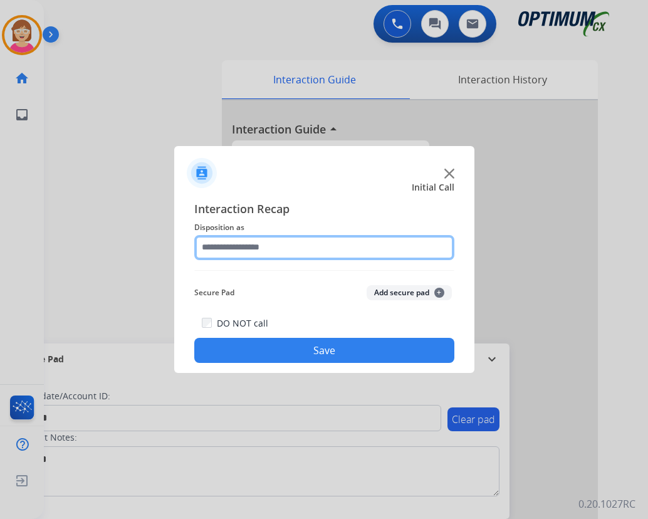
click at [217, 243] on input "text" at bounding box center [324, 247] width 260 height 25
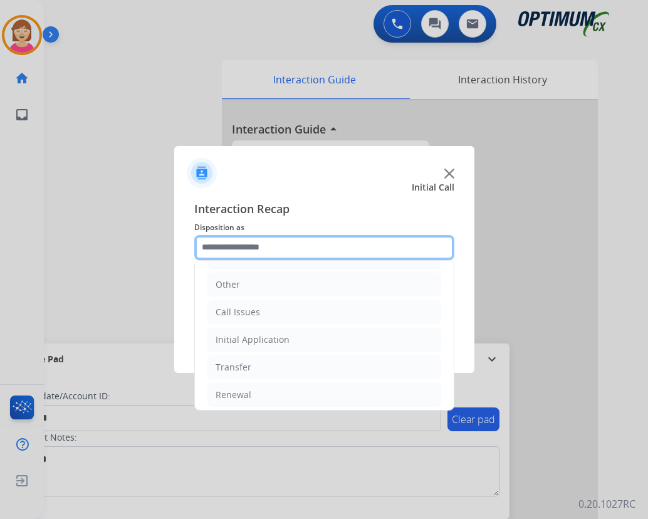
scroll to position [85, 0]
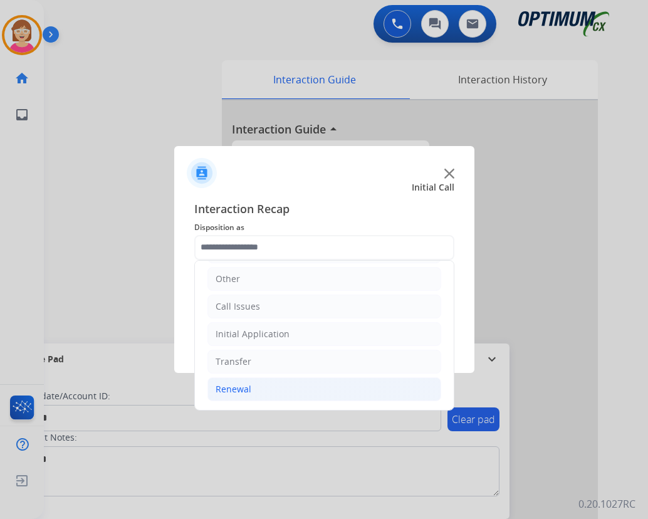
click at [243, 391] on div "Renewal" at bounding box center [233, 389] width 36 height 13
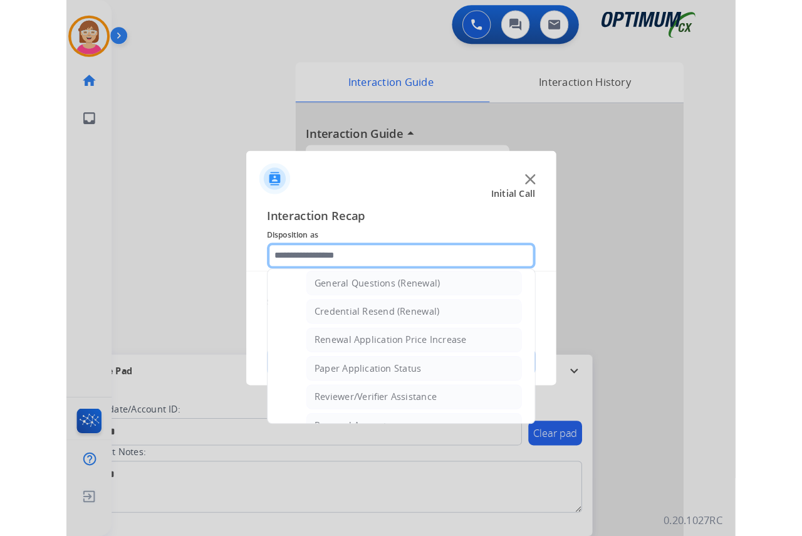
scroll to position [358, 0]
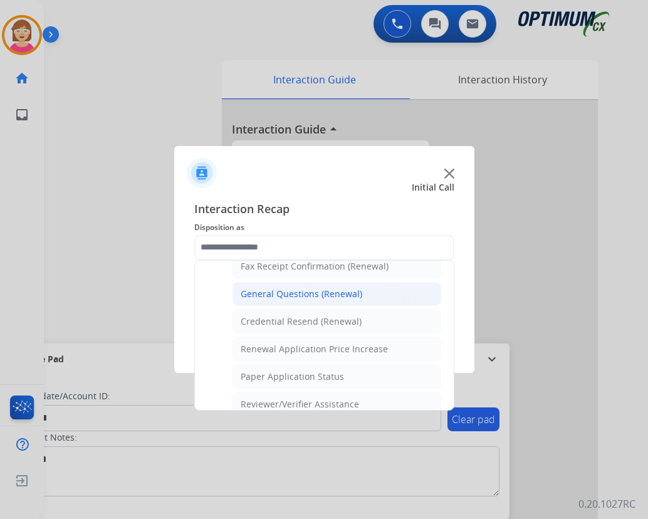
click at [299, 293] on div "General Questions (Renewal)" at bounding box center [302, 294] width 122 height 13
type input "**********"
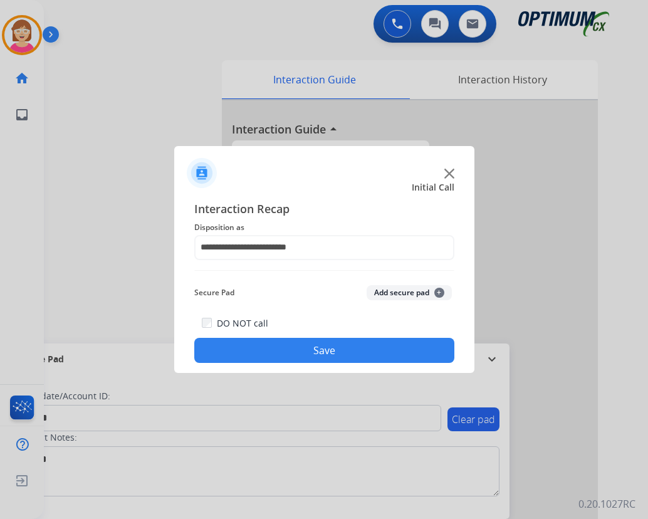
click at [440, 293] on span "+" at bounding box center [439, 293] width 10 height 10
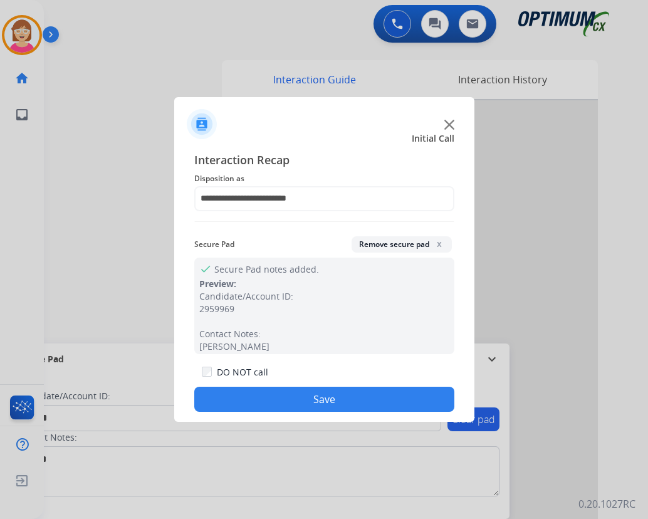
click at [245, 390] on button "Save" at bounding box center [324, 398] width 260 height 25
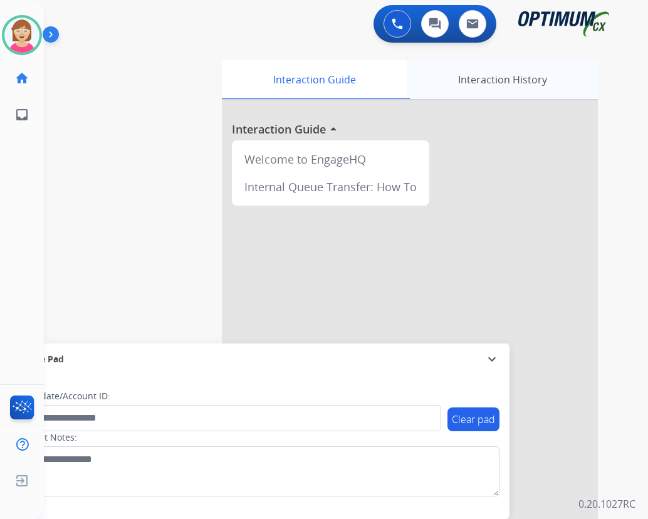
click at [521, 75] on div "Interaction History" at bounding box center [502, 79] width 191 height 39
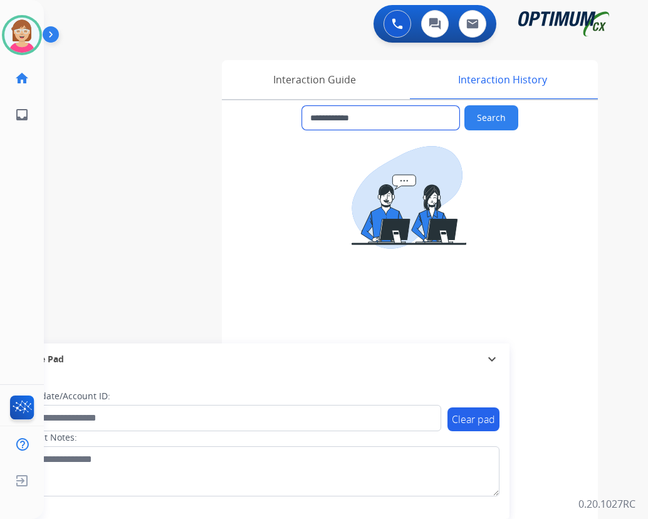
drag, startPoint x: 381, startPoint y: 118, endPoint x: 308, endPoint y: 115, distance: 72.7
click at [308, 115] on input "**********" at bounding box center [380, 118] width 157 height 24
click at [414, 116] on input "**********" at bounding box center [380, 118] width 157 height 24
drag, startPoint x: 417, startPoint y: 117, endPoint x: 322, endPoint y: 115, distance: 95.2
click at [322, 115] on input "**********" at bounding box center [380, 118] width 157 height 24
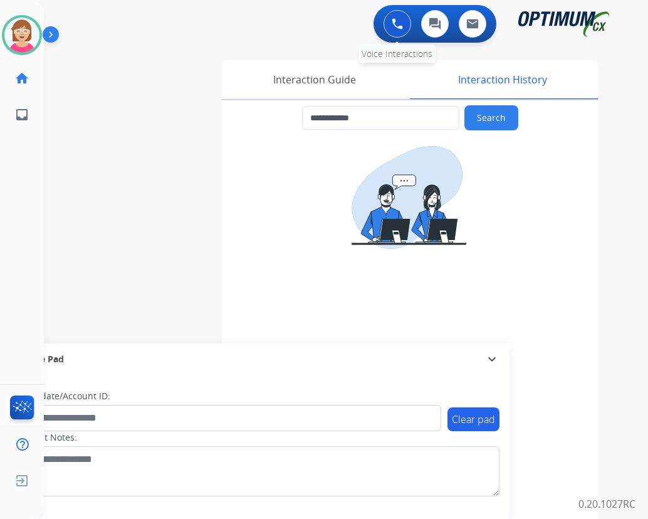
click at [400, 25] on img at bounding box center [396, 23] width 11 height 11
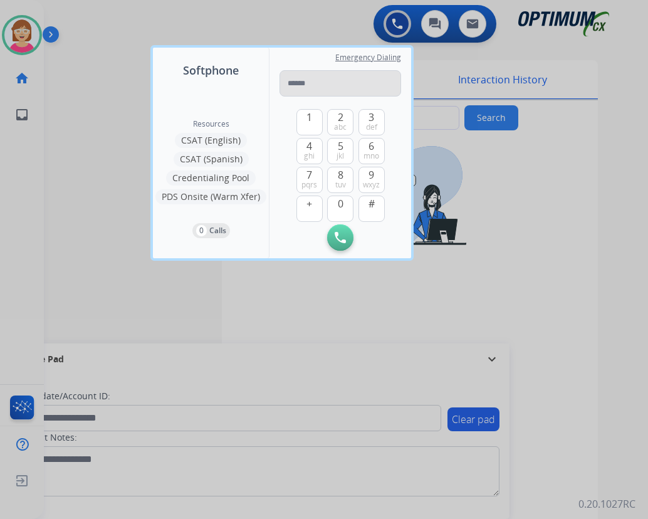
click at [295, 86] on input "tel" at bounding box center [340, 83] width 122 height 26
type input "**********"
click at [334, 232] on img at bounding box center [339, 237] width 11 height 11
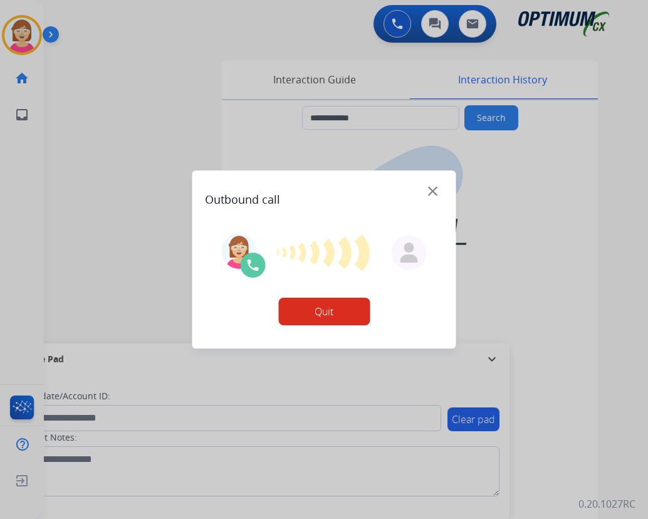
click at [313, 80] on div at bounding box center [324, 259] width 648 height 519
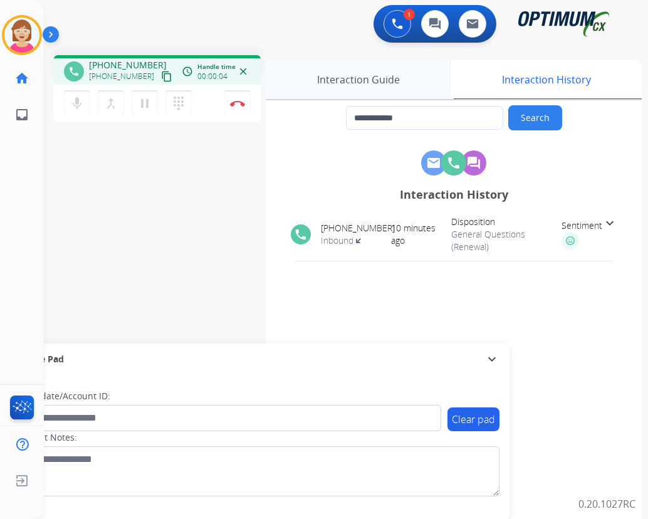
click at [377, 79] on div "Interaction Guide" at bounding box center [358, 79] width 185 height 39
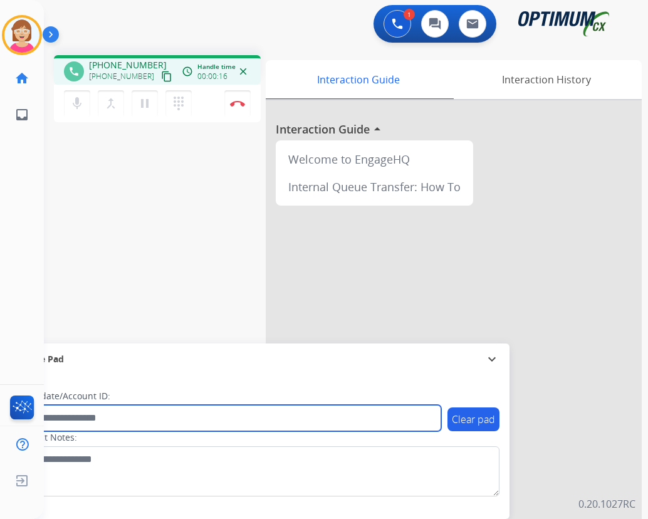
click at [65, 420] on input "text" at bounding box center [228, 418] width 425 height 26
click at [61, 417] on input "text" at bounding box center [228, 418] width 425 height 26
paste input "*******"
type input "*******"
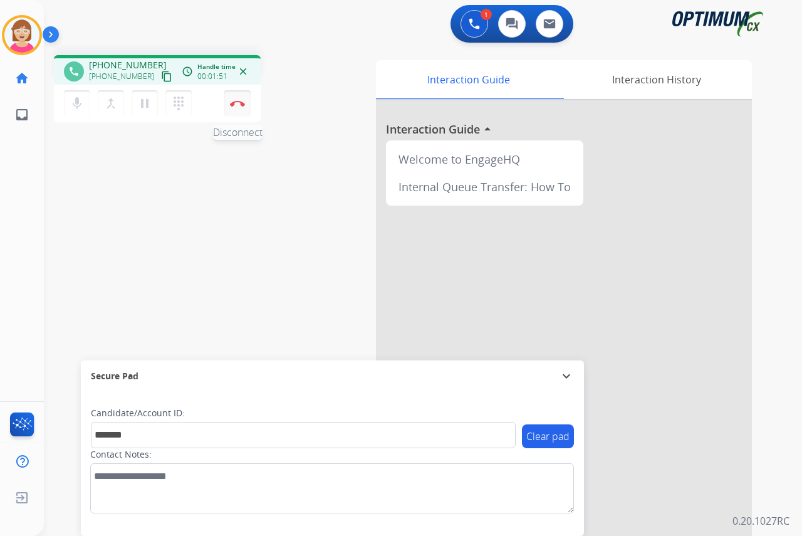
click at [236, 100] on img at bounding box center [237, 103] width 15 height 6
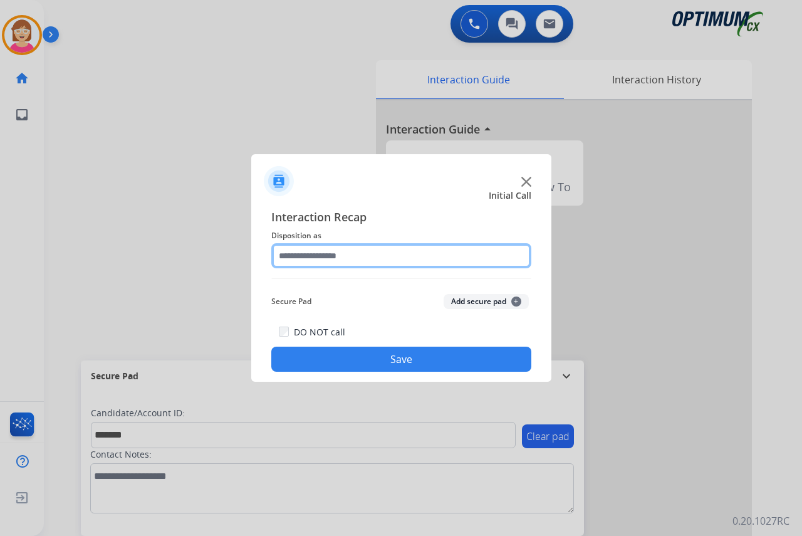
click at [280, 256] on input "text" at bounding box center [401, 255] width 260 height 25
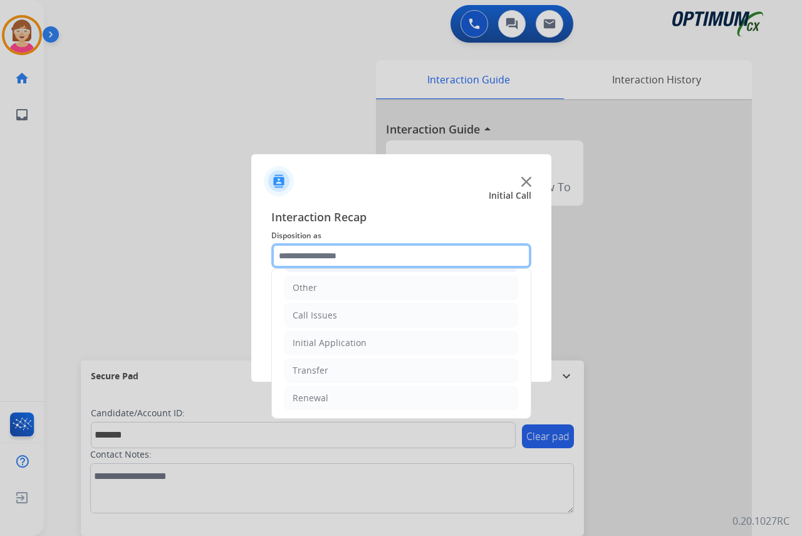
scroll to position [85, 0]
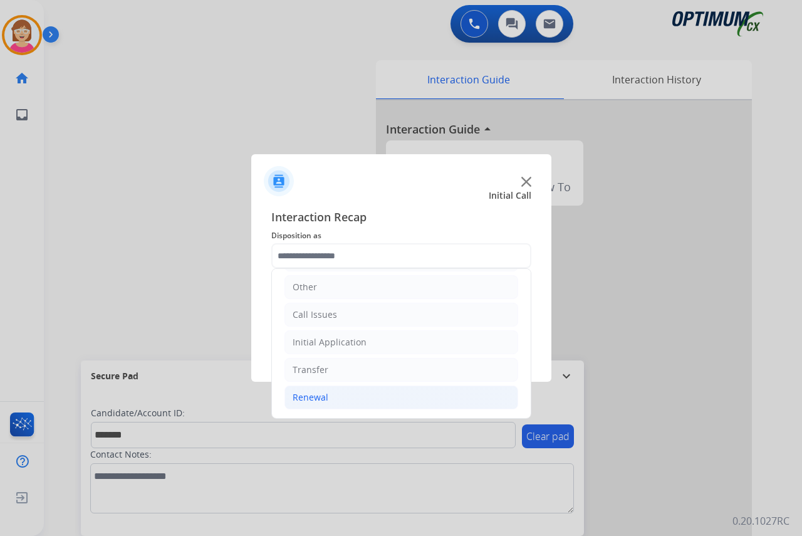
click at [318, 397] on div "Renewal" at bounding box center [311, 397] width 36 height 13
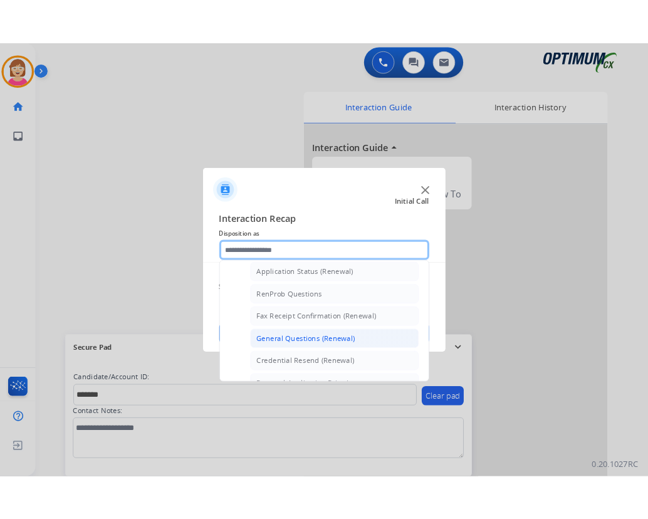
scroll to position [273, 0]
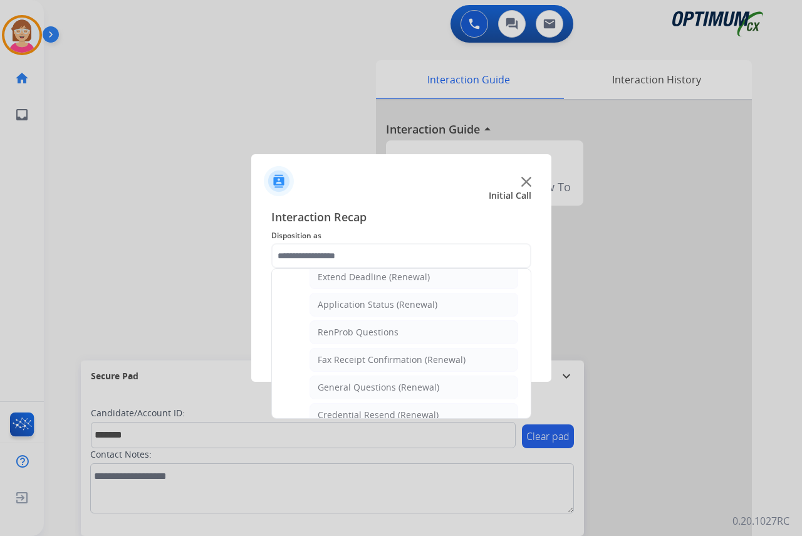
drag, startPoint x: 376, startPoint y: 303, endPoint x: 391, endPoint y: 301, distance: 15.2
click at [376, 302] on div "Application Status (Renewal)" at bounding box center [378, 304] width 120 height 13
type input "**********"
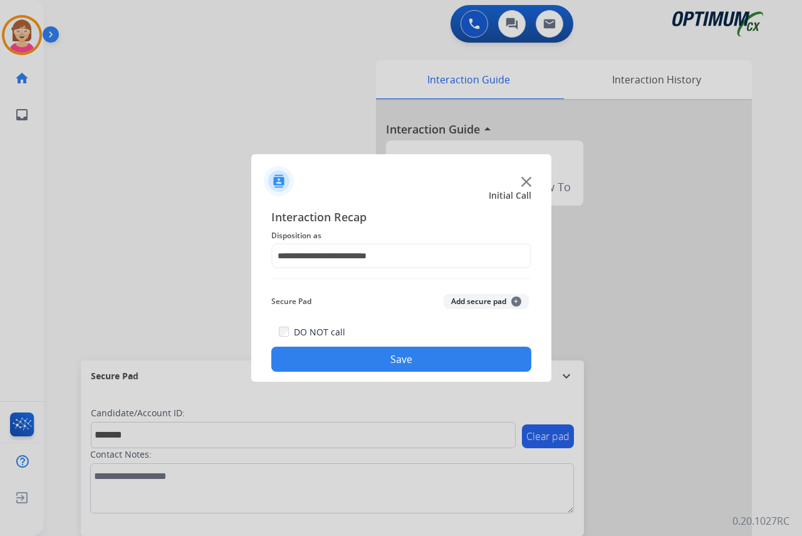
click at [512, 300] on span "+" at bounding box center [516, 301] width 10 height 10
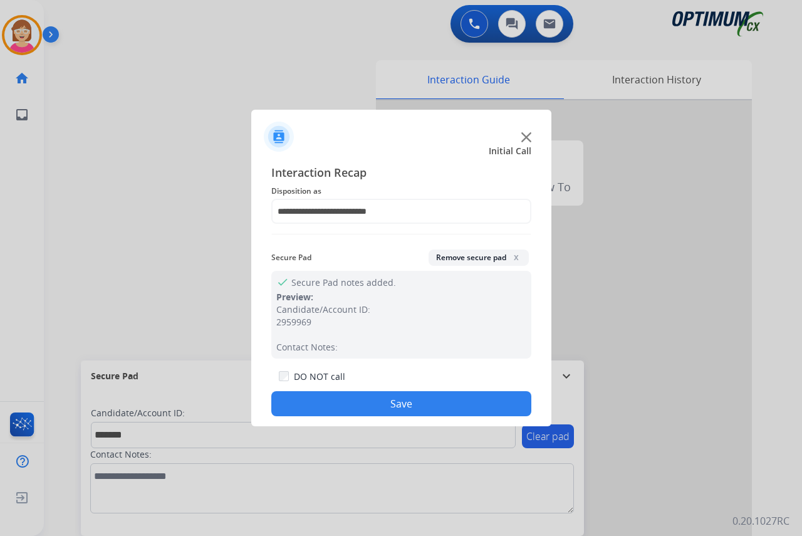
click at [376, 404] on button "Save" at bounding box center [401, 403] width 260 height 25
click at [375, 404] on div "Clear pad Candidate/Account ID: Contact Notes:" at bounding box center [332, 463] width 503 height 144
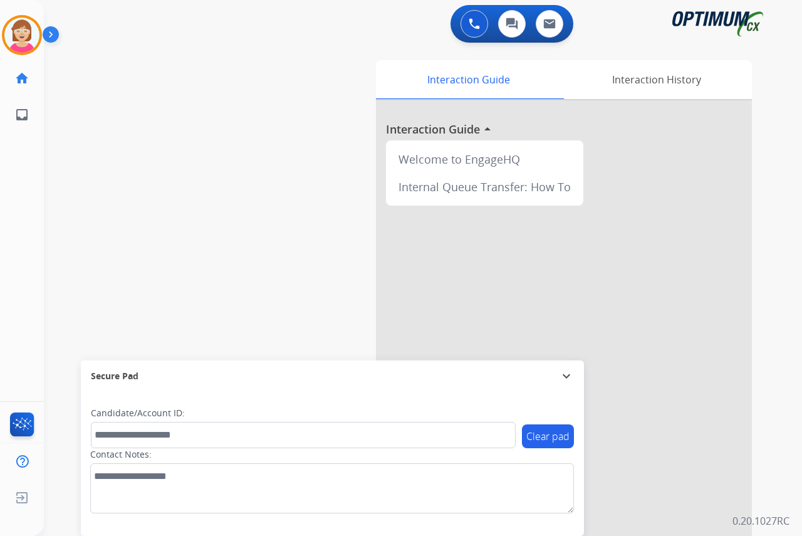
click at [33, 167] on div "[PERSON_NAME] AfterCallWork Edit Avatar Agent: [PERSON_NAME] Profile: OCX Train…" at bounding box center [22, 268] width 44 height 536
click at [28, 160] on div "[PERSON_NAME] Available Edit Avatar Agent: [PERSON_NAME] Profile: OCX Training …" at bounding box center [22, 268] width 44 height 536
click at [39, 209] on div "[PERSON_NAME] Available Edit Avatar Agent: [PERSON_NAME] Profile: OCX Training …" at bounding box center [22, 268] width 44 height 536
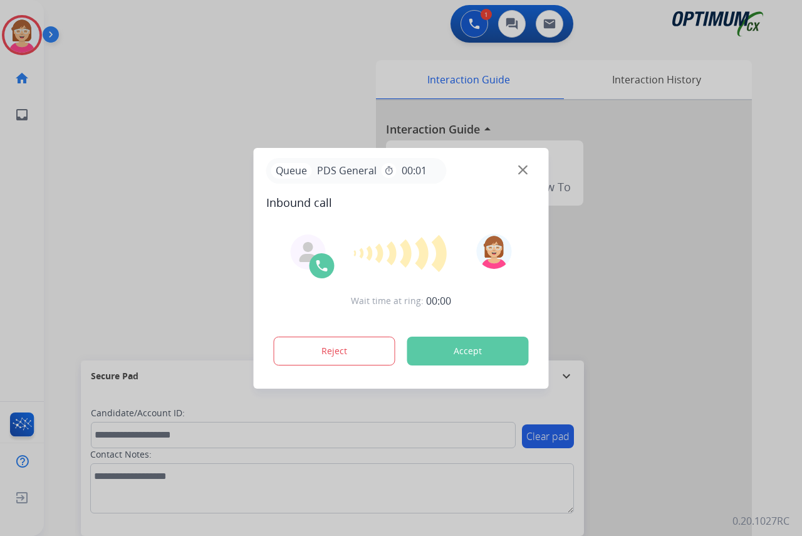
click at [17, 21] on div at bounding box center [401, 268] width 802 height 536
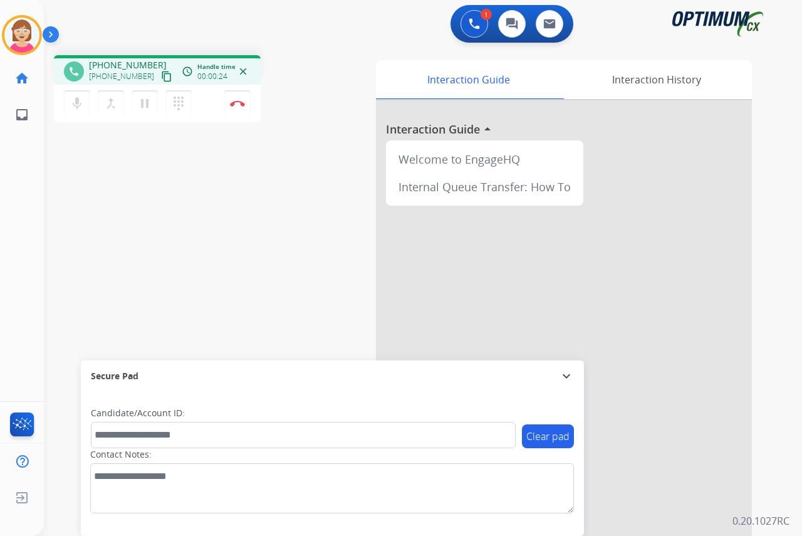
click at [22, 236] on div "[PERSON_NAME] Edit Avatar Agent: [PERSON_NAME] Profile: OCX Training home Home …" at bounding box center [22, 268] width 44 height 536
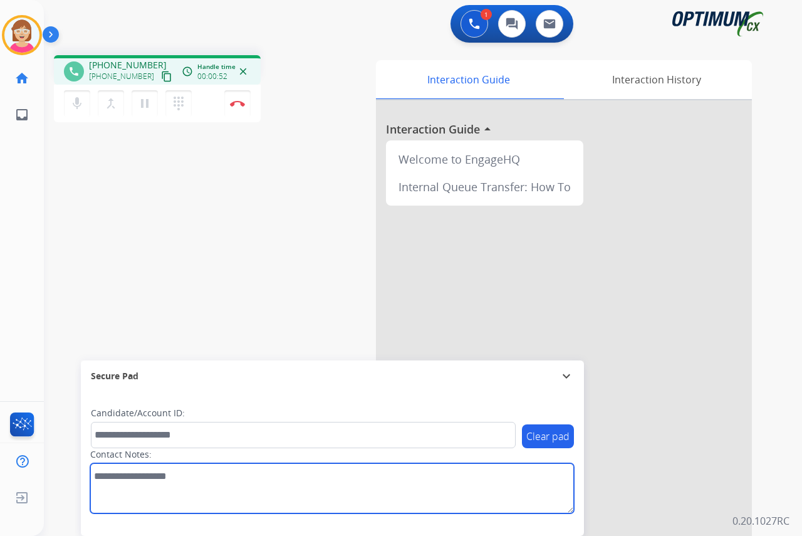
click at [125, 475] on textarea at bounding box center [332, 488] width 484 height 50
type textarea "****"
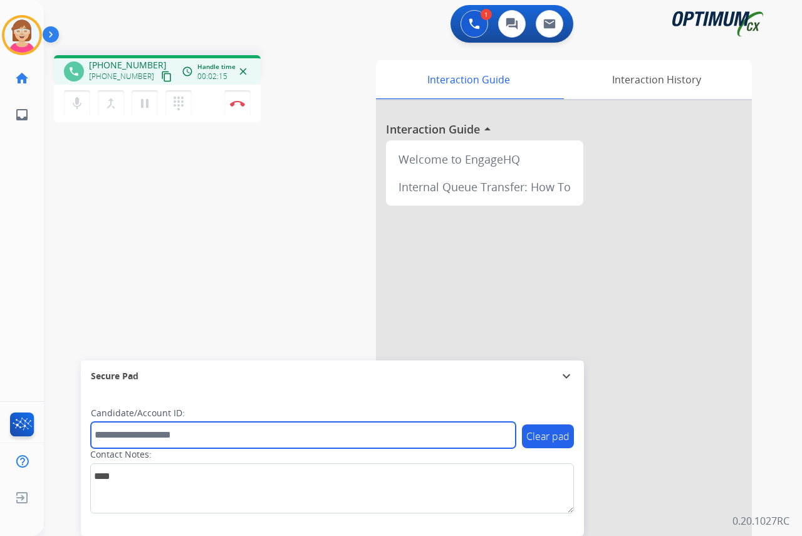
click at [118, 433] on input "text" at bounding box center [303, 435] width 425 height 26
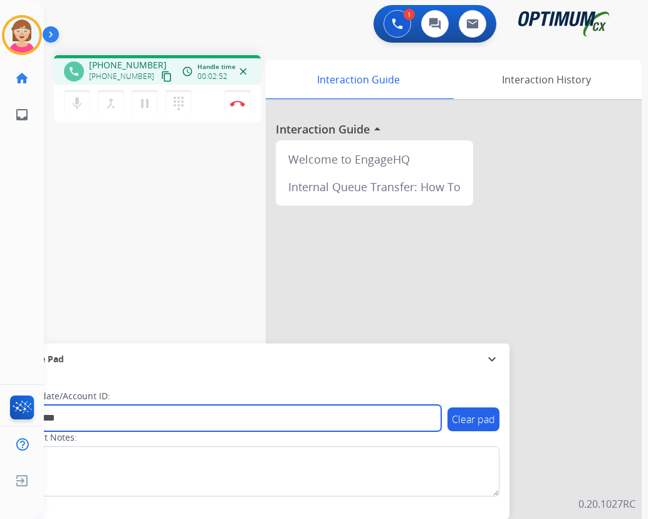
type input "*********"
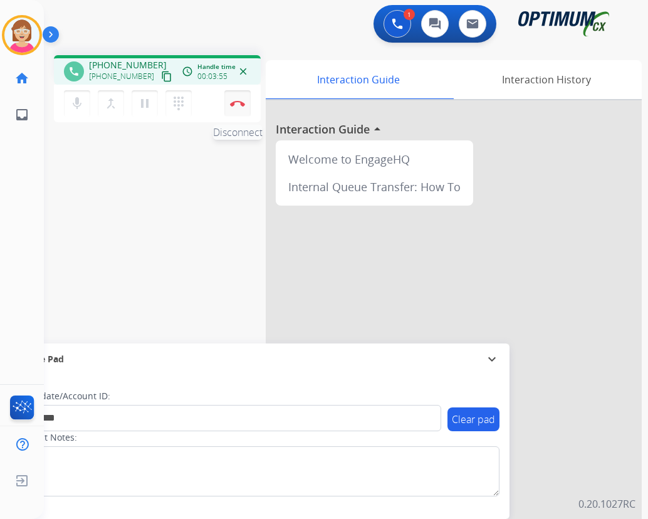
click at [237, 100] on img at bounding box center [237, 103] width 15 height 6
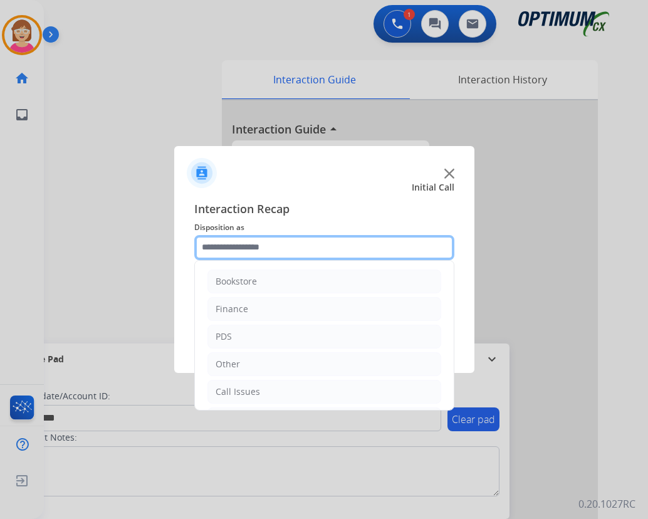
click at [227, 242] on input "text" at bounding box center [324, 247] width 260 height 25
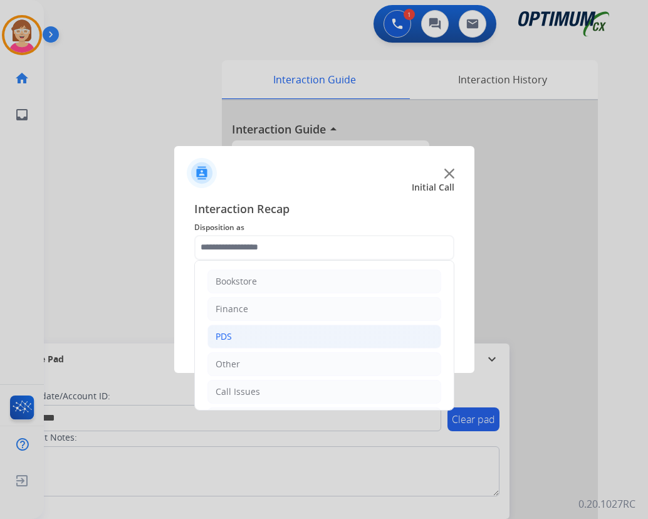
click at [245, 340] on li "PDS" at bounding box center [324, 336] width 234 height 24
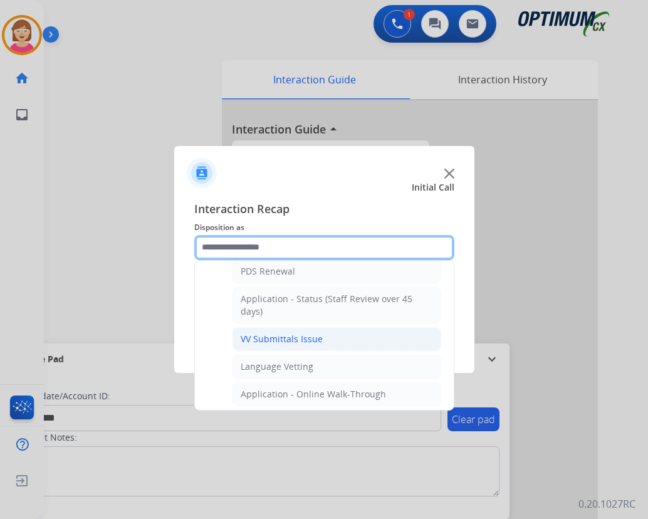
scroll to position [125, 0]
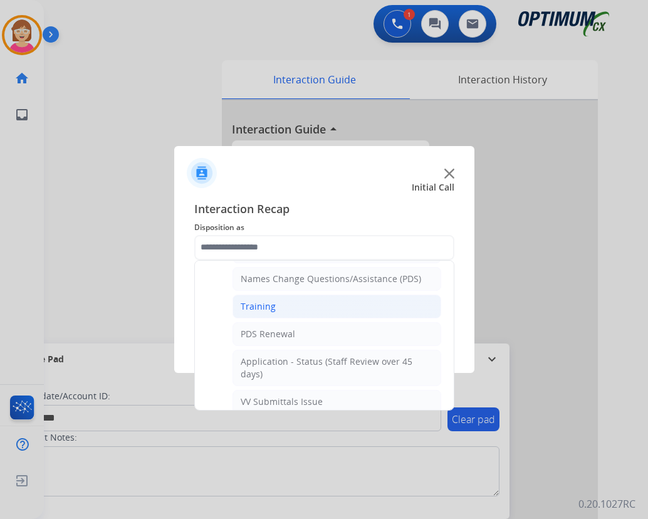
click at [267, 304] on div "Training" at bounding box center [258, 306] width 35 height 13
type input "********"
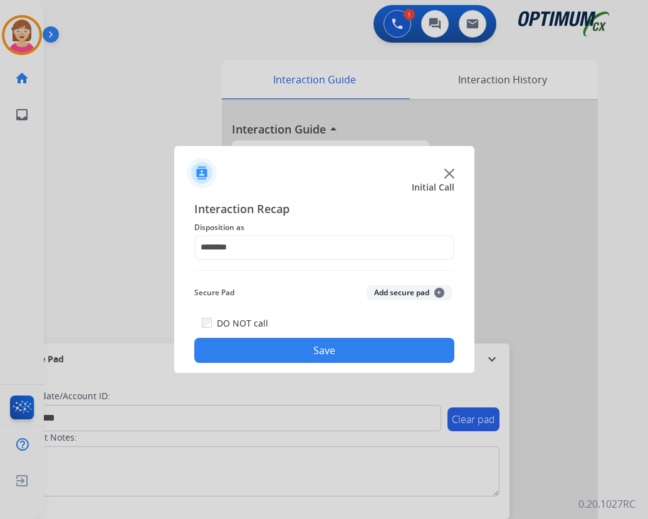
click at [441, 294] on span "+" at bounding box center [439, 293] width 10 height 10
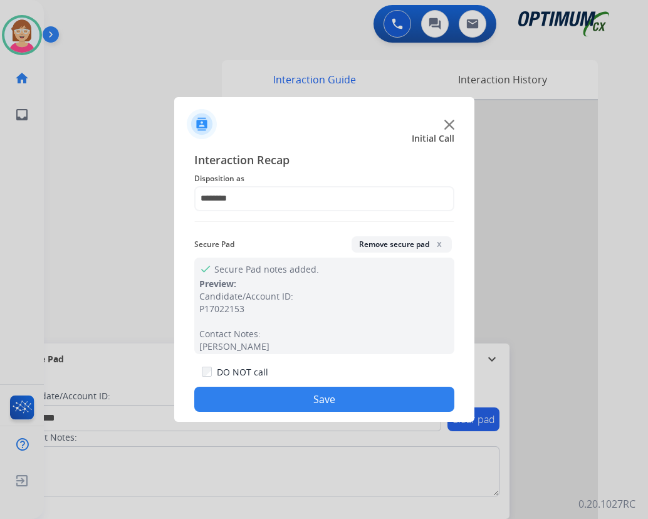
click at [252, 394] on button "Save" at bounding box center [324, 398] width 260 height 25
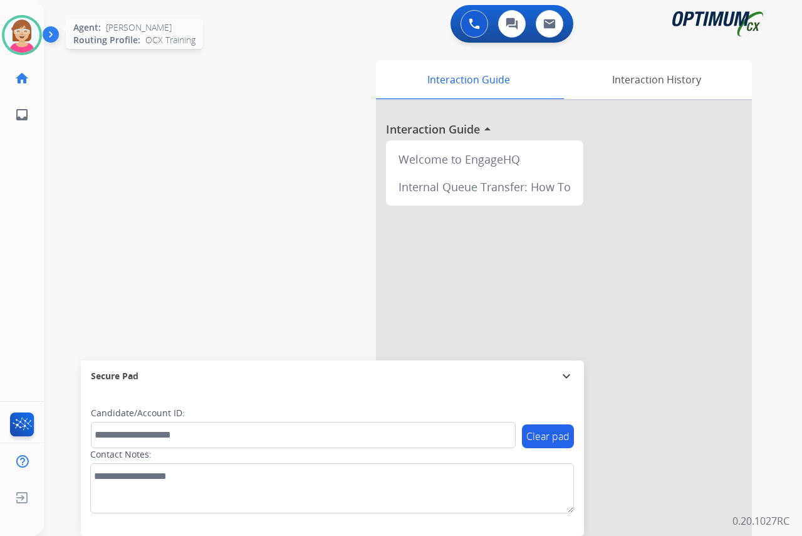
click at [23, 34] on img at bounding box center [21, 35] width 35 height 35
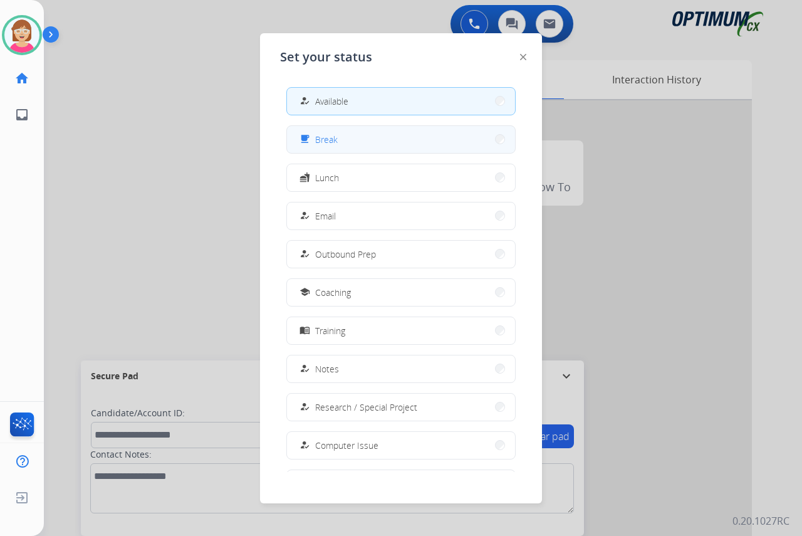
click at [341, 134] on button "free_breakfast Break" at bounding box center [401, 139] width 228 height 27
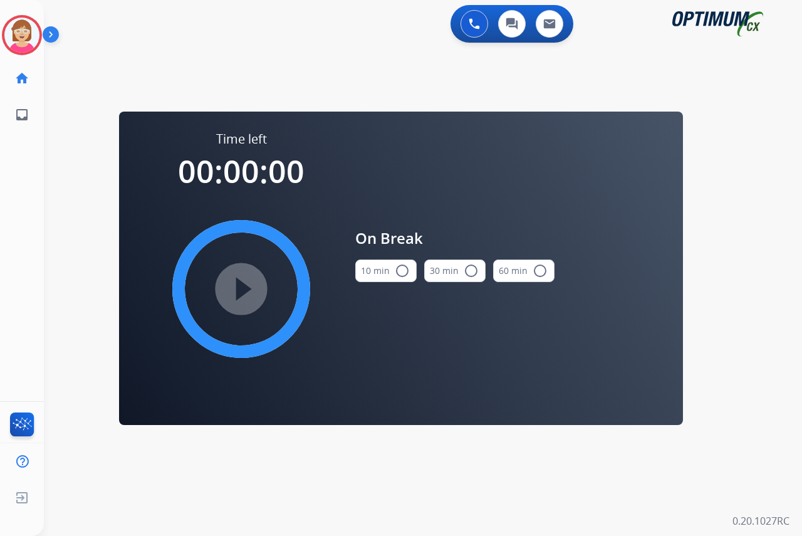
click at [399, 269] on mat-icon "radio_button_unchecked" at bounding box center [402, 270] width 15 height 15
click at [238, 286] on mat-icon "play_circle_filled" at bounding box center [241, 288] width 15 height 15
drag, startPoint x: 238, startPoint y: 286, endPoint x: 294, endPoint y: 85, distance: 208.7
click at [302, 89] on div "swap_horiz Break voice bridge close_fullscreen Connect 3-Way Call merge_type Se…" at bounding box center [408, 75] width 728 height 60
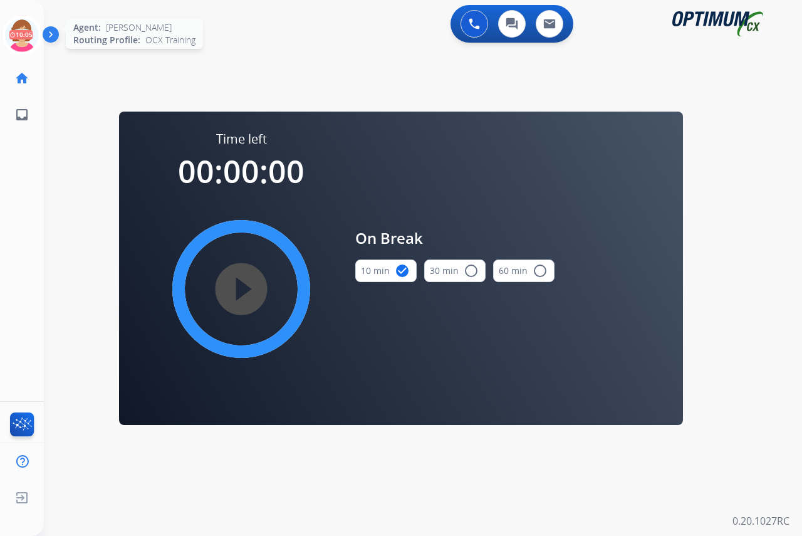
click at [23, 25] on icon at bounding box center [22, 35] width 41 height 41
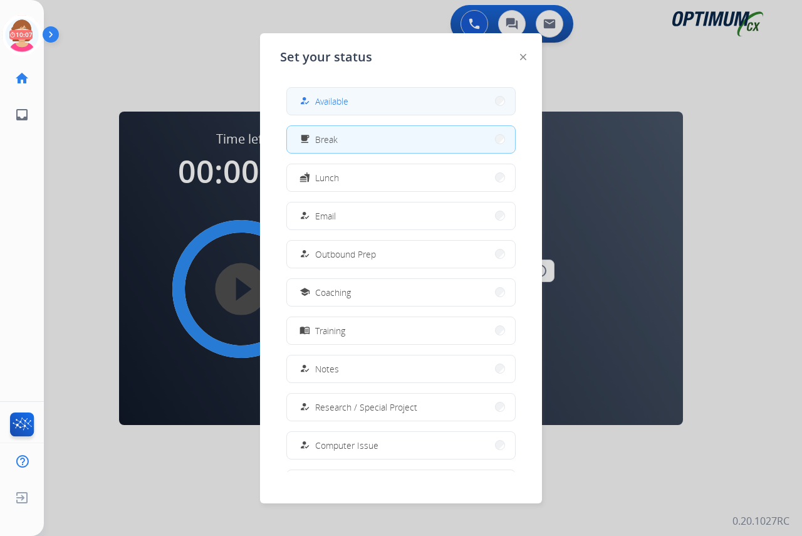
click at [323, 100] on span "Available" at bounding box center [331, 101] width 33 height 13
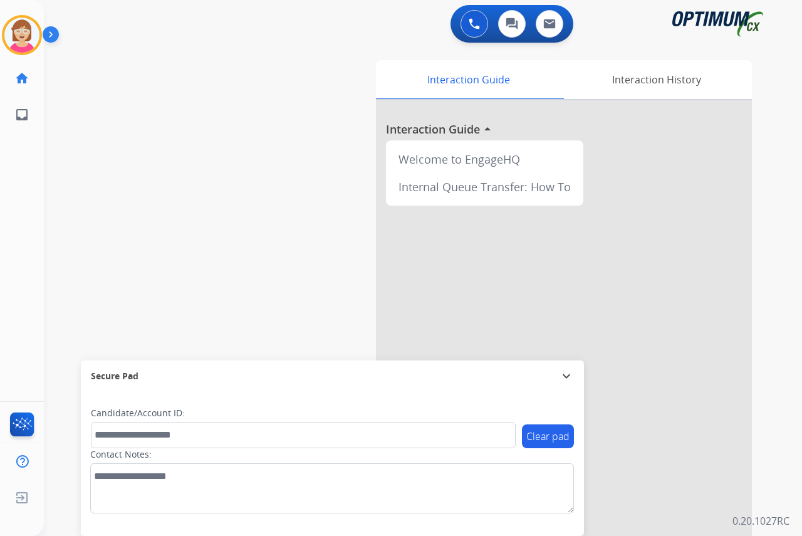
click at [28, 211] on div "[PERSON_NAME] Available Edit Avatar Agent: [PERSON_NAME] Profile: OCX Training …" at bounding box center [22, 268] width 44 height 536
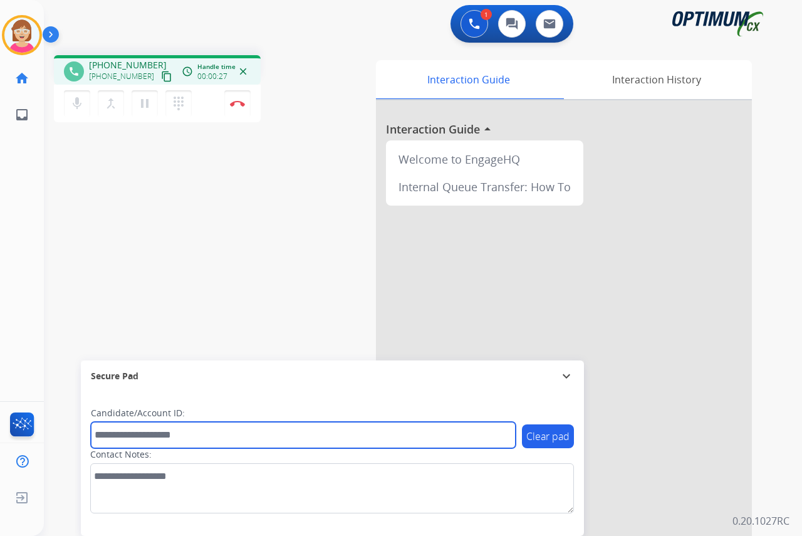
click at [112, 437] on input "text" at bounding box center [303, 435] width 425 height 26
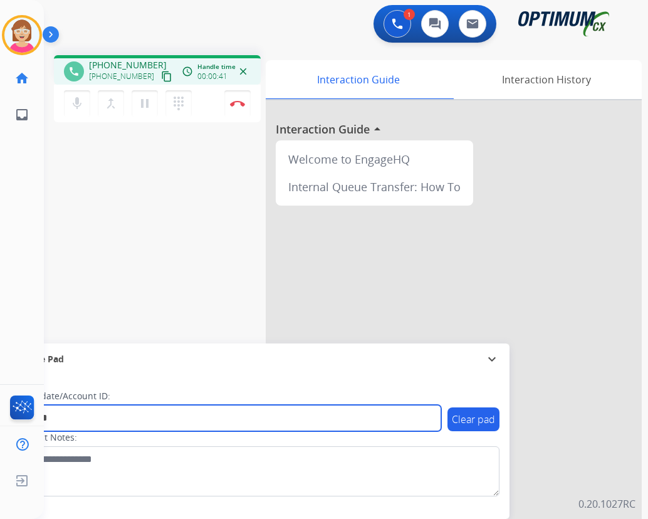
type input "*******"
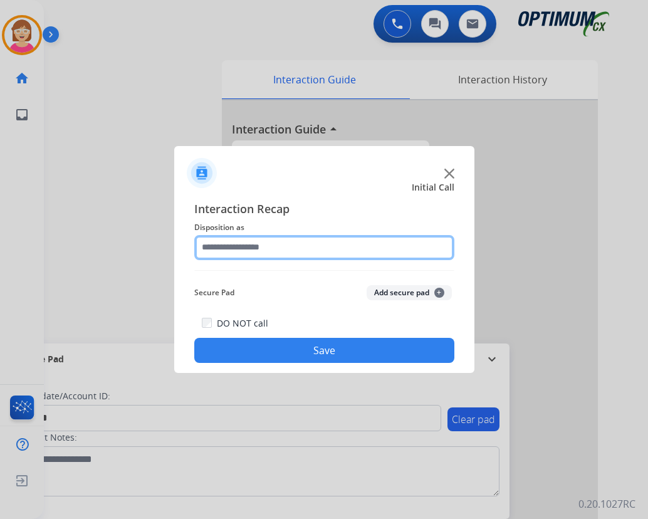
click at [219, 249] on input "text" at bounding box center [324, 247] width 260 height 25
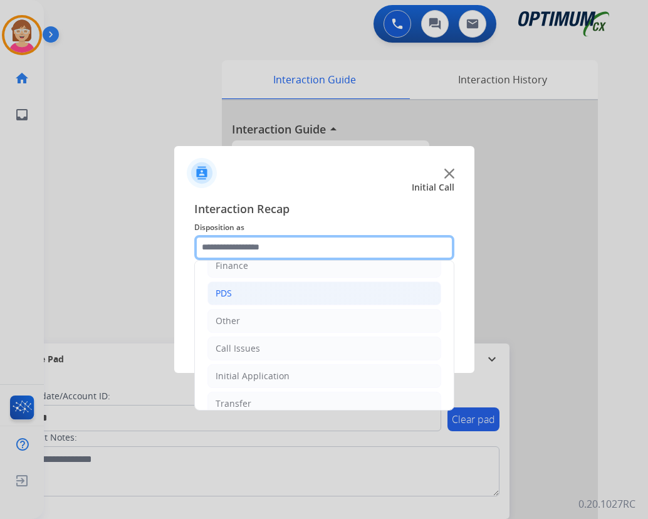
scroll to position [85, 0]
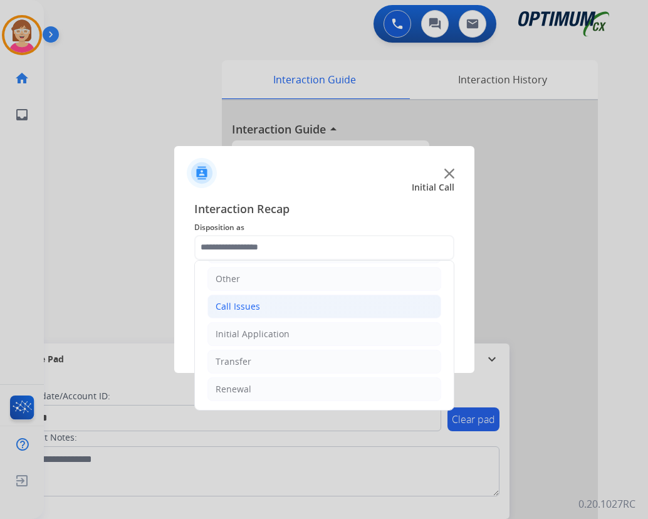
click at [242, 306] on div "Call Issues" at bounding box center [237, 306] width 44 height 13
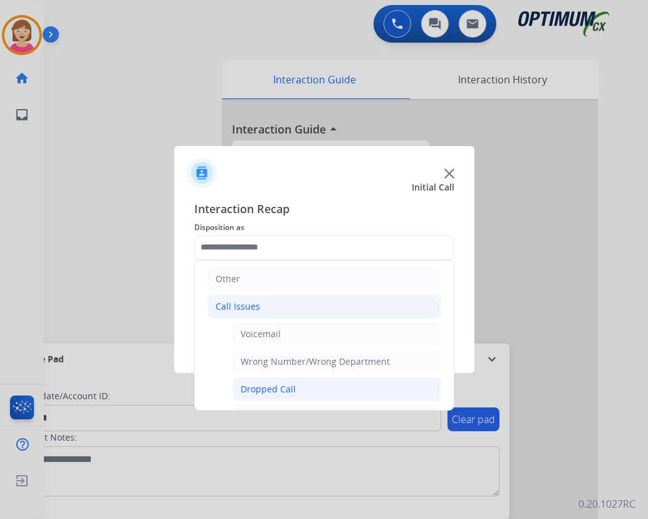
click at [272, 388] on div "Dropped Call" at bounding box center [268, 389] width 55 height 13
type input "**********"
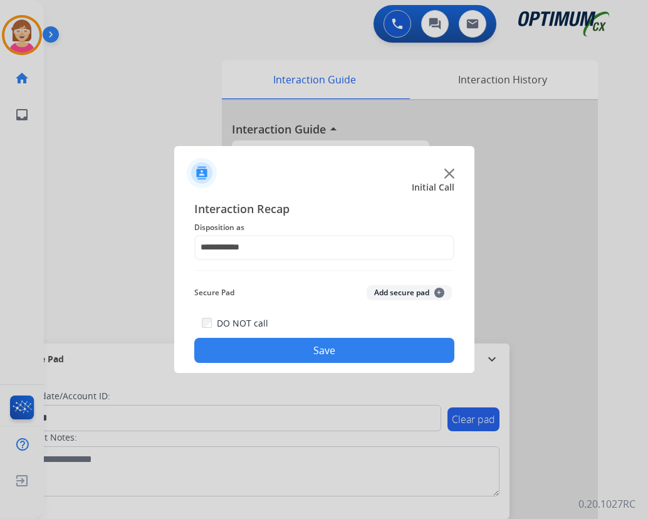
drag, startPoint x: 317, startPoint y: 347, endPoint x: 277, endPoint y: 290, distance: 69.7
click at [277, 290] on div "Secure Pad Add secure pad +" at bounding box center [324, 292] width 260 height 25
click at [440, 289] on span "+" at bounding box center [439, 293] width 10 height 10
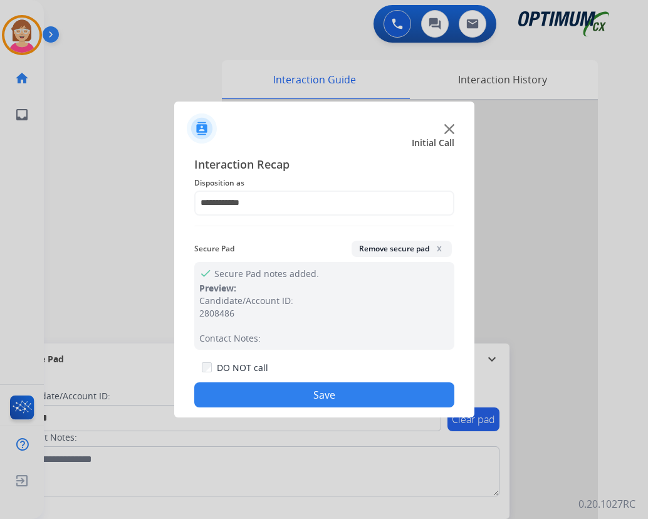
click at [255, 391] on button "Save" at bounding box center [324, 394] width 260 height 25
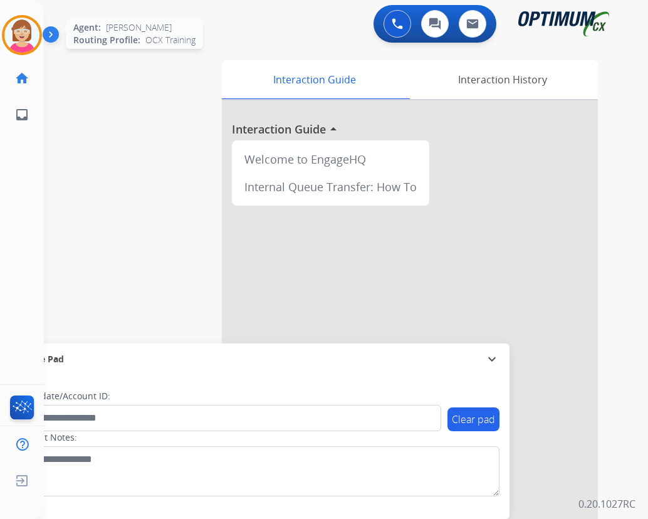
click at [24, 34] on img at bounding box center [21, 35] width 35 height 35
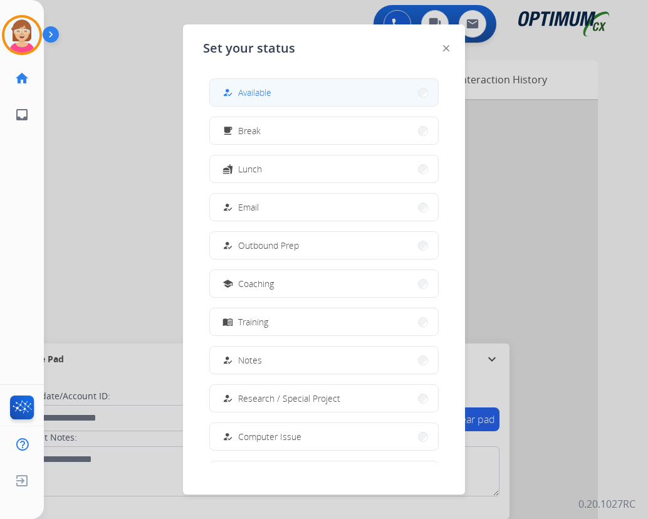
drag, startPoint x: 24, startPoint y: 34, endPoint x: 254, endPoint y: 95, distance: 238.2
click at [254, 95] on span "Available" at bounding box center [254, 92] width 33 height 13
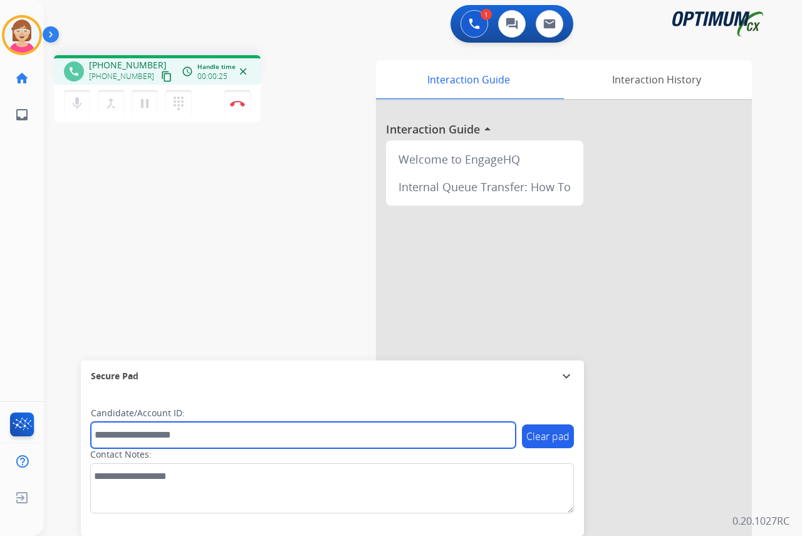
click at [110, 432] on input "text" at bounding box center [303, 435] width 425 height 26
paste input "**********"
type input "**********"
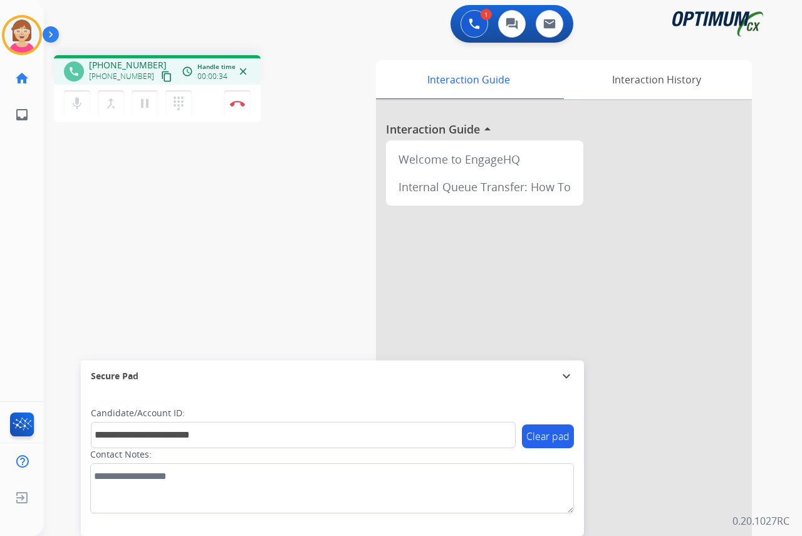
click at [88, 435] on div "**********" at bounding box center [332, 463] width 503 height 144
drag, startPoint x: 88, startPoint y: 435, endPoint x: 351, endPoint y: 328, distance: 284.3
click at [366, 306] on div "Interaction Guide Interaction History Interaction Guide arrow_drop_up Welcome t…" at bounding box center [555, 313] width 393 height 507
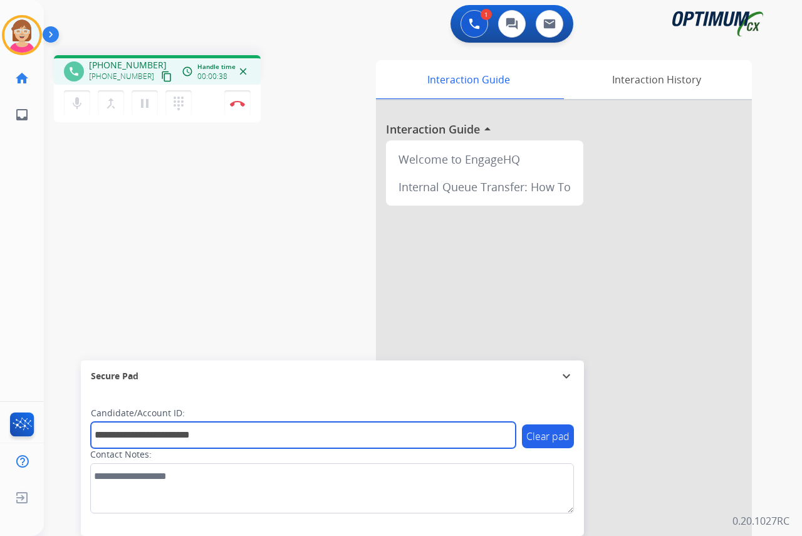
click at [101, 434] on input "**********" at bounding box center [303, 435] width 425 height 26
drag, startPoint x: 214, startPoint y: 435, endPoint x: 87, endPoint y: 433, distance: 126.5
click at [87, 433] on div "**********" at bounding box center [332, 463] width 503 height 144
click at [150, 436] on input "**********" at bounding box center [303, 435] width 425 height 26
type input "**********"
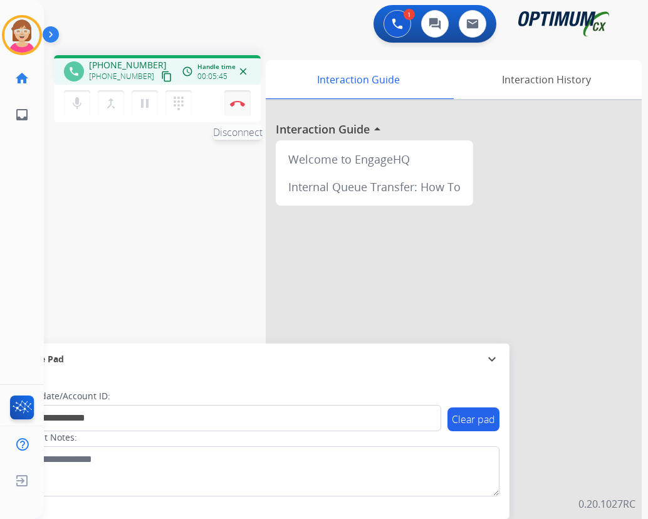
click at [234, 100] on button "Disconnect" at bounding box center [237, 103] width 26 height 26
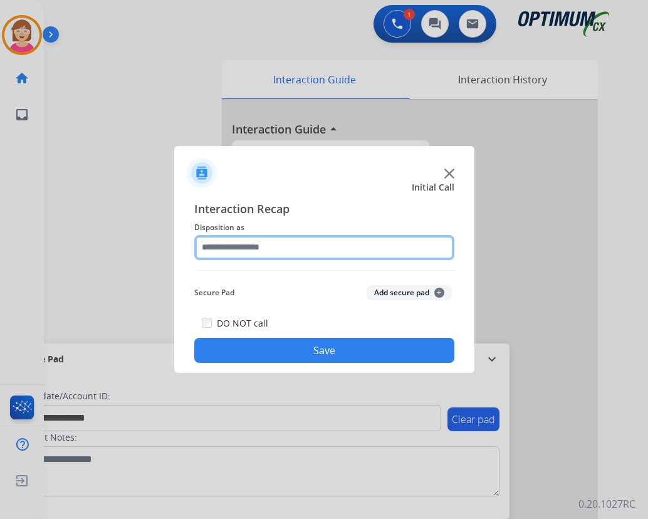
click at [222, 246] on input "text" at bounding box center [324, 247] width 260 height 25
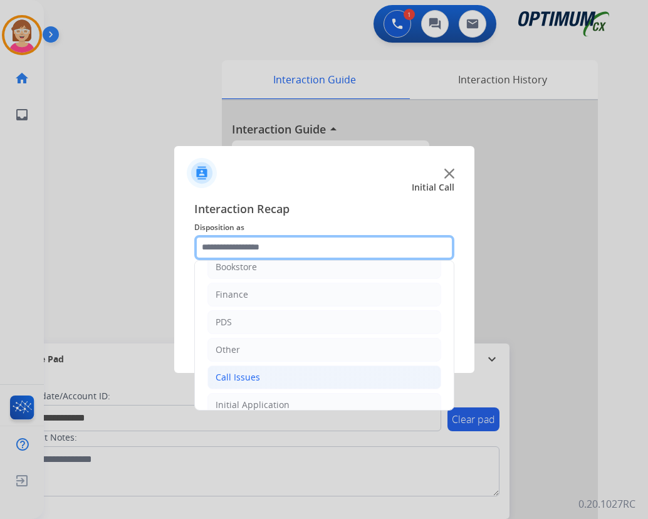
scroll to position [0, 0]
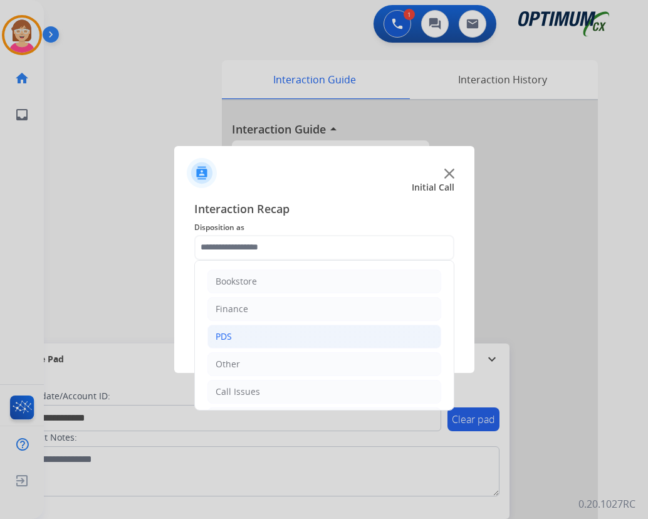
click at [234, 333] on li "PDS" at bounding box center [324, 336] width 234 height 24
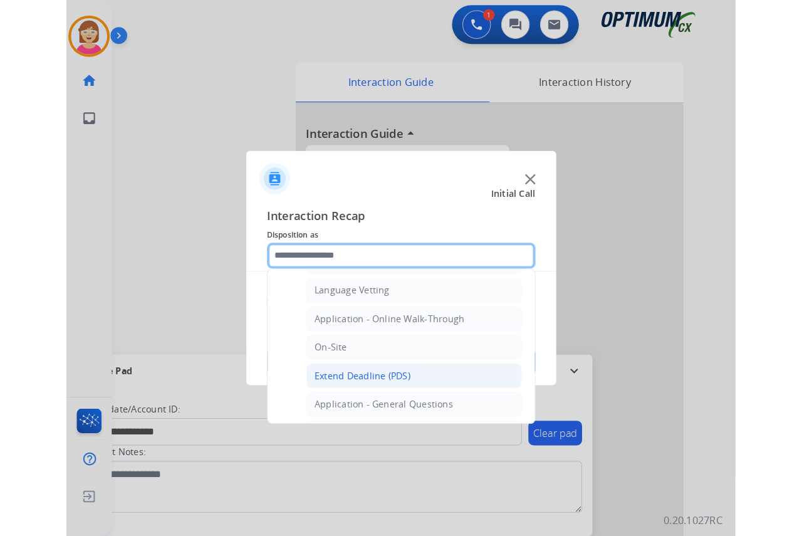
scroll to position [251, 0]
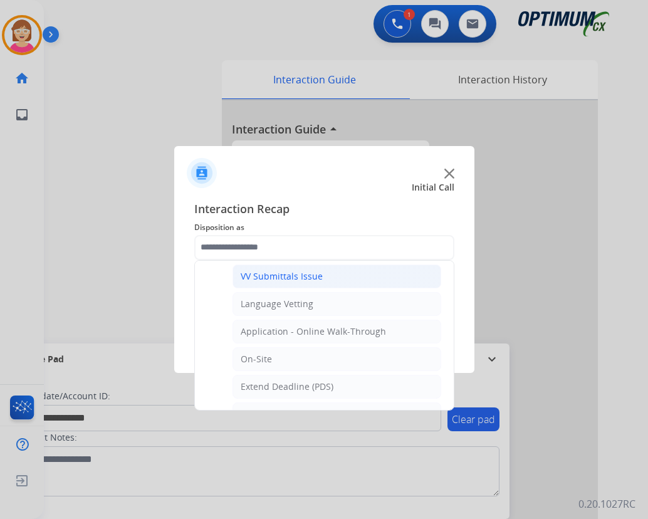
click at [286, 276] on div "VV Submittals Issue" at bounding box center [282, 276] width 82 height 13
type input "**********"
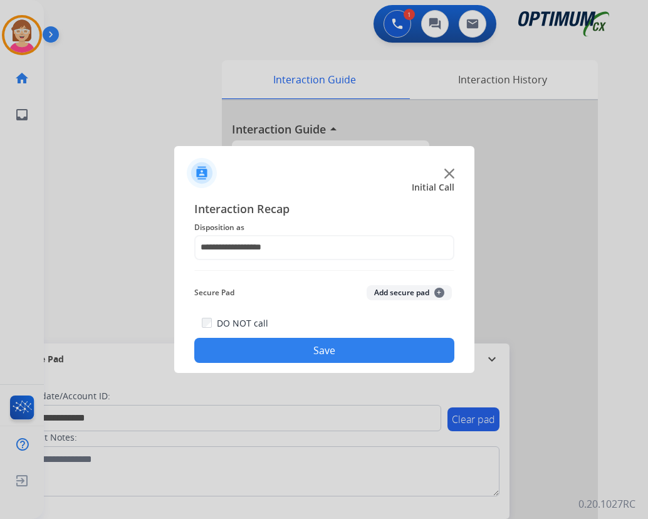
click at [433, 290] on button "Add secure pad +" at bounding box center [408, 292] width 85 height 15
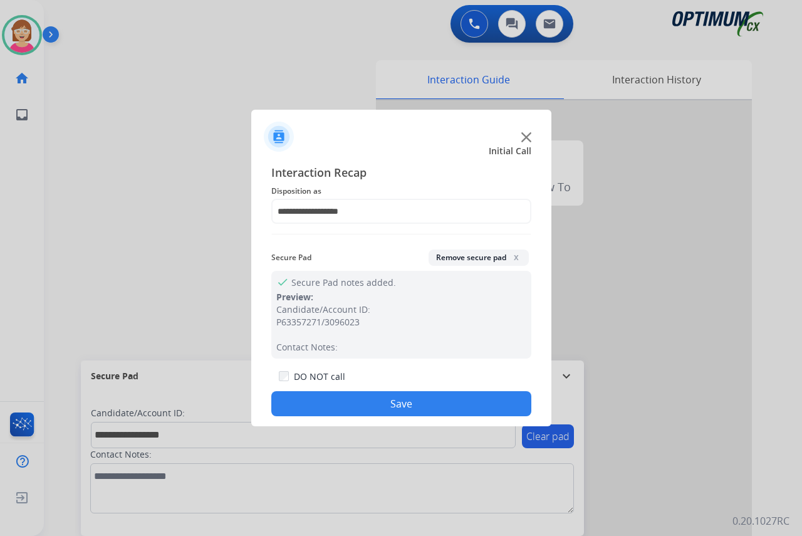
click at [300, 400] on button "Save" at bounding box center [401, 403] width 260 height 25
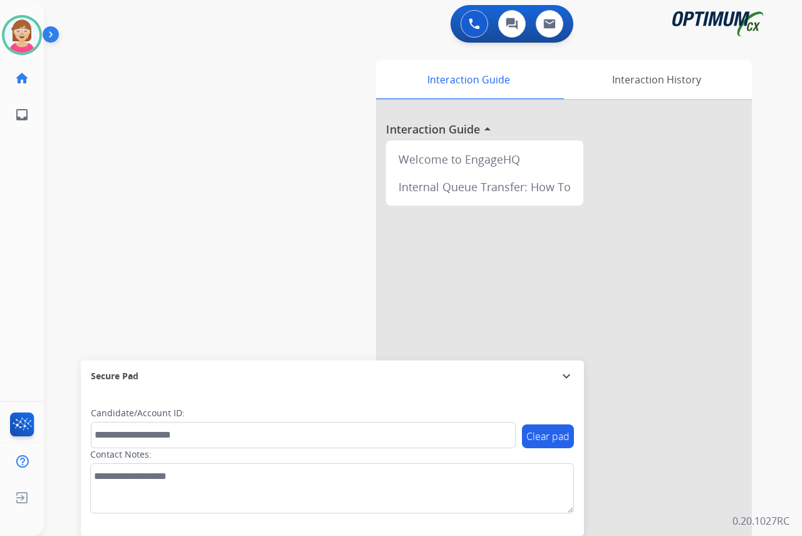
click at [37, 246] on div "[PERSON_NAME] Available Edit Avatar Agent: [PERSON_NAME] Profile: OCX Training …" at bounding box center [22, 268] width 44 height 536
click at [32, 252] on div "[PERSON_NAME] Available Edit Avatar Agent: [PERSON_NAME] Profile: OCX Training …" at bounding box center [22, 268] width 44 height 536
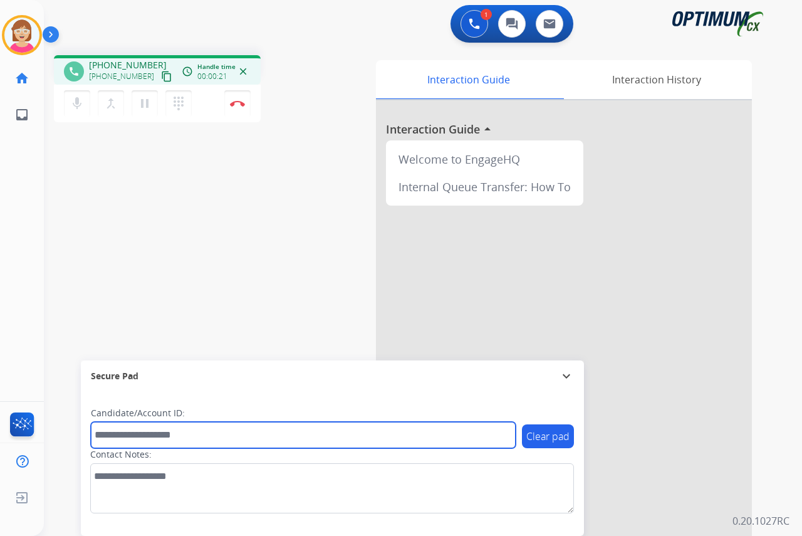
click at [102, 431] on input "text" at bounding box center [303, 435] width 425 height 26
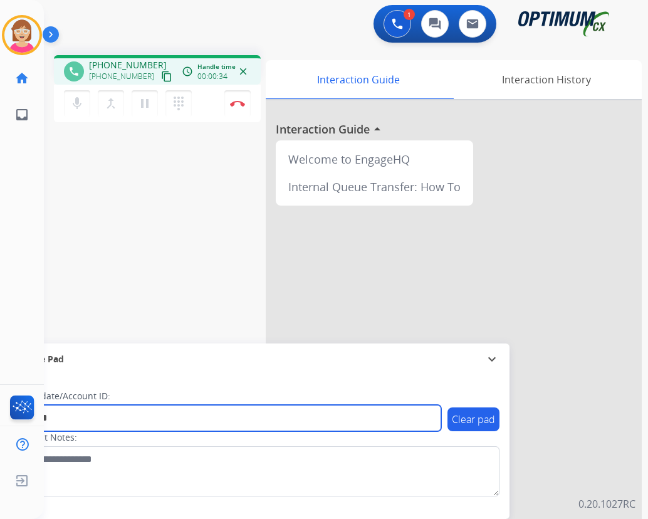
type input "*******"
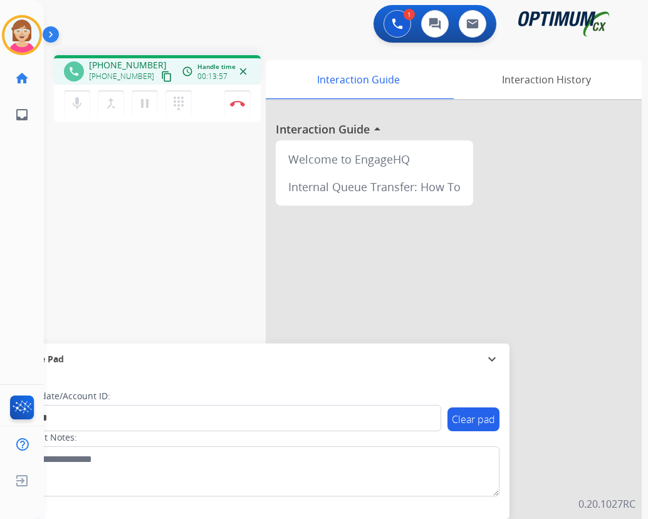
click at [239, 495] on div "Clear pad Candidate/Account ID: ******* Contact Notes:" at bounding box center [257, 447] width 503 height 144
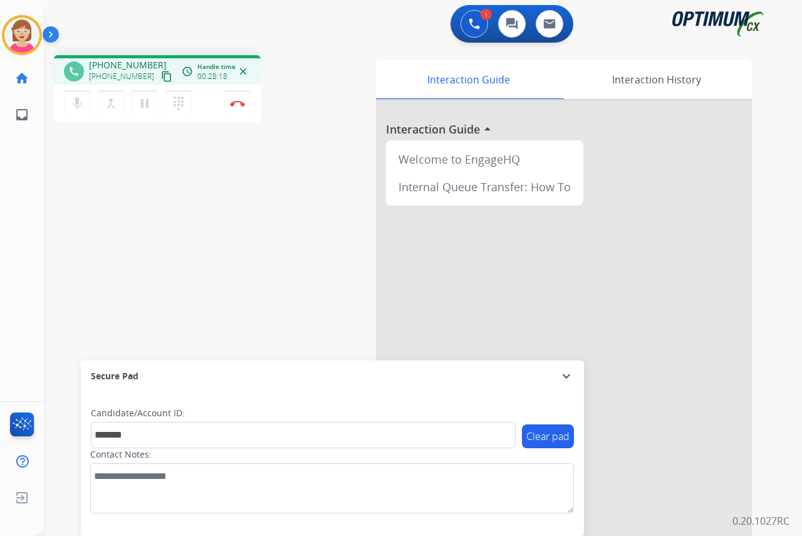
click at [26, 227] on div "[PERSON_NAME] Edit Avatar Agent: [PERSON_NAME] Profile: OCX Training home Home …" at bounding box center [22, 268] width 44 height 536
click at [14, 179] on div "[PERSON_NAME] Edit Avatar Agent: [PERSON_NAME] Profile: OCX Training home Home …" at bounding box center [22, 268] width 44 height 536
click at [32, 252] on div "[PERSON_NAME] Edit Avatar Agent: [PERSON_NAME] Profile: OCX Training home Home …" at bounding box center [22, 268] width 44 height 536
click at [31, 197] on div "[PERSON_NAME] Edit Avatar Agent: [PERSON_NAME] Profile: OCX Training home Home …" at bounding box center [22, 268] width 44 height 536
click at [239, 102] on img at bounding box center [237, 103] width 15 height 6
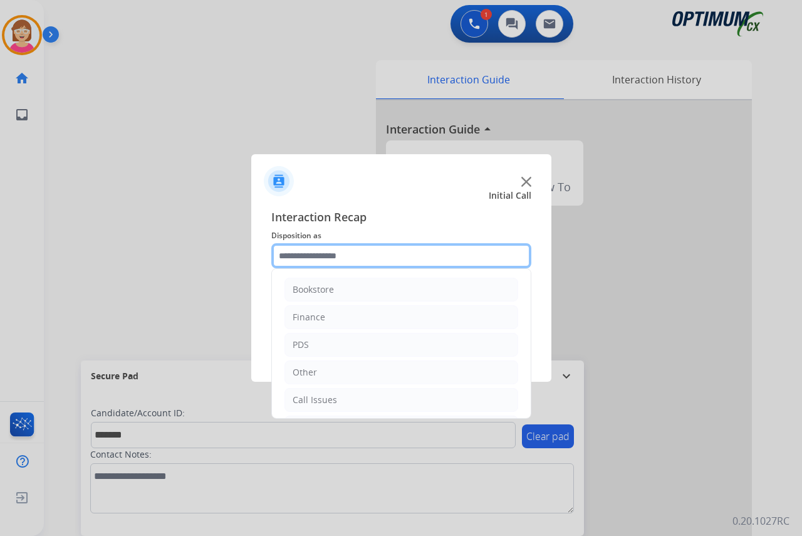
click at [289, 255] on input "text" at bounding box center [401, 255] width 260 height 25
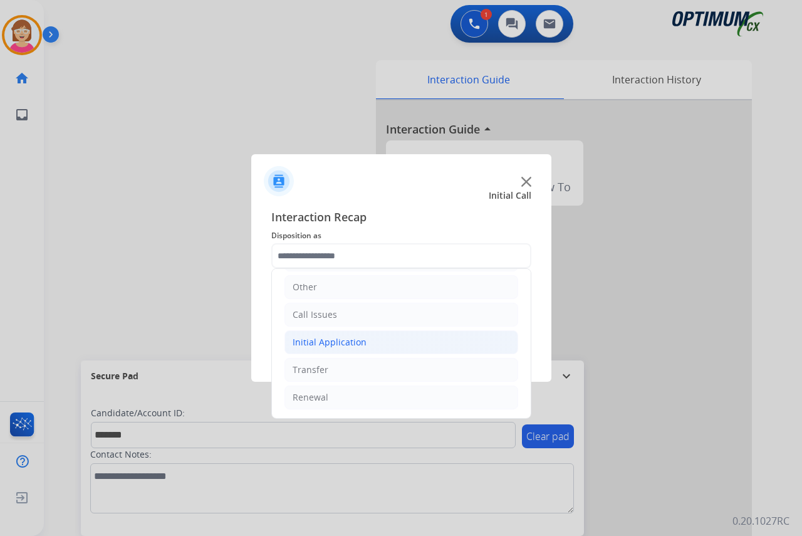
click at [341, 344] on div "Initial Application" at bounding box center [330, 342] width 74 height 13
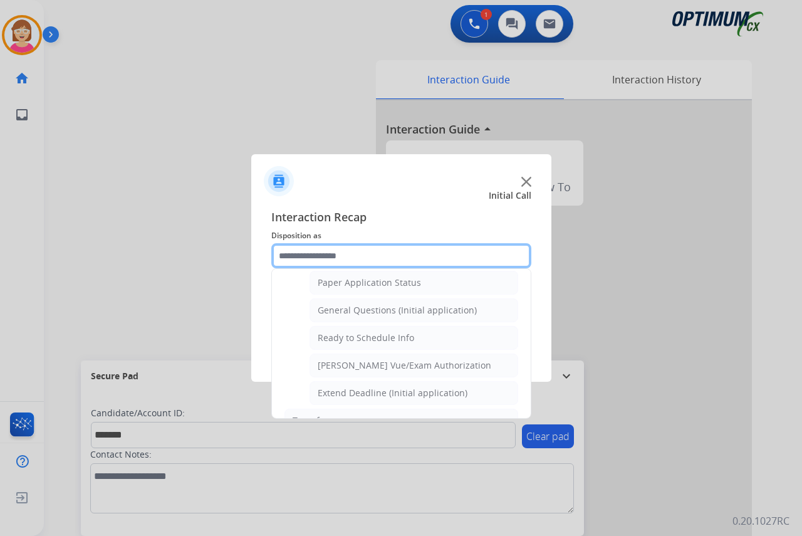
scroll to position [712, 0]
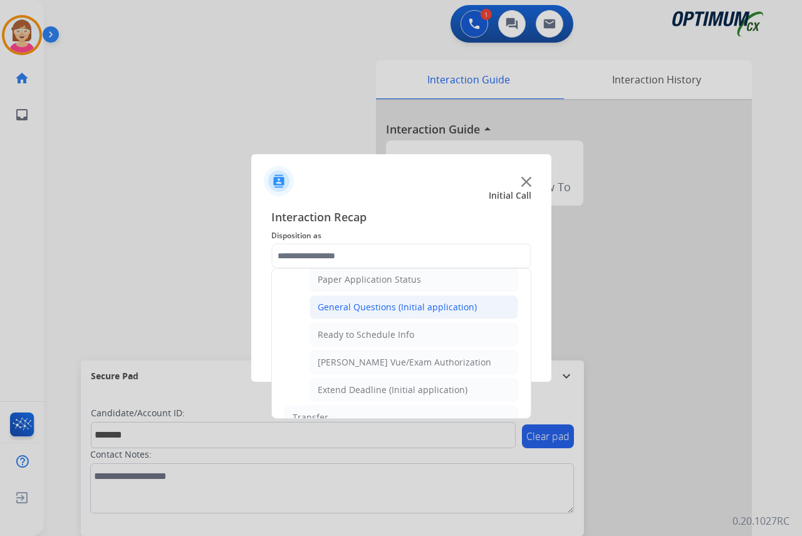
click at [365, 304] on div "General Questions (Initial application)" at bounding box center [397, 307] width 159 height 13
type input "**********"
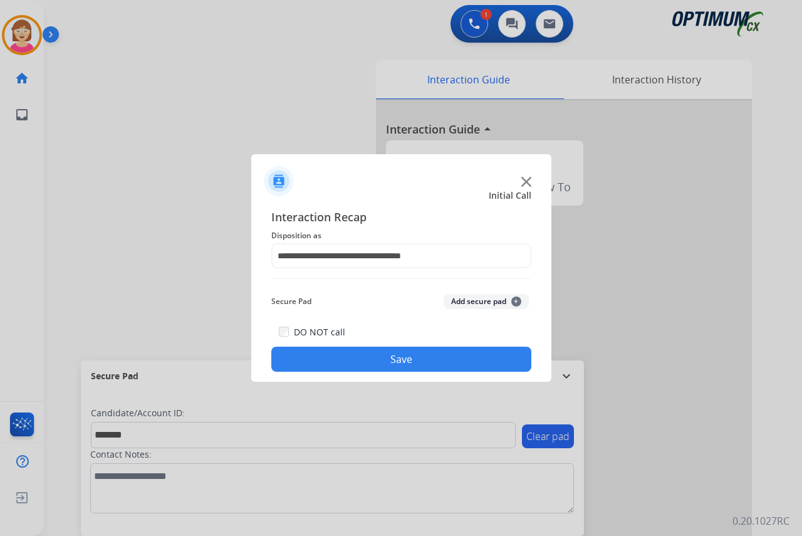
click at [365, 304] on div "Secure Pad Add secure pad +" at bounding box center [401, 301] width 260 height 25
click at [516, 298] on span "+" at bounding box center [516, 301] width 10 height 10
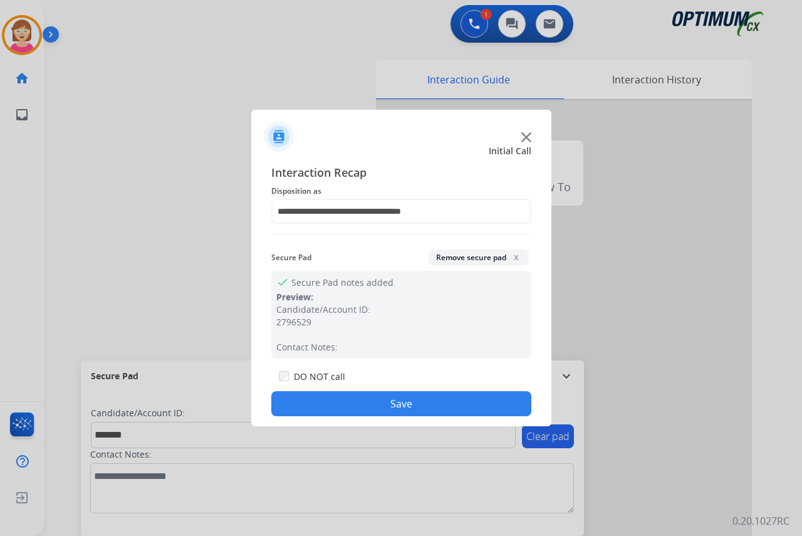
click at [338, 400] on button "Save" at bounding box center [401, 403] width 260 height 25
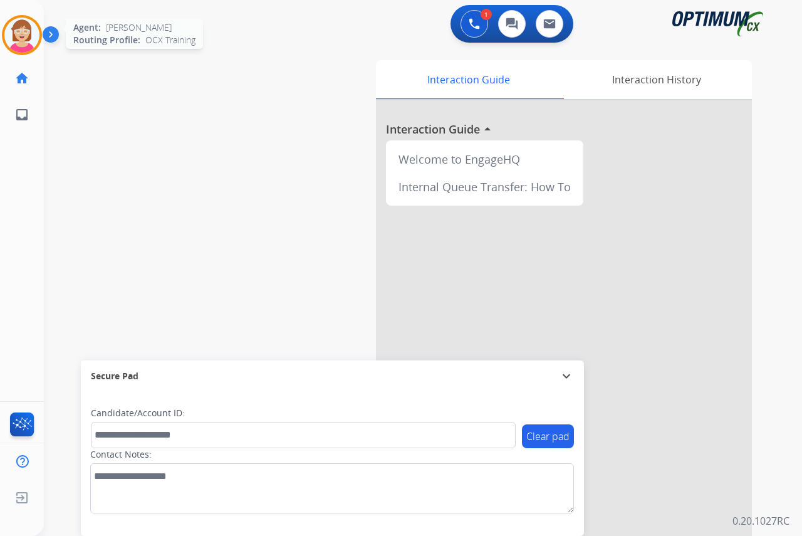
click at [22, 24] on img at bounding box center [21, 35] width 35 height 35
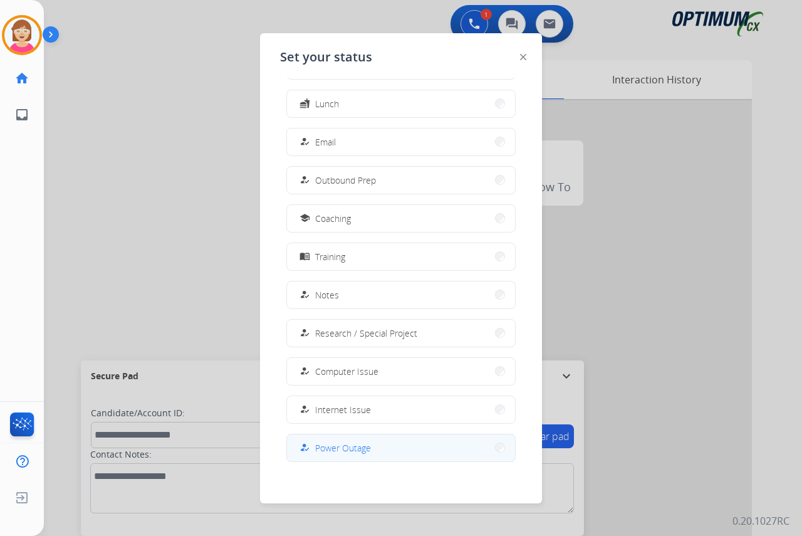
scroll to position [118, 0]
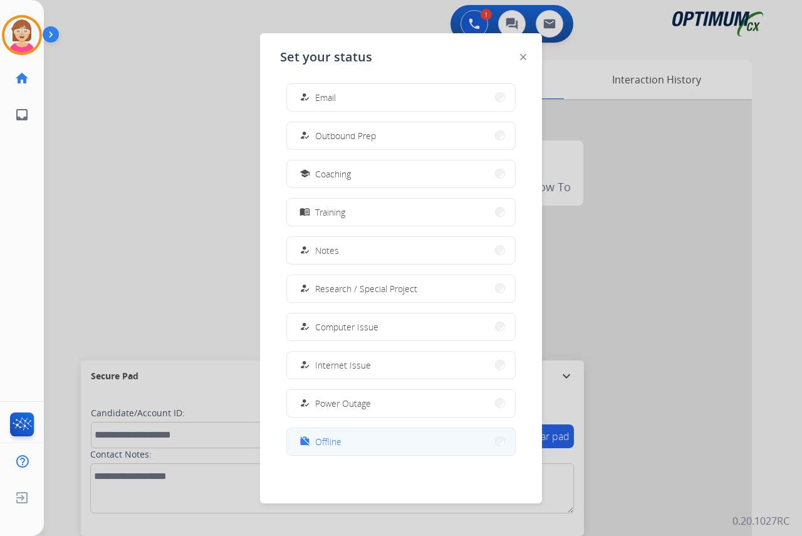
click at [333, 440] on span "Offline" at bounding box center [328, 441] width 26 height 13
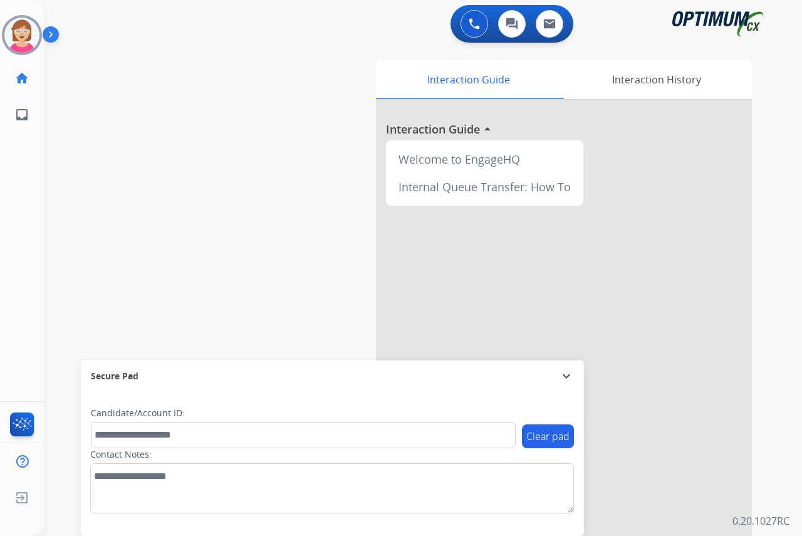
click at [34, 174] on div "[PERSON_NAME] Offline Edit Avatar Agent: [PERSON_NAME] Profile: OCX Training ho…" at bounding box center [22, 268] width 44 height 536
click at [86, 499] on span "Log out" at bounding box center [82, 500] width 29 height 12
click at [85, 500] on span "Log out" at bounding box center [82, 500] width 29 height 12
